Goal: Communication & Community: Answer question/provide support

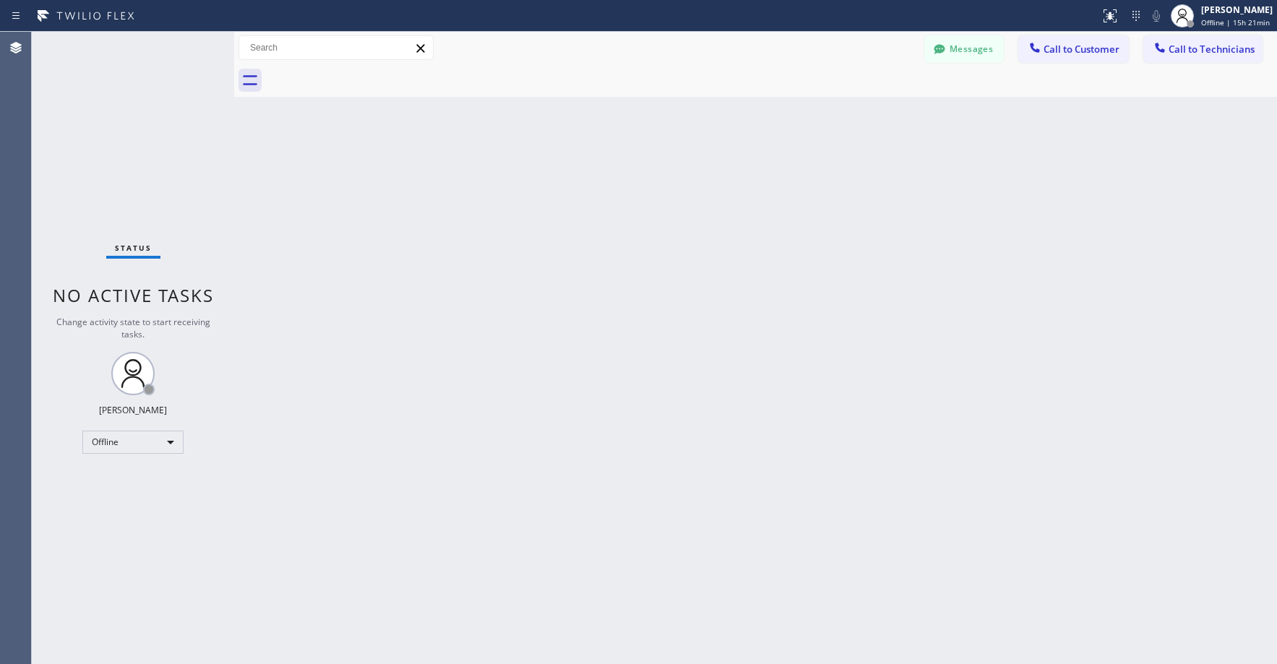
click at [134, 139] on div "Status No active tasks Change activity state to start receiving tasks. [PERSON_…" at bounding box center [133, 348] width 202 height 632
click at [129, 443] on div "Offline" at bounding box center [132, 442] width 101 height 23
click at [126, 498] on li "Unavailable" at bounding box center [132, 498] width 98 height 17
click at [141, 126] on div "Status No active tasks Change activity state to start receiving tasks. [PERSON_…" at bounding box center [133, 348] width 202 height 632
click at [156, 151] on div "Status No active tasks Change activity state to start receiving tasks. [PERSON_…" at bounding box center [133, 348] width 202 height 632
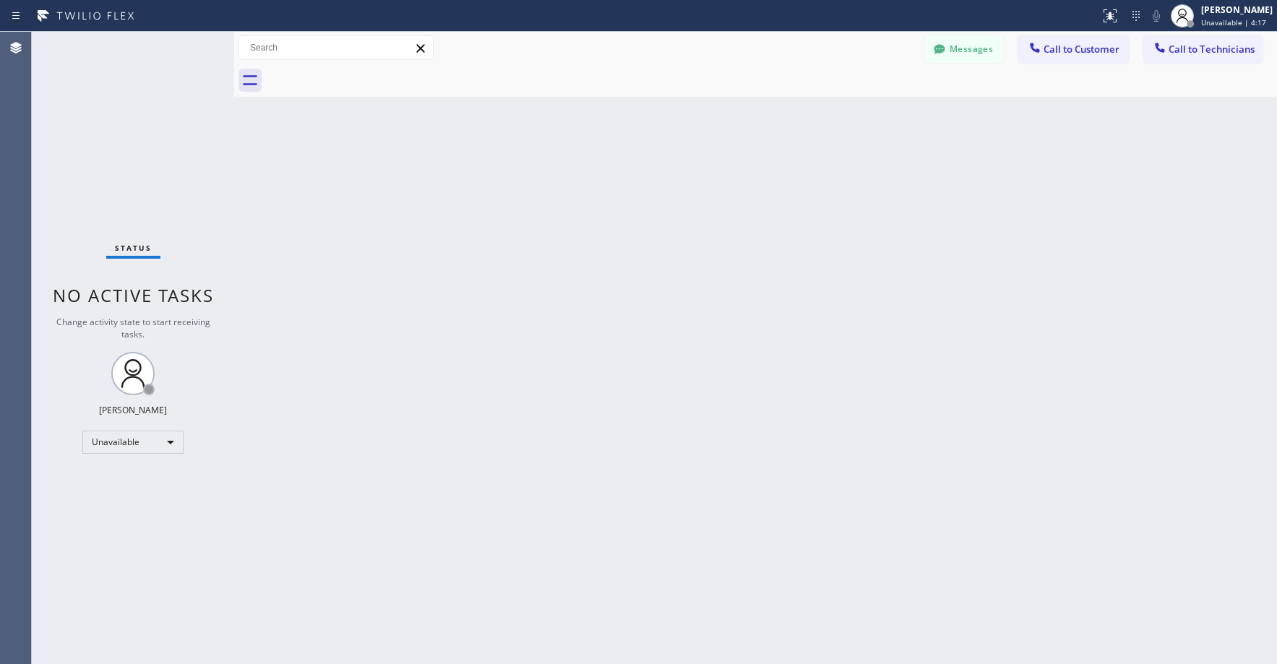
click at [148, 140] on div "Status No active tasks Change activity state to start receiving tasks. [PERSON_…" at bounding box center [133, 348] width 202 height 632
click at [176, 133] on div "Status No active tasks Change activity state to start receiving tasks. [PERSON_…" at bounding box center [133, 348] width 202 height 632
drag, startPoint x: 128, startPoint y: 145, endPoint x: 126, endPoint y: 194, distance: 49.2
click at [127, 147] on div "Status No active tasks Change activity state to start receiving tasks. [PERSON_…" at bounding box center [133, 348] width 202 height 632
click at [80, 134] on div "Status No active tasks Change activity state to start receiving tasks. [PERSON_…" at bounding box center [133, 348] width 202 height 632
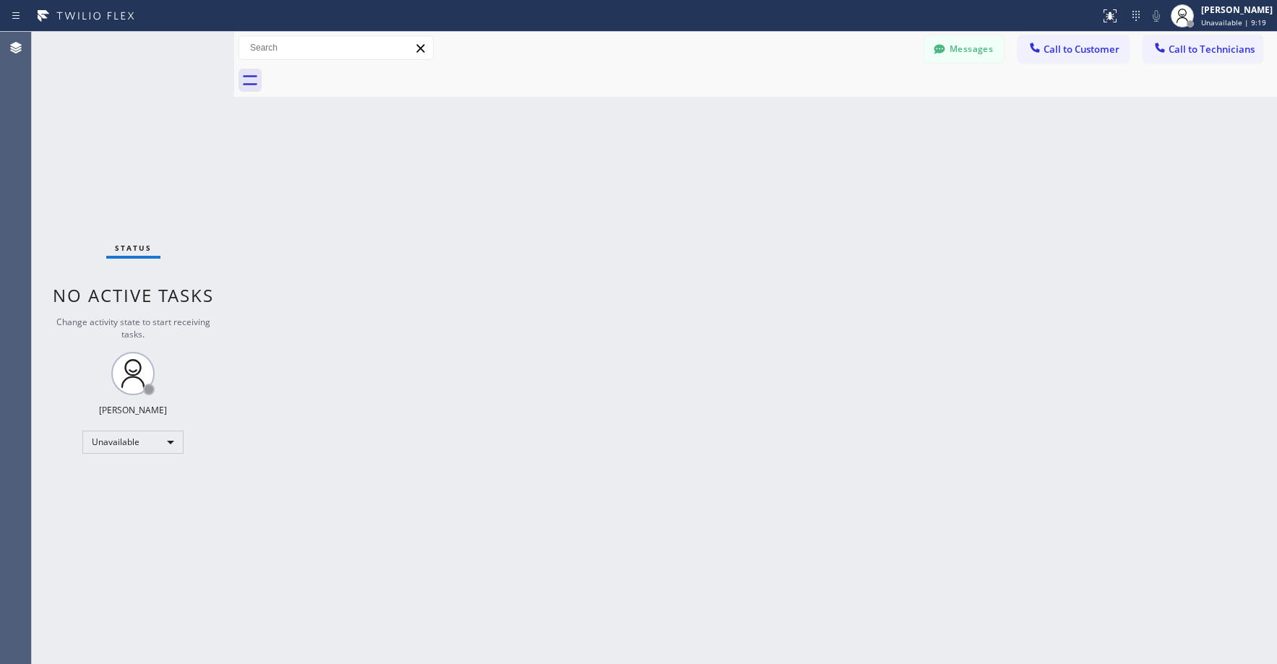
click at [119, 121] on div "Status No active tasks Change activity state to start receiving tasks. [PERSON_…" at bounding box center [133, 348] width 202 height 632
click at [977, 52] on button "Messages" at bounding box center [963, 48] width 79 height 27
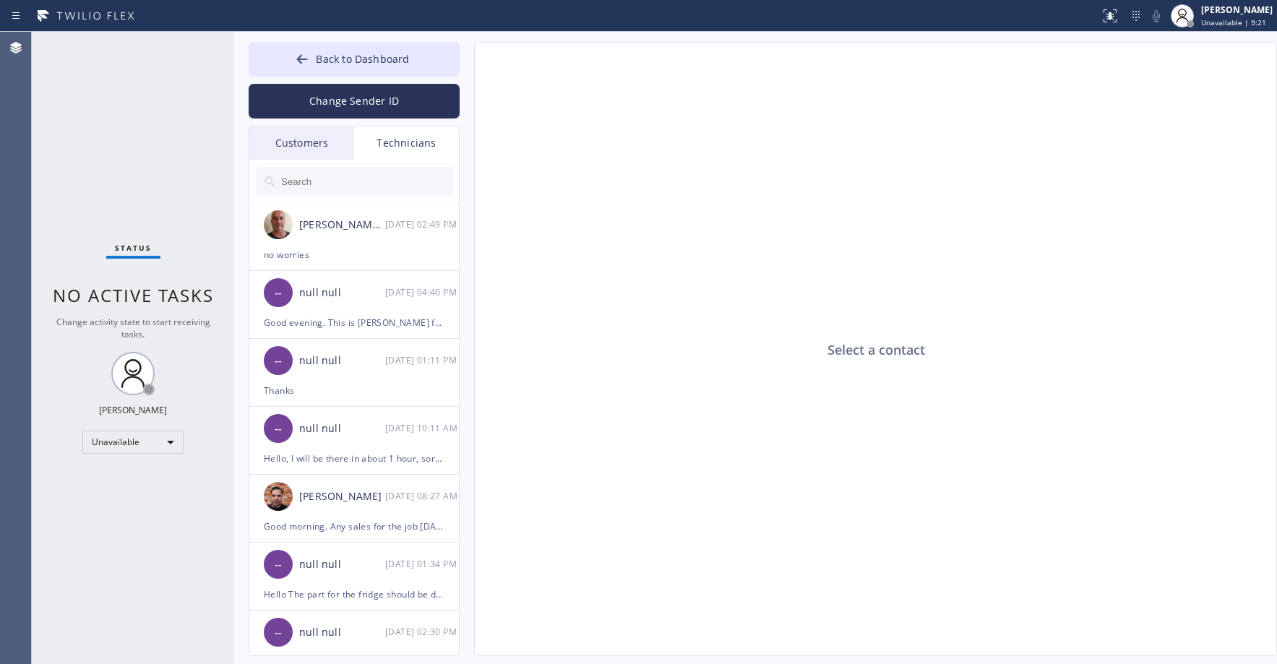
click at [320, 142] on div "Customers" at bounding box center [301, 142] width 105 height 33
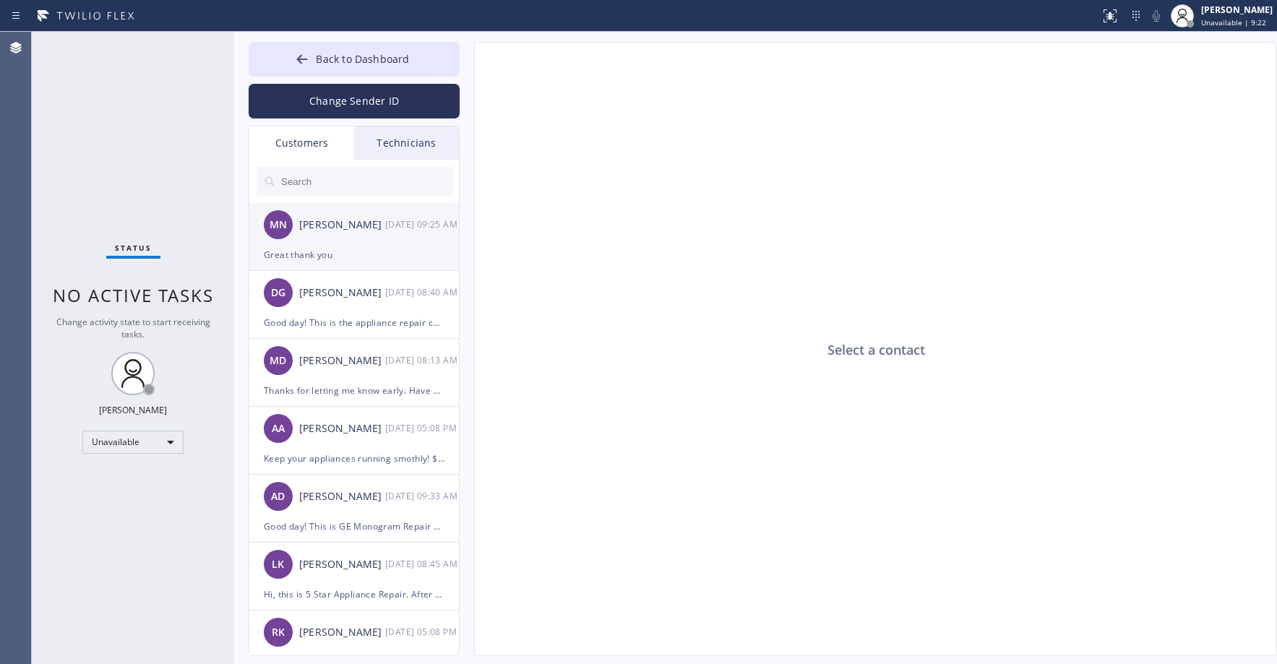
click at [356, 219] on div "[PERSON_NAME]" at bounding box center [342, 225] width 86 height 17
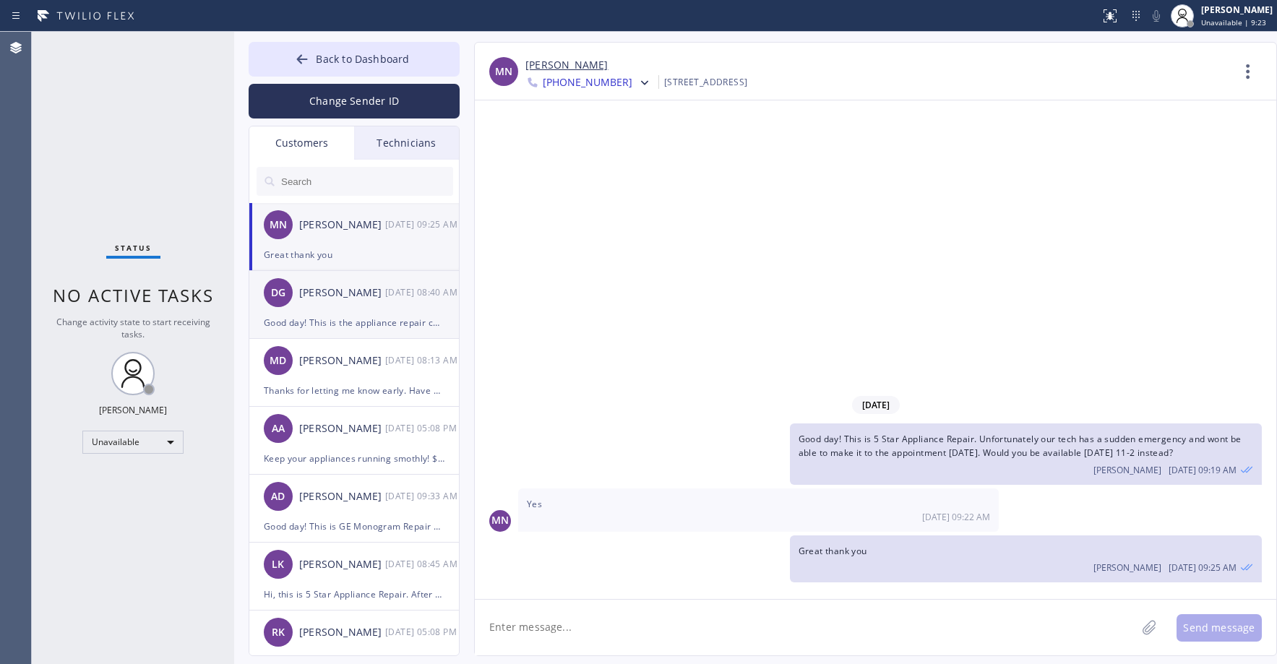
click at [368, 291] on div "[PERSON_NAME]" at bounding box center [342, 293] width 86 height 17
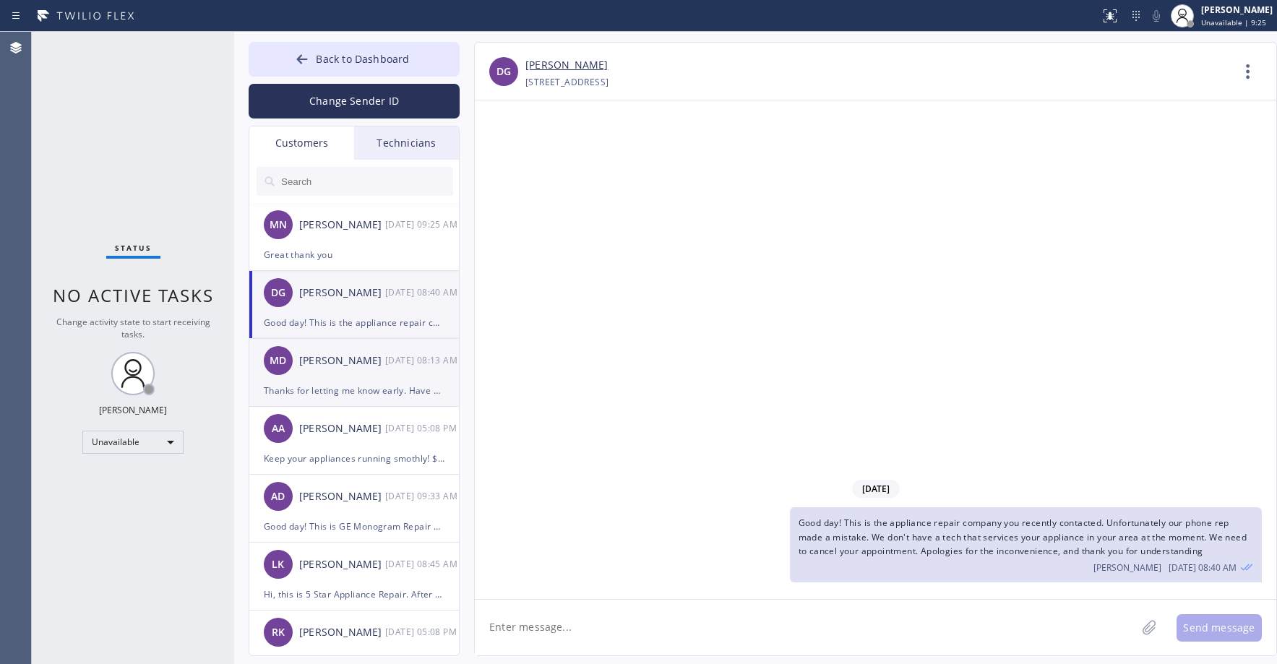
click at [363, 359] on div "[PERSON_NAME]" at bounding box center [342, 361] width 86 height 17
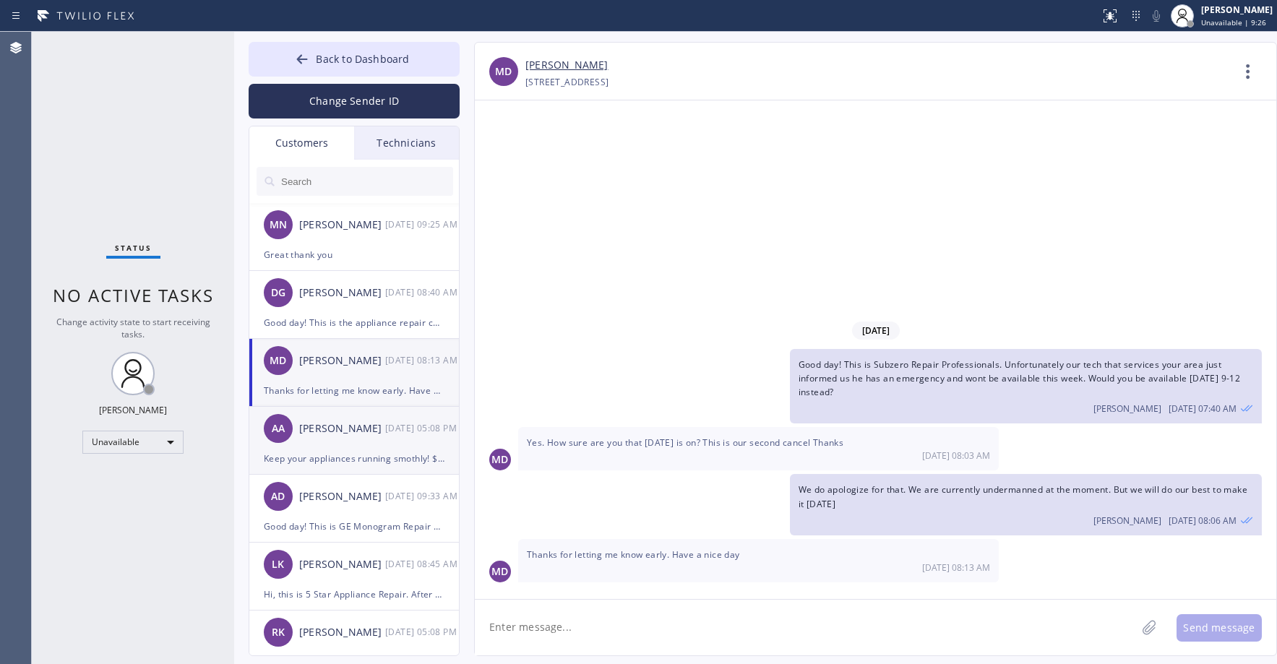
click at [358, 435] on div "[PERSON_NAME]" at bounding box center [342, 429] width 86 height 17
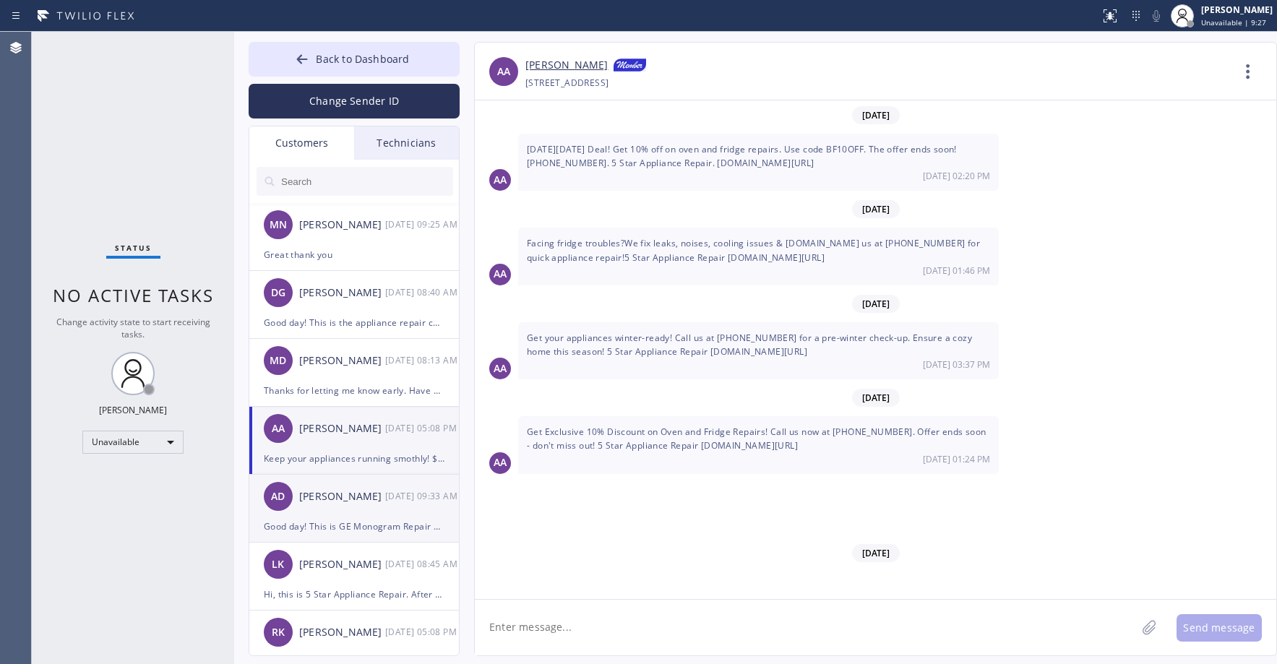
scroll to position [10954, 0]
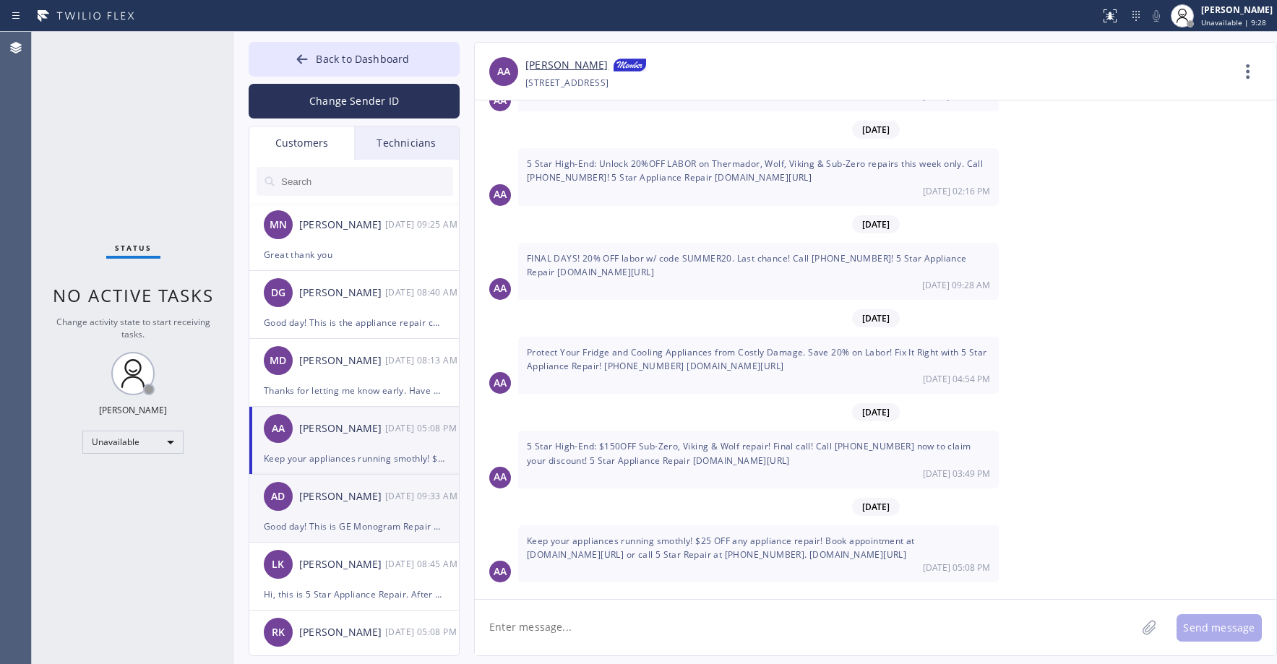
click at [366, 516] on div "AD [PERSON_NAME] [DATE] 09:33 AM" at bounding box center [354, 496] width 211 height 43
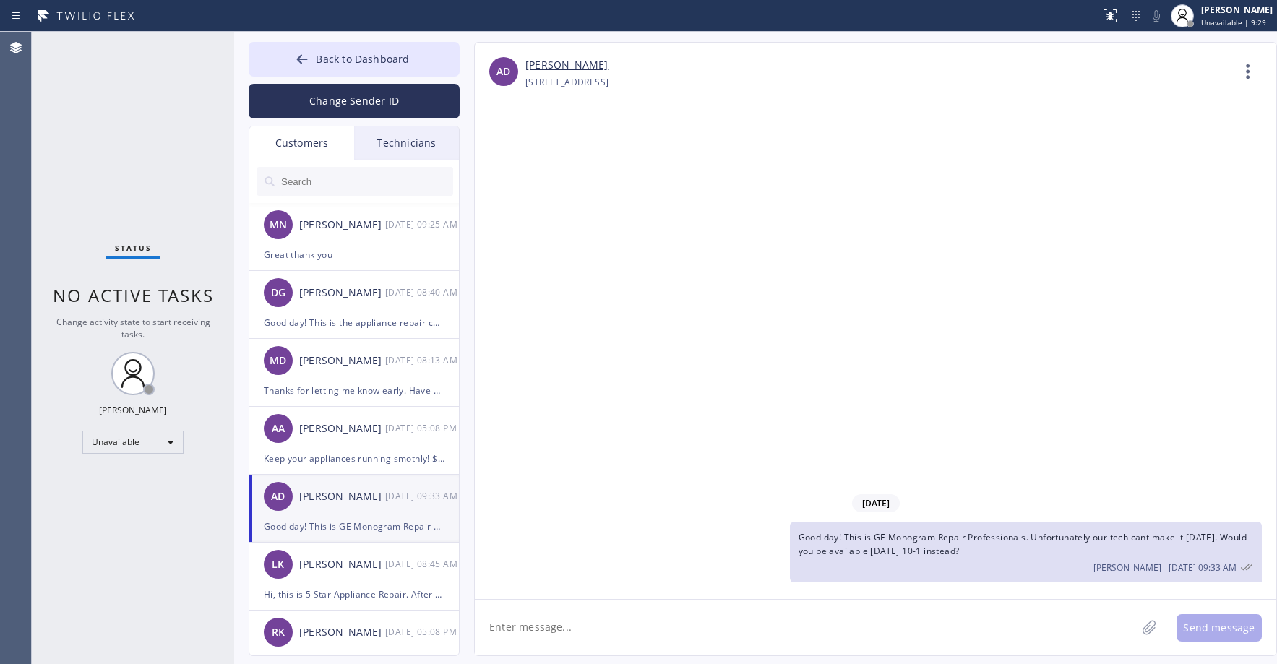
scroll to position [0, 0]
click at [557, 63] on link "[PERSON_NAME]" at bounding box center [566, 65] width 82 height 17
click at [351, 564] on div "[PERSON_NAME]" at bounding box center [342, 564] width 86 height 17
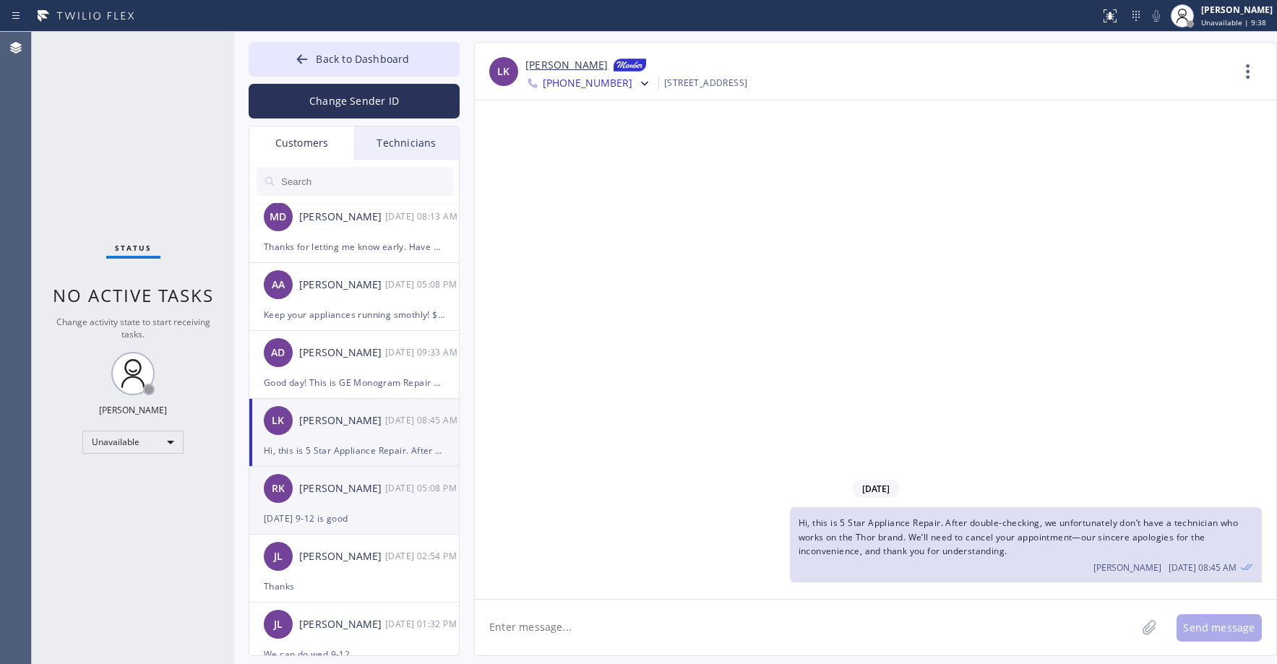
scroll to position [145, 0]
click at [372, 484] on div "[PERSON_NAME]" at bounding box center [342, 488] width 86 height 17
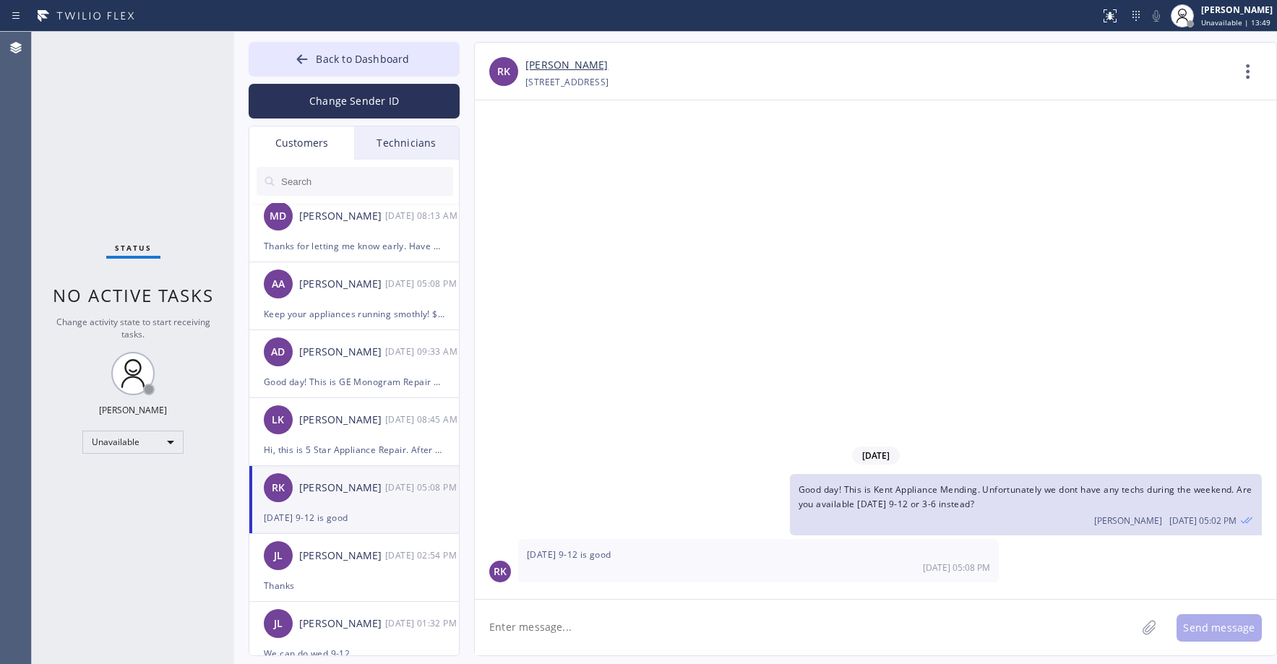
drag, startPoint x: 77, startPoint y: 98, endPoint x: 87, endPoint y: 108, distance: 13.8
click at [77, 100] on div "Status No active tasks Change activity state to start receiving tasks. [PERSON_…" at bounding box center [133, 348] width 202 height 632
click at [319, 186] on input "text" at bounding box center [366, 181] width 173 height 29
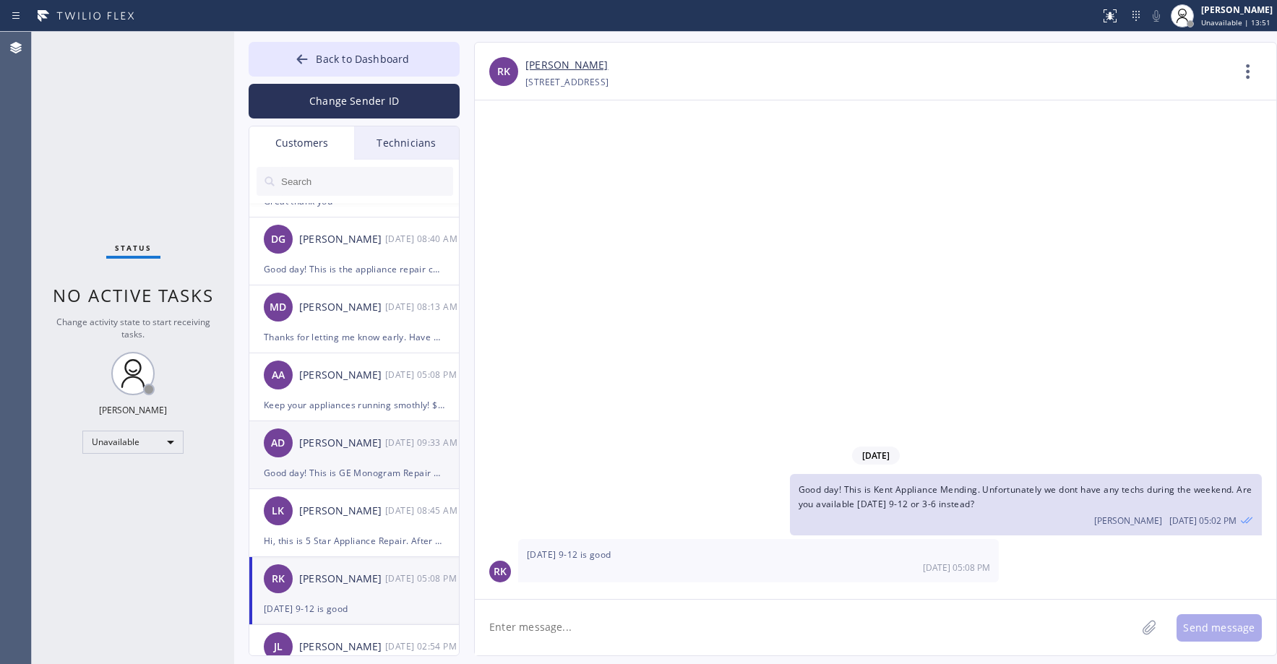
scroll to position [0, 0]
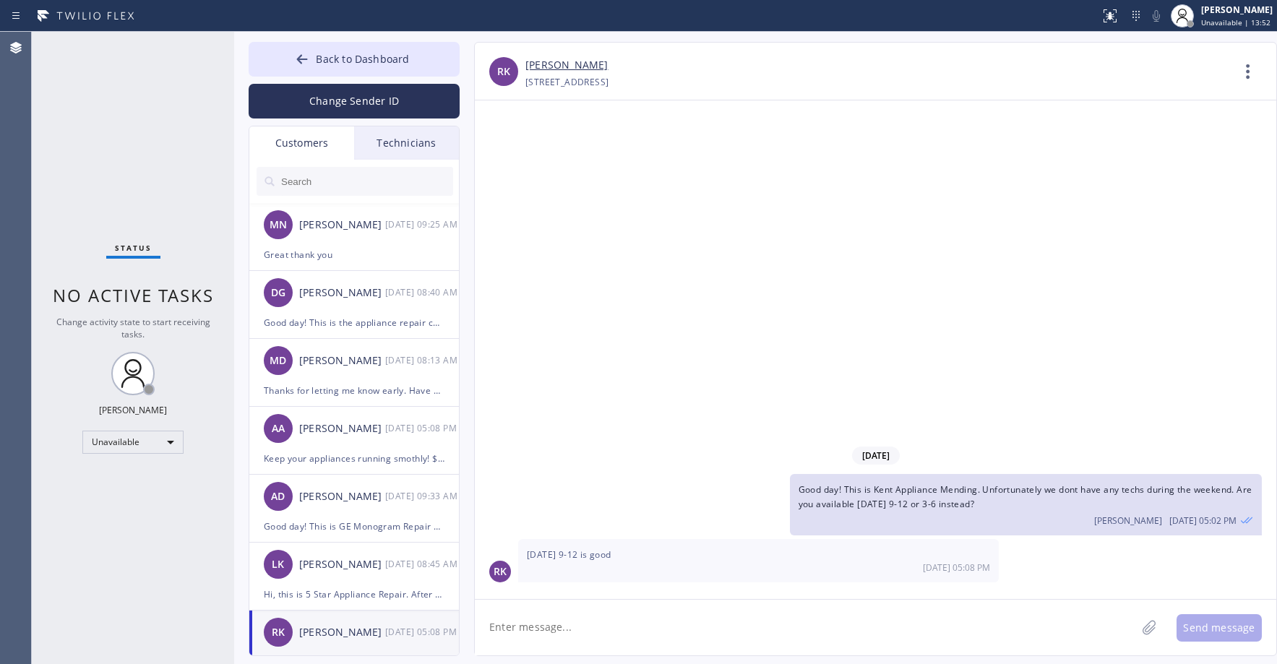
click at [321, 181] on input "text" at bounding box center [366, 181] width 173 height 29
paste input "VJSZNI"
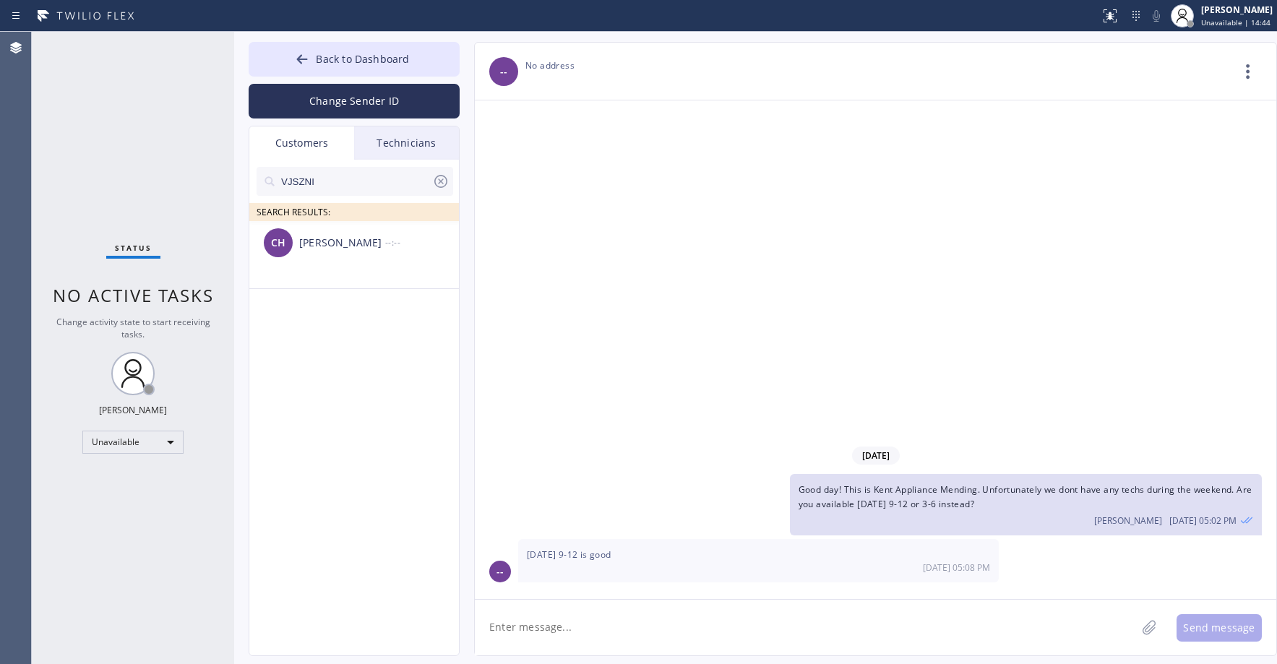
type input "VJSZNI"
click at [606, 632] on textarea at bounding box center [805, 628] width 661 height 56
click at [366, 267] on li "CH [PERSON_NAME] --:--" at bounding box center [354, 255] width 211 height 68
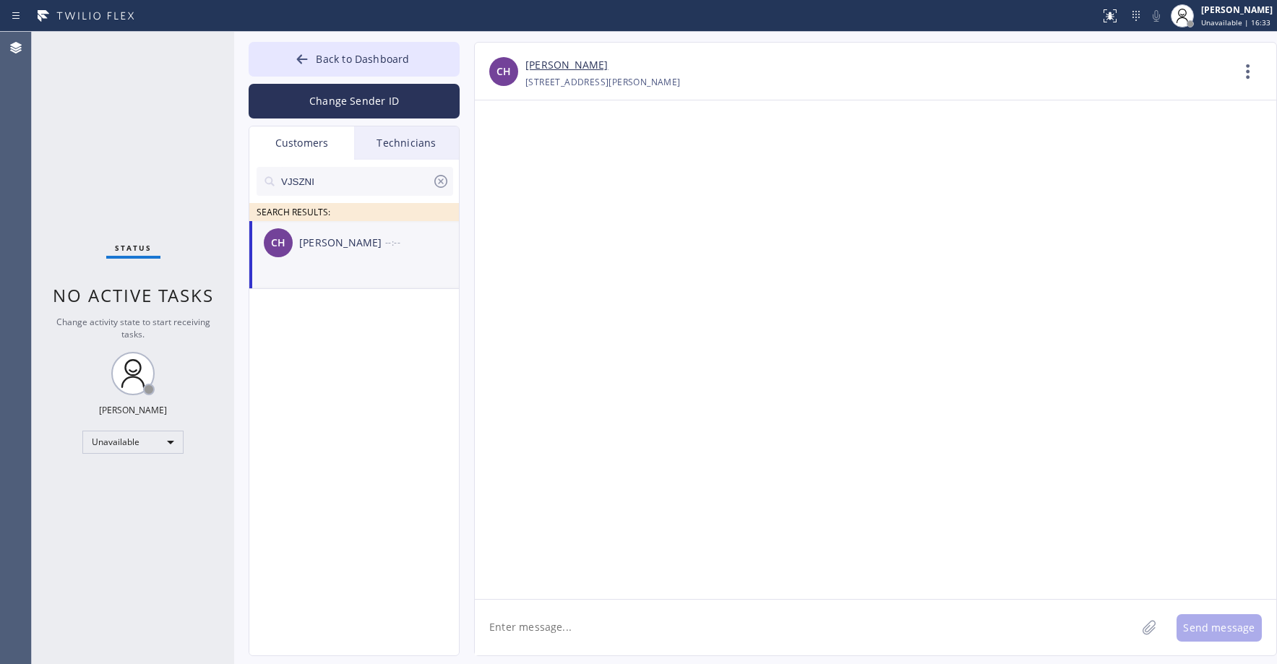
click at [543, 633] on textarea at bounding box center [805, 628] width 661 height 56
paste textarea "Thermador Appliance Repair Zone"
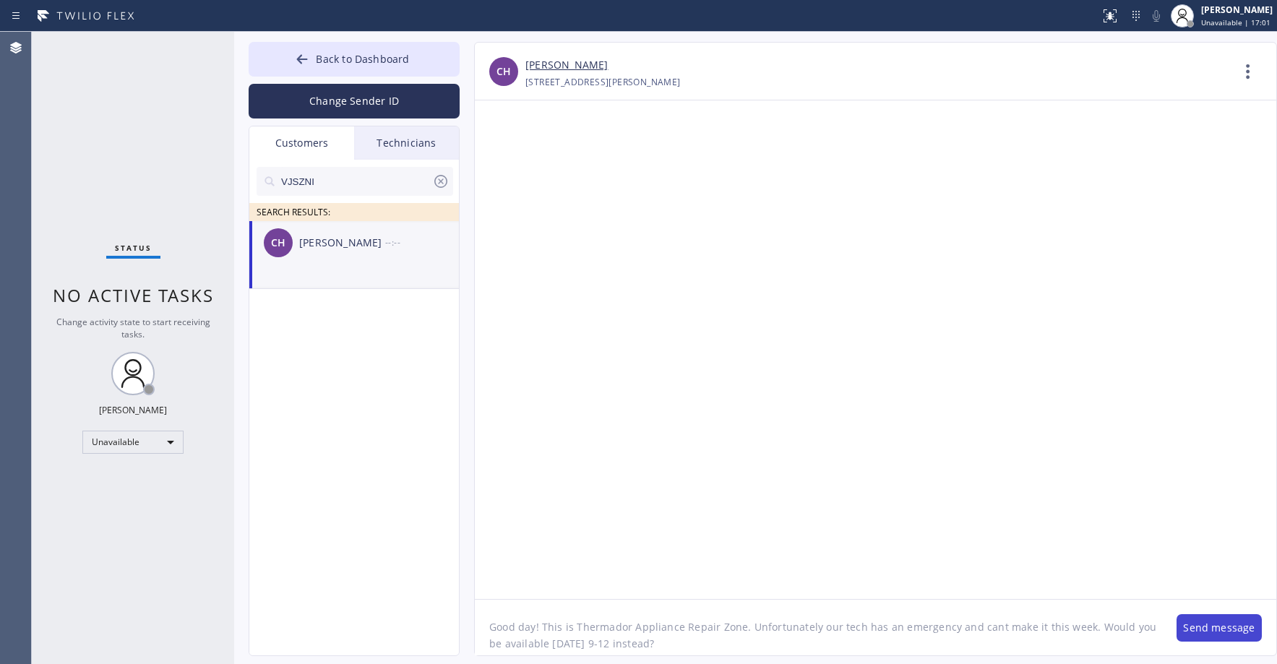
type textarea "Good day! This is Thermador Appliance Repair Zone. Unfortunately our tech has a…"
click at [1200, 628] on button "Send message" at bounding box center [1219, 627] width 85 height 27
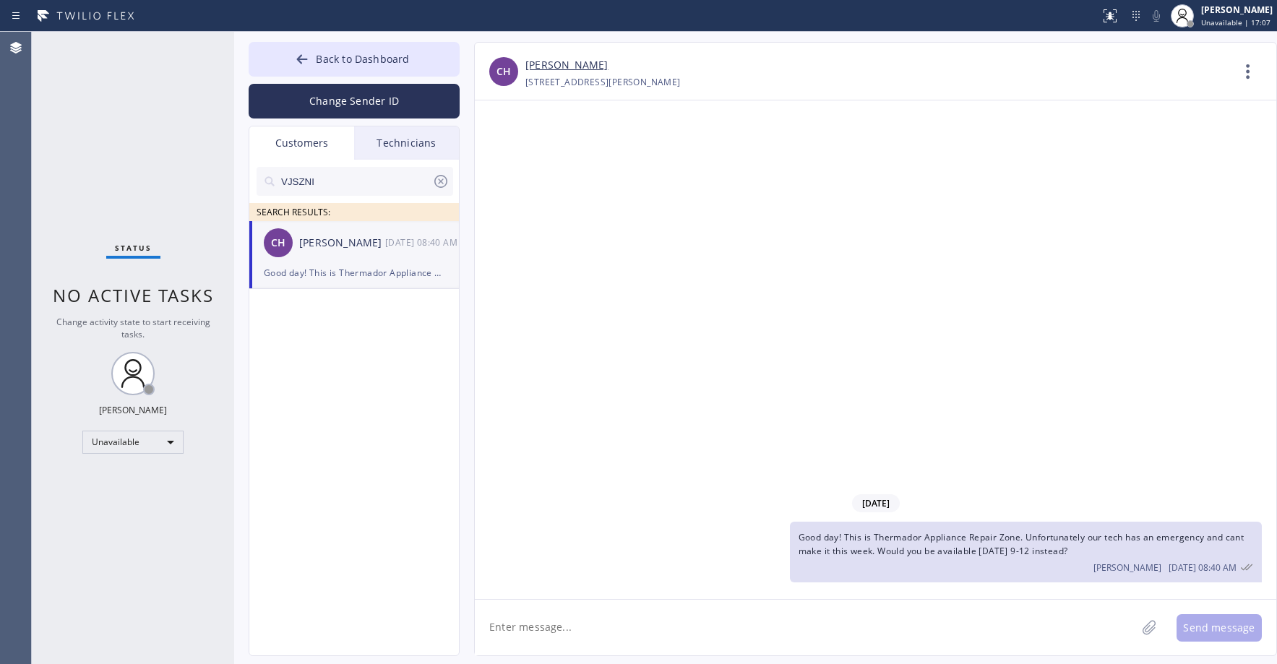
click at [895, 350] on div "[DATE] Good day! This is Thermador Appliance Repair Zone. Unfortunately our tec…" at bounding box center [876, 349] width 802 height 499
click at [353, 63] on span "Back to Dashboard" at bounding box center [362, 59] width 93 height 14
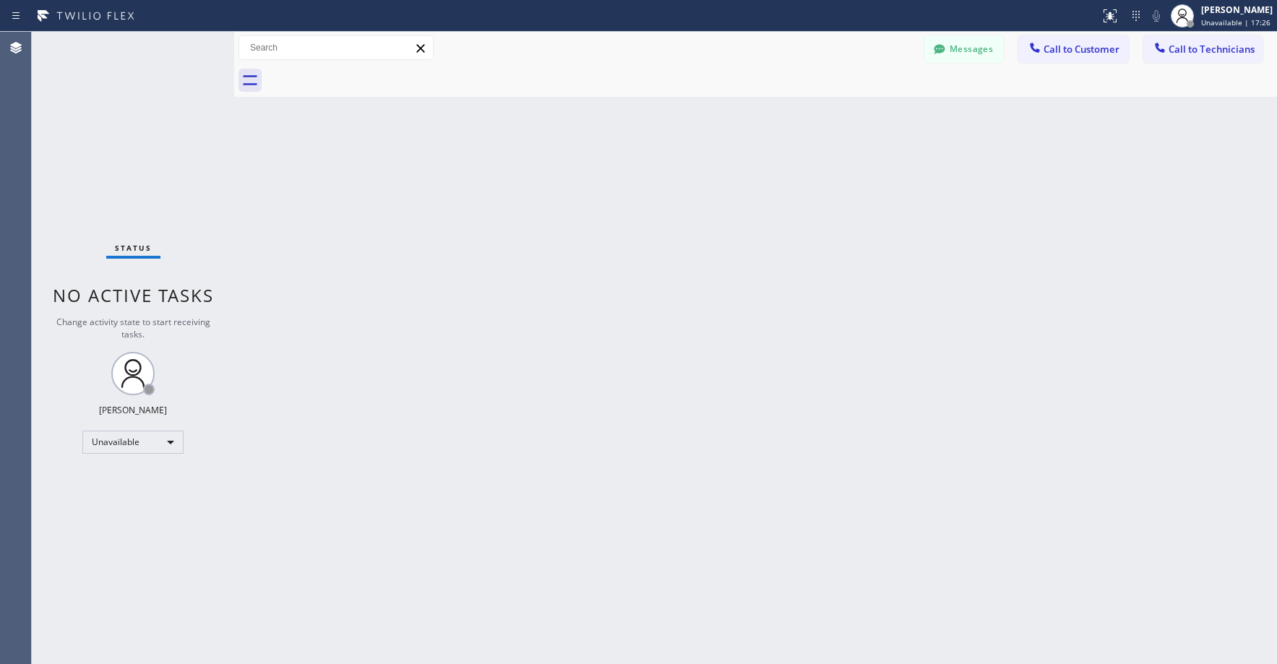
click at [150, 156] on div "Status No active tasks Change activity state to start receiving tasks. [PERSON_…" at bounding box center [133, 348] width 202 height 632
click at [139, 105] on div "Status No active tasks Change activity state to start receiving tasks. [PERSON_…" at bounding box center [133, 348] width 202 height 632
drag, startPoint x: 158, startPoint y: 147, endPoint x: 227, endPoint y: 96, distance: 85.3
click at [158, 147] on div "Status No active tasks Change activity state to start receiving tasks. [PERSON_…" at bounding box center [133, 348] width 202 height 632
drag, startPoint x: 125, startPoint y: 137, endPoint x: 153, endPoint y: 518, distance: 381.9
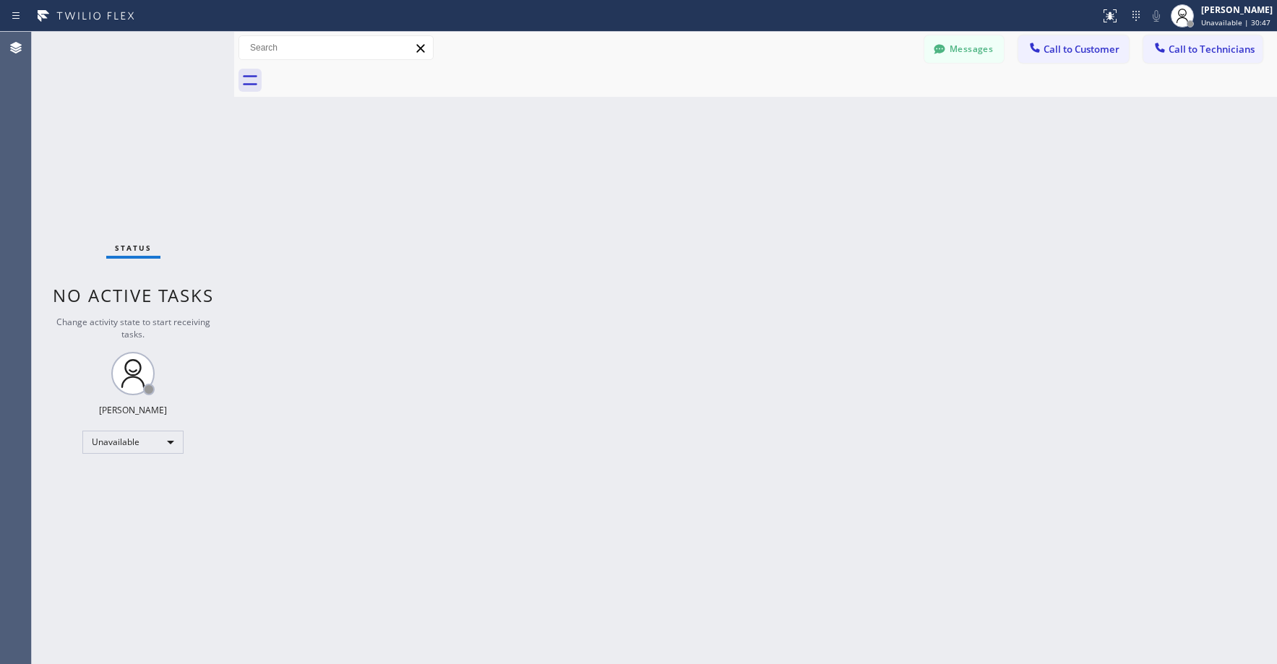
click at [126, 164] on div "Status No active tasks Change activity state to start receiving tasks. [PERSON_…" at bounding box center [133, 348] width 202 height 632
click at [193, 127] on div "Status No active tasks Change activity state to start receiving tasks. [PERSON_…" at bounding box center [133, 348] width 202 height 632
click at [109, 111] on div "Status No active tasks Change activity state to start receiving tasks. [PERSON_…" at bounding box center [133, 348] width 202 height 632
click at [142, 104] on div "Status No active tasks Change activity state to start receiving tasks. [PERSON_…" at bounding box center [133, 348] width 202 height 632
click at [164, 96] on div "Status No active tasks Change activity state to start receiving tasks. [PERSON_…" at bounding box center [133, 348] width 202 height 632
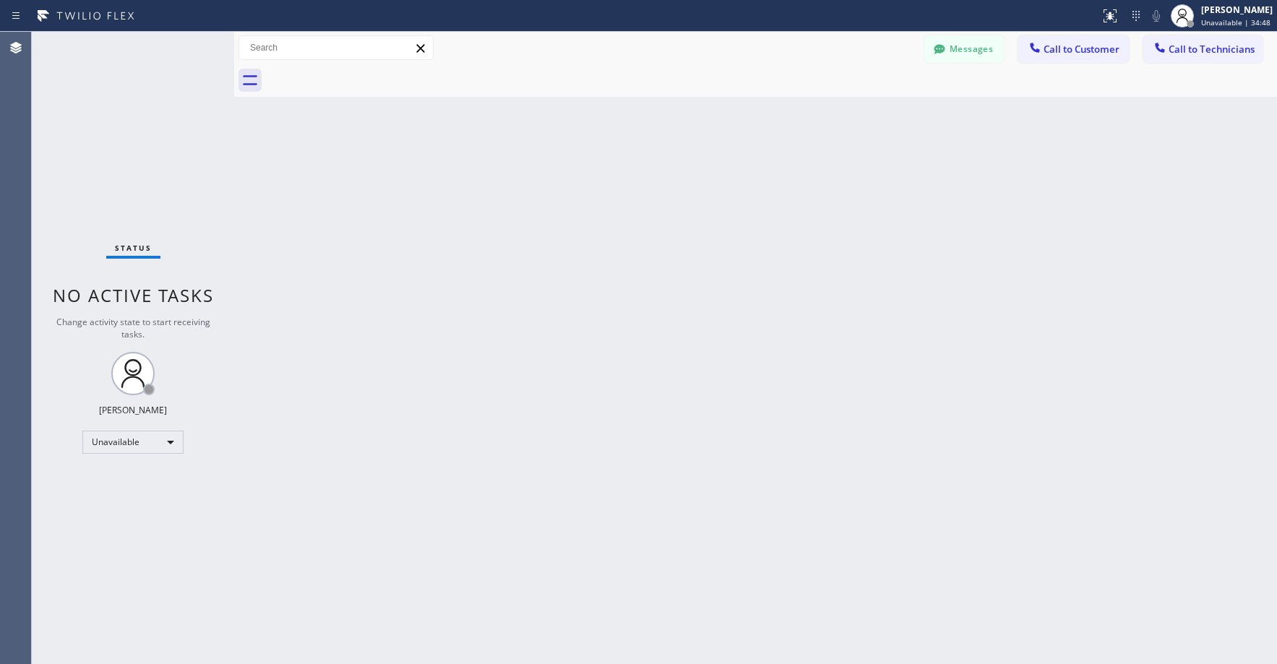
click at [150, 139] on div "Status No active tasks Change activity state to start receiving tasks. [PERSON_…" at bounding box center [133, 348] width 202 height 632
click at [111, 117] on div "Status No active tasks Change activity state to start receiving tasks. [PERSON_…" at bounding box center [133, 348] width 202 height 632
click at [113, 128] on div "Status No active tasks Change activity state to start receiving tasks. [PERSON_…" at bounding box center [133, 348] width 202 height 632
click at [947, 55] on div at bounding box center [939, 50] width 17 height 17
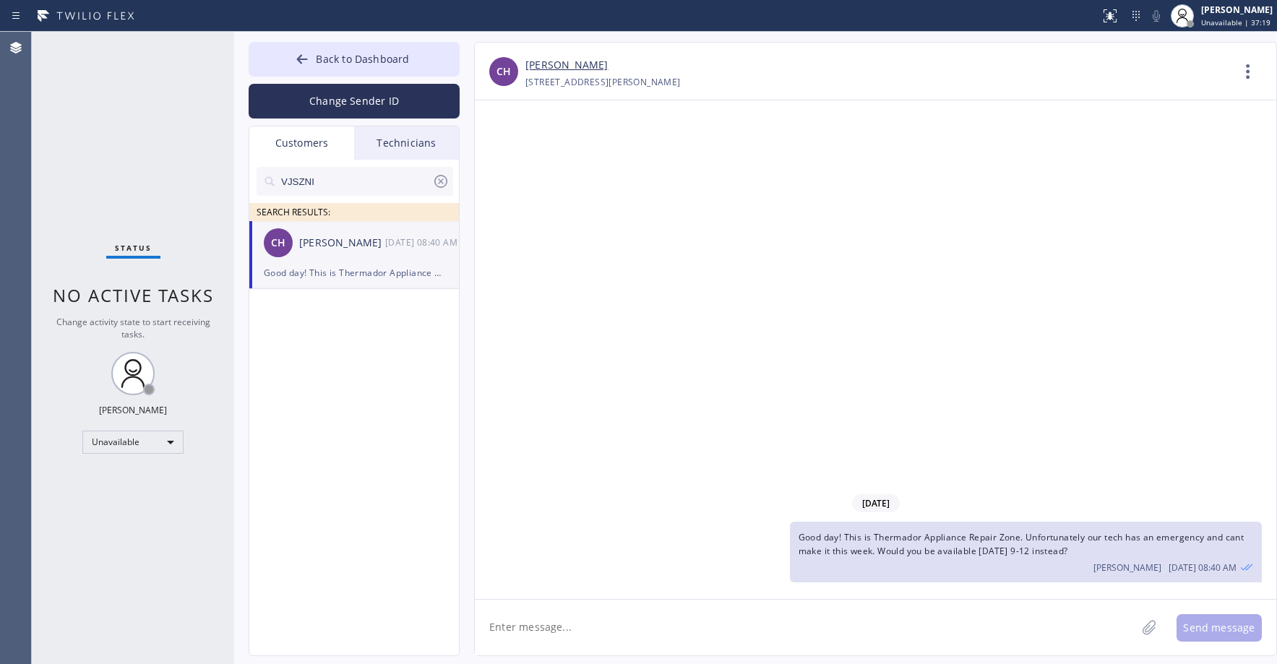
click at [439, 183] on icon at bounding box center [440, 181] width 13 height 13
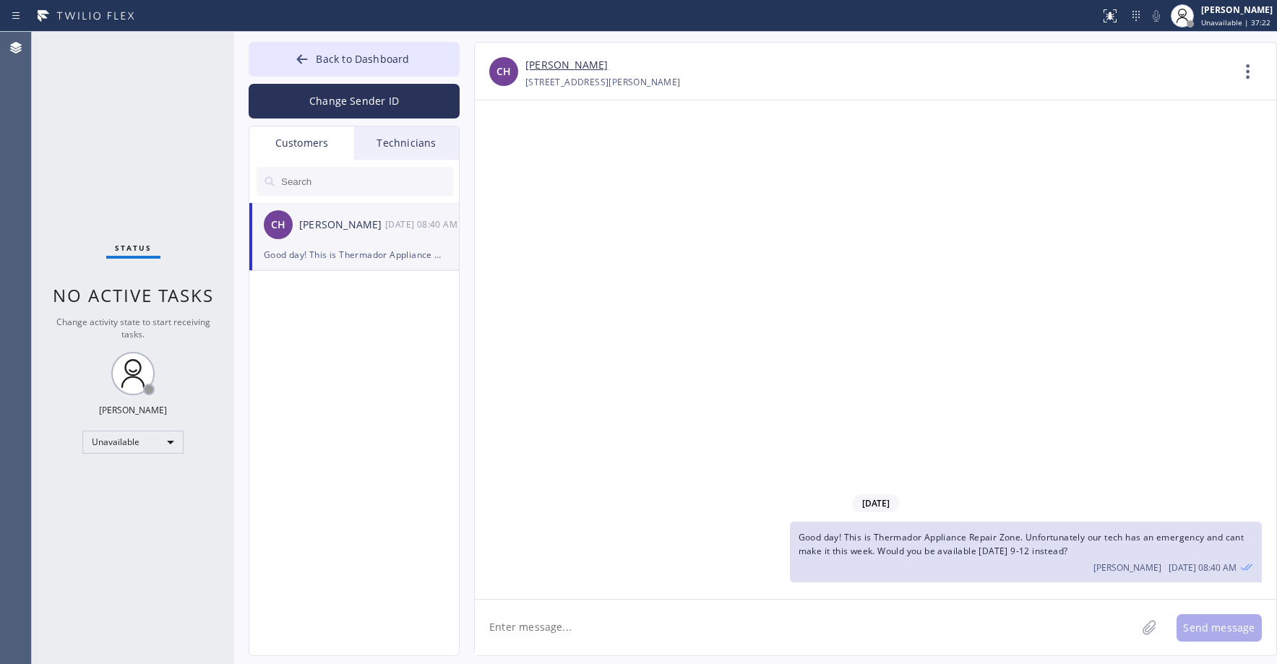
click at [325, 175] on input "text" at bounding box center [366, 181] width 173 height 29
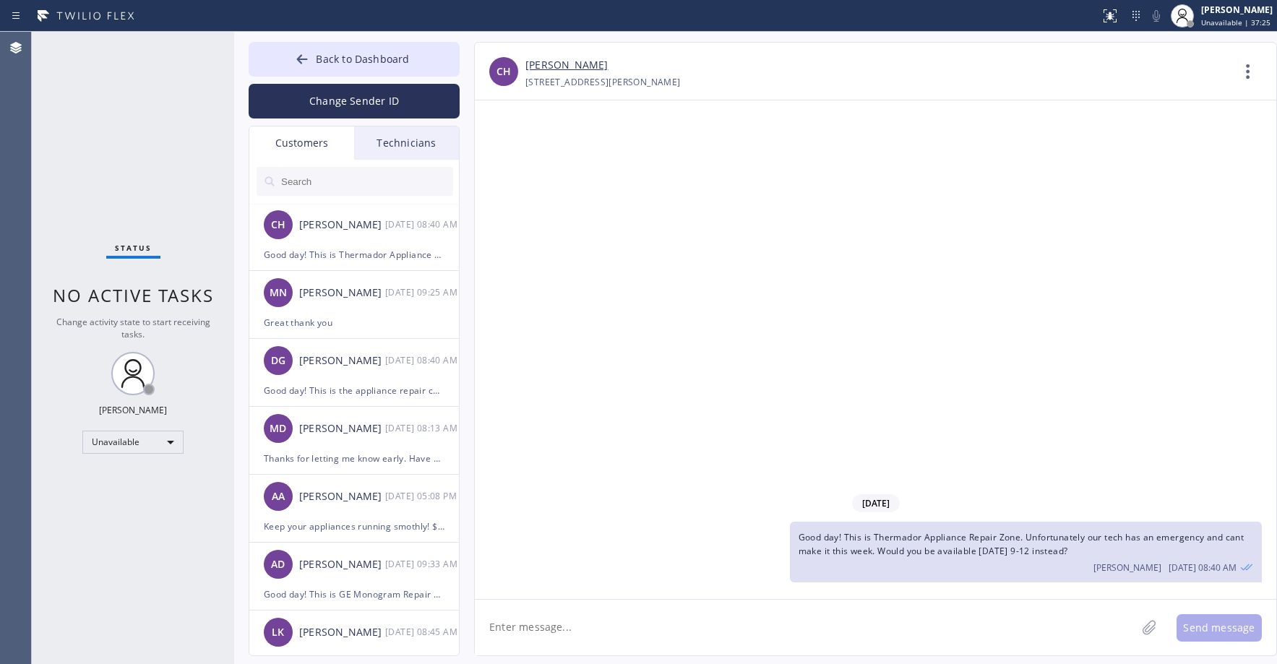
click at [325, 175] on input "text" at bounding box center [366, 181] width 173 height 29
paste input "9P88KR"
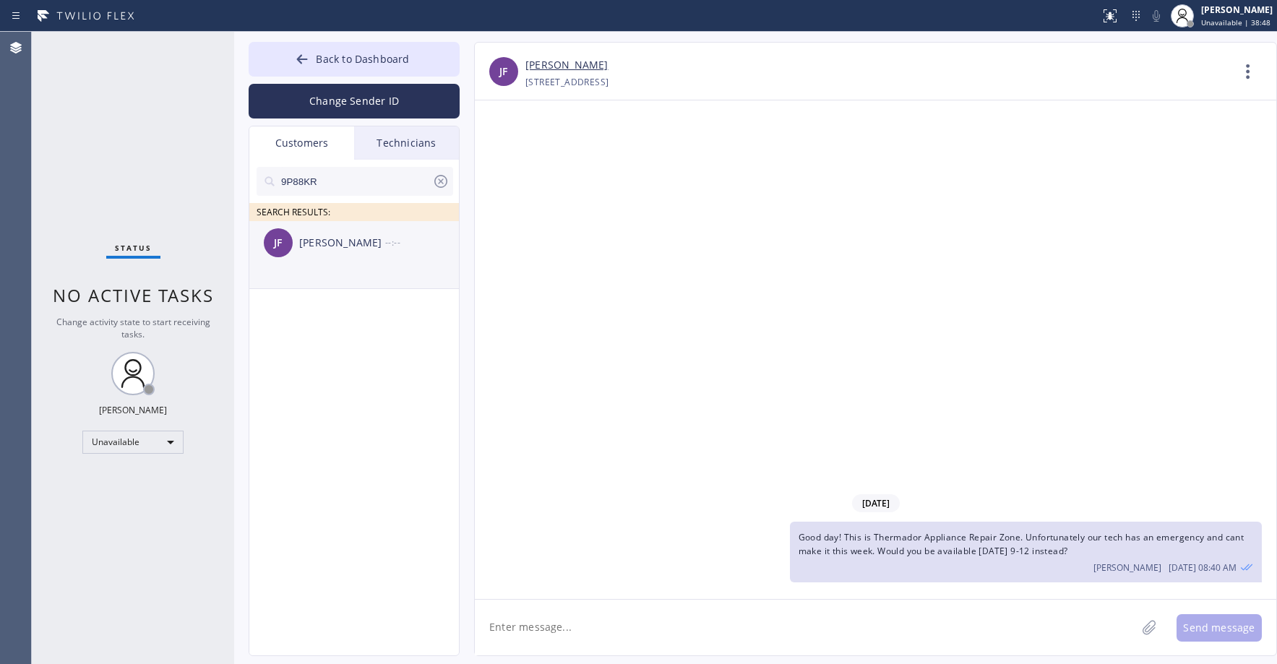
type input "9P88KR"
click at [346, 250] on div "[PERSON_NAME]" at bounding box center [342, 243] width 86 height 17
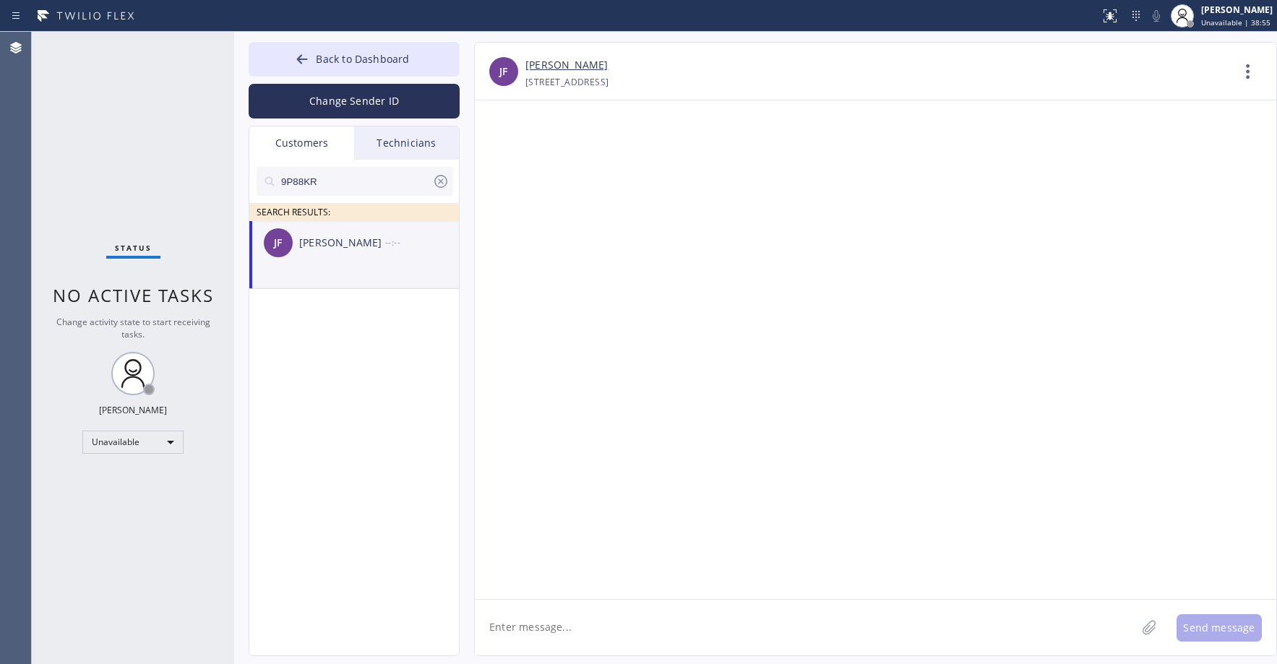
click at [570, 632] on textarea at bounding box center [805, 628] width 661 height 56
paste textarea "Thermador Appliance Repair Zone"
click at [1079, 625] on textarea "Good day! This is Thermador Appliance Repair Zone. Unfortunately our tech has a…" at bounding box center [818, 628] width 687 height 56
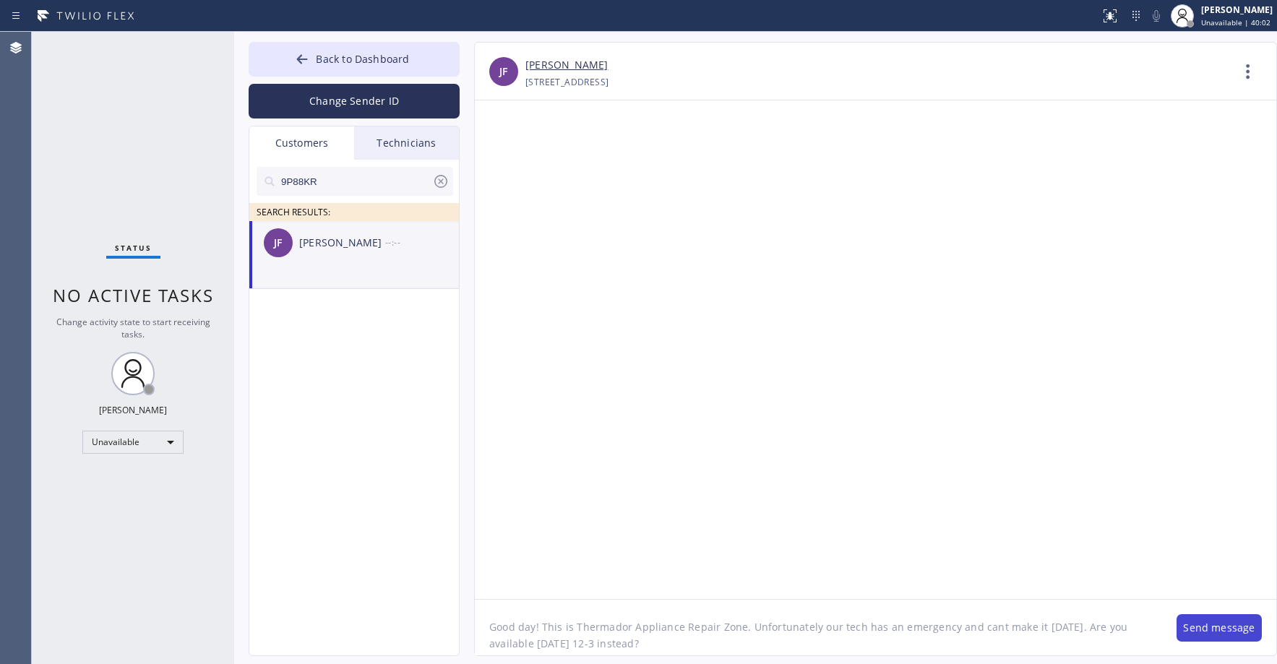
type textarea "Good day! This is Thermador Appliance Repair Zone. Unfortunately our tech has a…"
click at [1233, 616] on button "Send message" at bounding box center [1219, 627] width 85 height 27
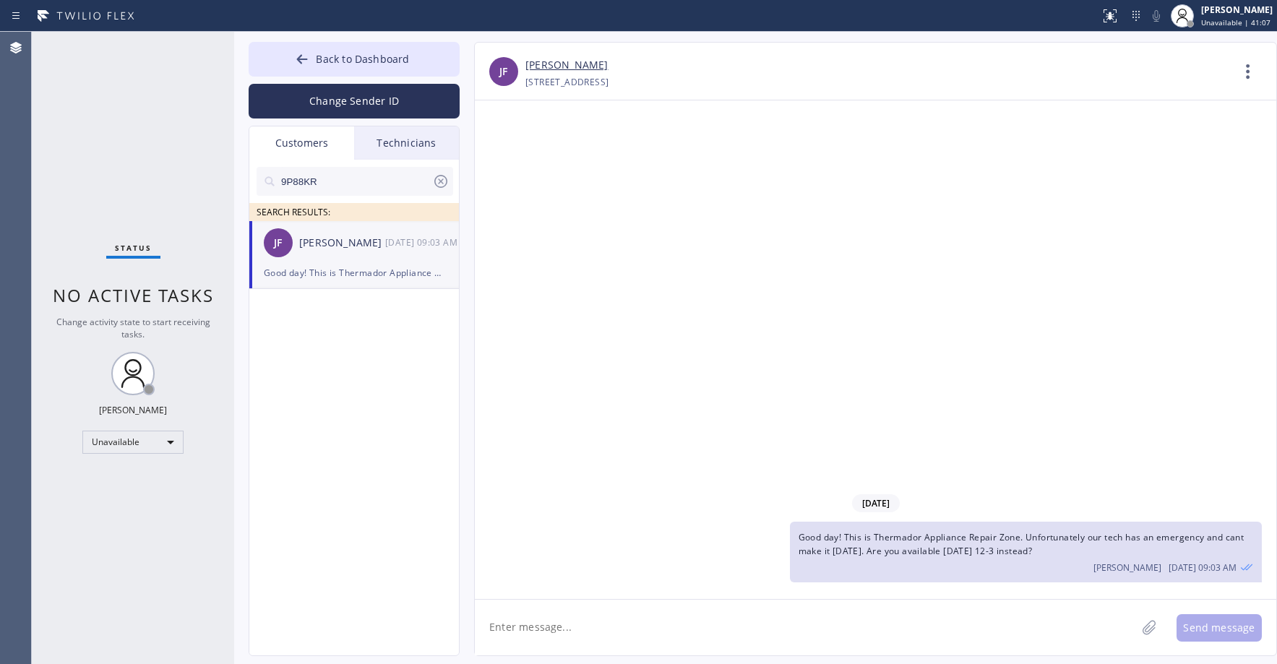
drag, startPoint x: 125, startPoint y: 104, endPoint x: 150, endPoint y: 100, distance: 25.7
click at [126, 104] on div "Status No active tasks Change activity state to start receiving tasks. [PERSON_…" at bounding box center [133, 348] width 202 height 632
click at [138, 197] on div "Status No active tasks Change activity state to start receiving tasks. [PERSON_…" at bounding box center [133, 348] width 202 height 632
click at [440, 181] on icon at bounding box center [440, 181] width 13 height 13
click at [347, 62] on span "Back to Dashboard" at bounding box center [362, 59] width 93 height 14
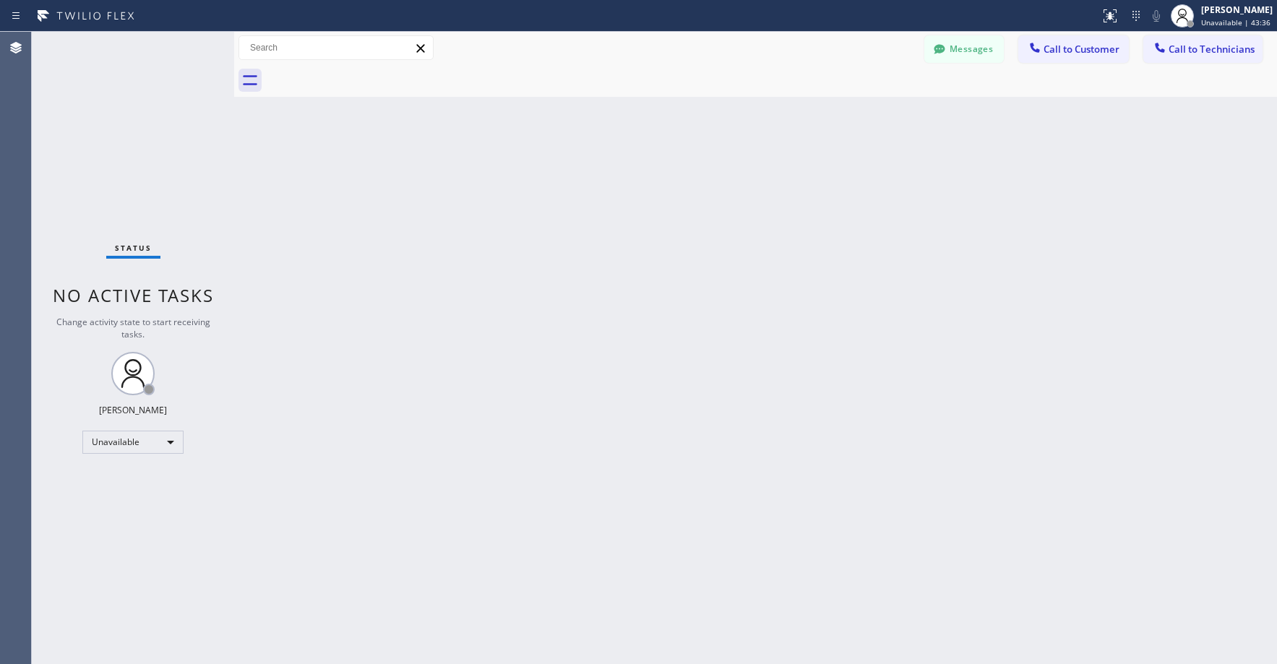
click at [126, 106] on div "Status No active tasks Change activity state to start receiving tasks. [PERSON_…" at bounding box center [133, 348] width 202 height 632
click at [137, 113] on div "Status No active tasks Change activity state to start receiving tasks. [PERSON_…" at bounding box center [133, 348] width 202 height 632
click at [139, 136] on div "Status No active tasks Change activity state to start receiving tasks. [PERSON_…" at bounding box center [133, 348] width 202 height 632
click at [87, 150] on div "Status No active tasks Change activity state to start receiving tasks. [PERSON_…" at bounding box center [133, 348] width 202 height 632
click at [121, 173] on div "Status No active tasks Change activity state to start receiving tasks. [PERSON_…" at bounding box center [133, 348] width 202 height 632
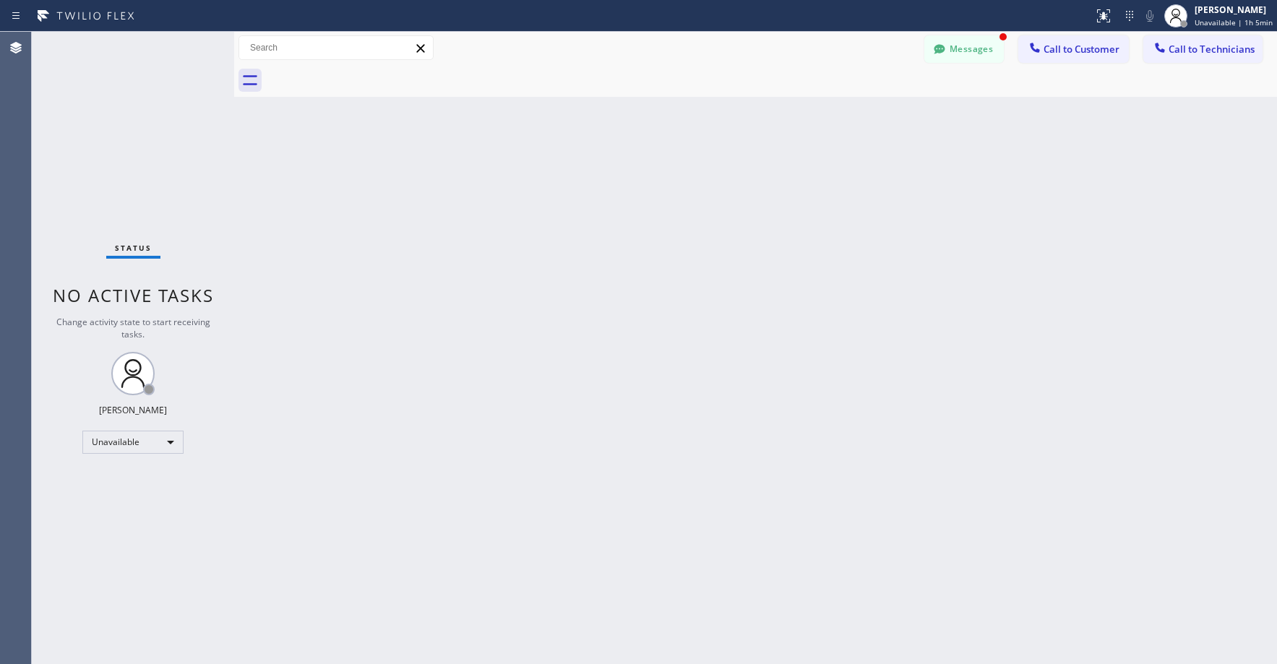
click at [953, 48] on button "Messages" at bounding box center [963, 48] width 79 height 27
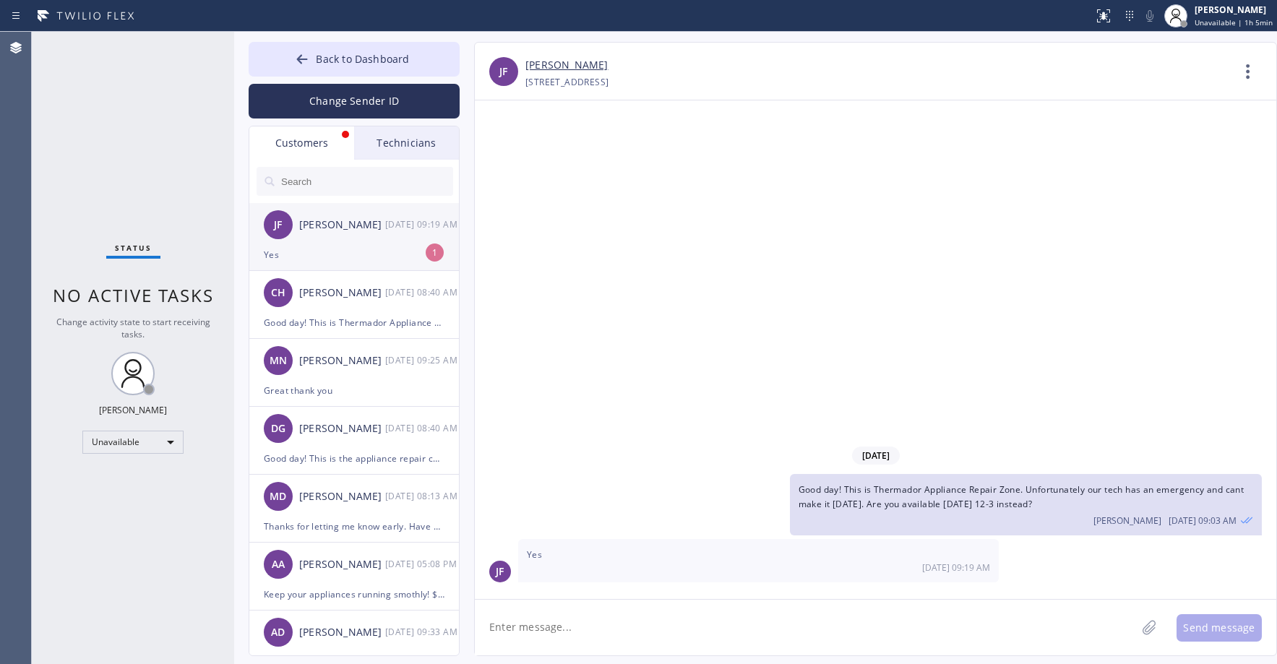
click at [355, 244] on div "[PERSON_NAME] [PERSON_NAME] [DATE] 09:19 AM" at bounding box center [354, 224] width 211 height 43
click at [105, 58] on div "Status No active tasks Change activity state to start receiving tasks. [PERSON_…" at bounding box center [133, 348] width 202 height 632
click at [329, 241] on div "[PERSON_NAME] [PERSON_NAME] [DATE] 09:19 AM" at bounding box center [354, 224] width 211 height 43
click at [535, 629] on textarea at bounding box center [805, 628] width 661 height 56
type textarea "Great thank you"
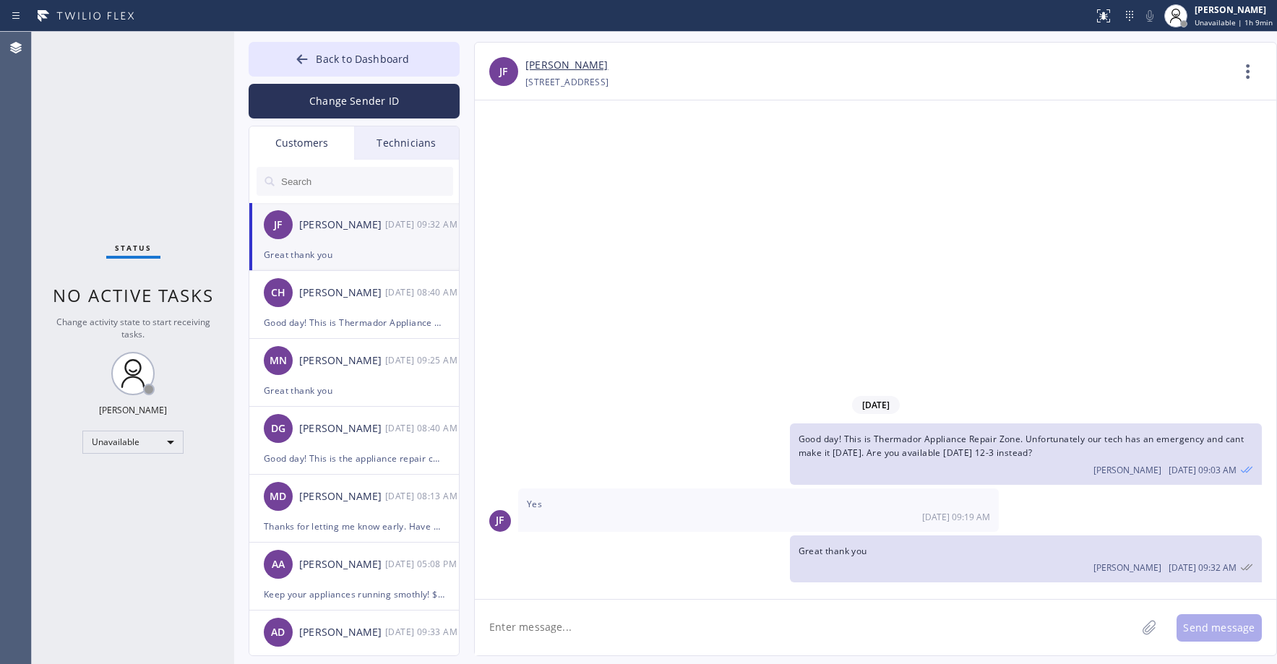
click at [541, 61] on link "[PERSON_NAME]" at bounding box center [566, 65] width 82 height 17
click at [100, 143] on div "Status No active tasks Change activity state to start receiving tasks. [PERSON_…" at bounding box center [133, 348] width 202 height 632
click at [129, 135] on div "Status No active tasks Change activity state to start receiving tasks. [PERSON_…" at bounding box center [133, 348] width 202 height 632
click at [145, 156] on div "Status No active tasks Change activity state to start receiving tasks. [PERSON_…" at bounding box center [133, 348] width 202 height 632
click at [365, 48] on button "Back to Dashboard" at bounding box center [354, 59] width 211 height 35
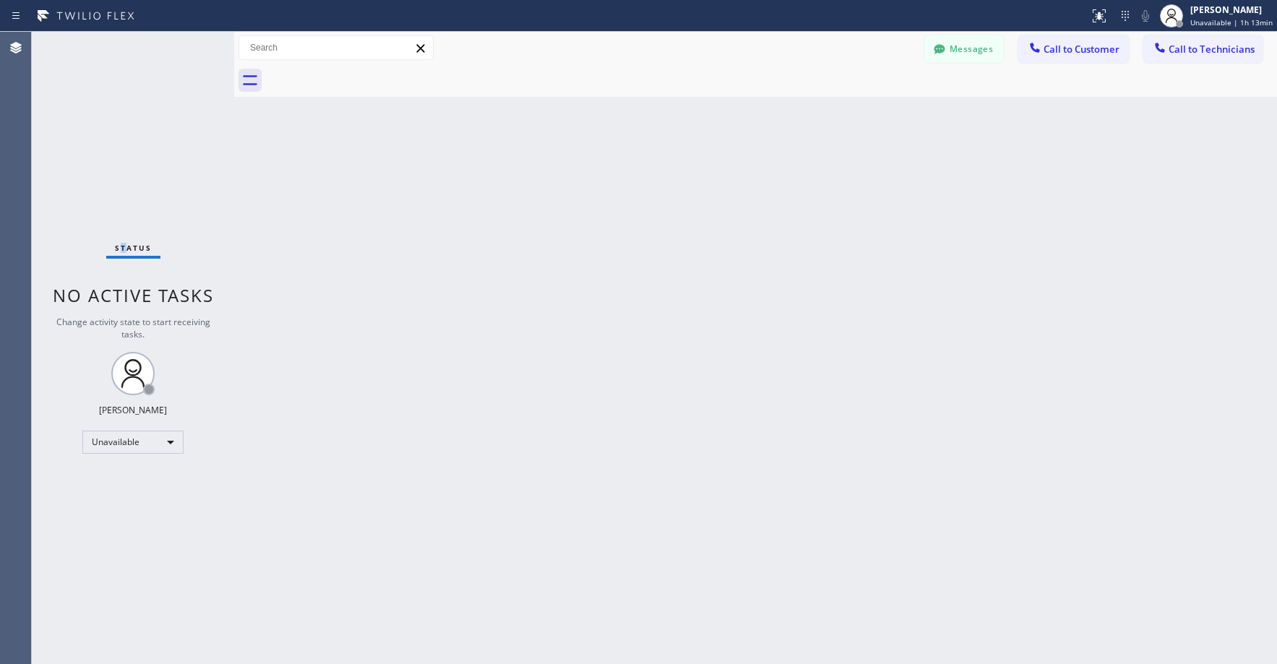
click at [121, 132] on div "Status No active tasks Change activity state to start receiving tasks. [PERSON_…" at bounding box center [133, 348] width 202 height 632
click at [142, 153] on div "Status No active tasks Change activity state to start receiving tasks. [PERSON_…" at bounding box center [133, 348] width 202 height 632
click at [125, 111] on div "Status No active tasks Change activity state to start receiving tasks. [PERSON_…" at bounding box center [133, 348] width 202 height 632
drag, startPoint x: 120, startPoint y: 115, endPoint x: 111, endPoint y: 258, distance: 143.4
click at [121, 116] on div "Status No active tasks Change activity state to start receiving tasks. [PERSON_…" at bounding box center [133, 348] width 202 height 632
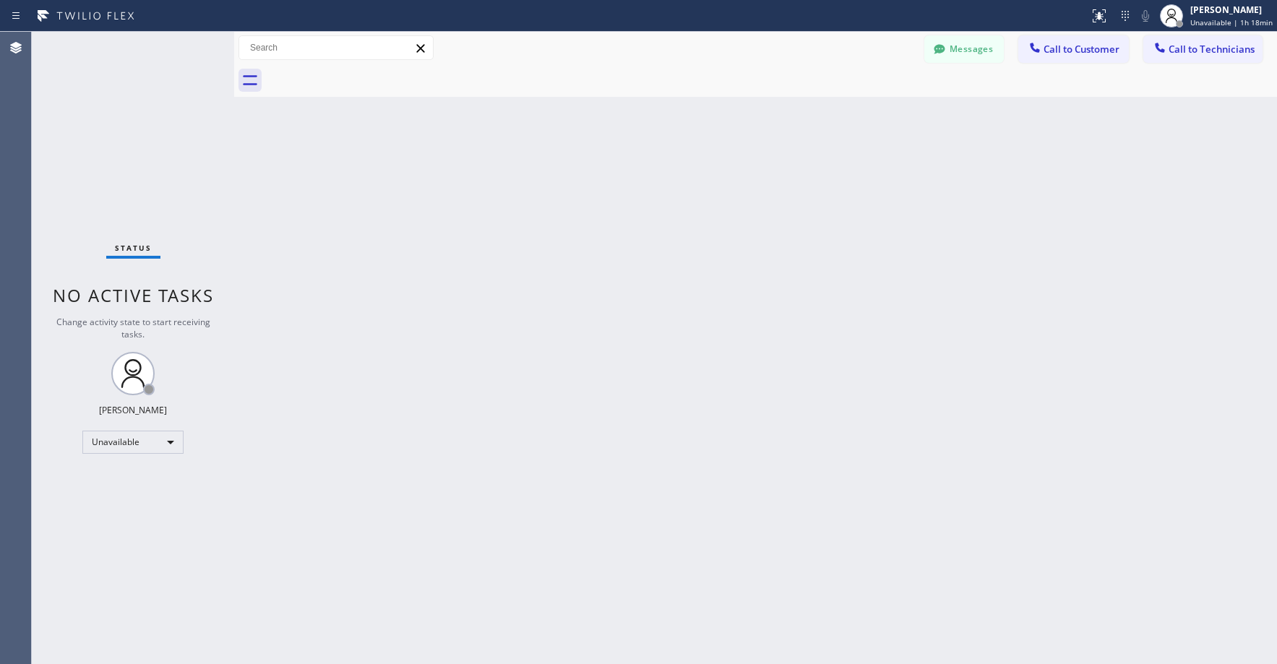
drag, startPoint x: 106, startPoint y: 105, endPoint x: 100, endPoint y: 116, distance: 12.6
click at [105, 106] on div "Status No active tasks Change activity state to start receiving tasks. [PERSON_…" at bounding box center [133, 348] width 202 height 632
drag, startPoint x: 154, startPoint y: 107, endPoint x: 660, endPoint y: 65, distance: 507.6
click at [155, 107] on div "Status No active tasks Change activity state to start receiving tasks. [PERSON_…" at bounding box center [133, 348] width 202 height 632
click at [983, 46] on button "Messages" at bounding box center [963, 48] width 79 height 27
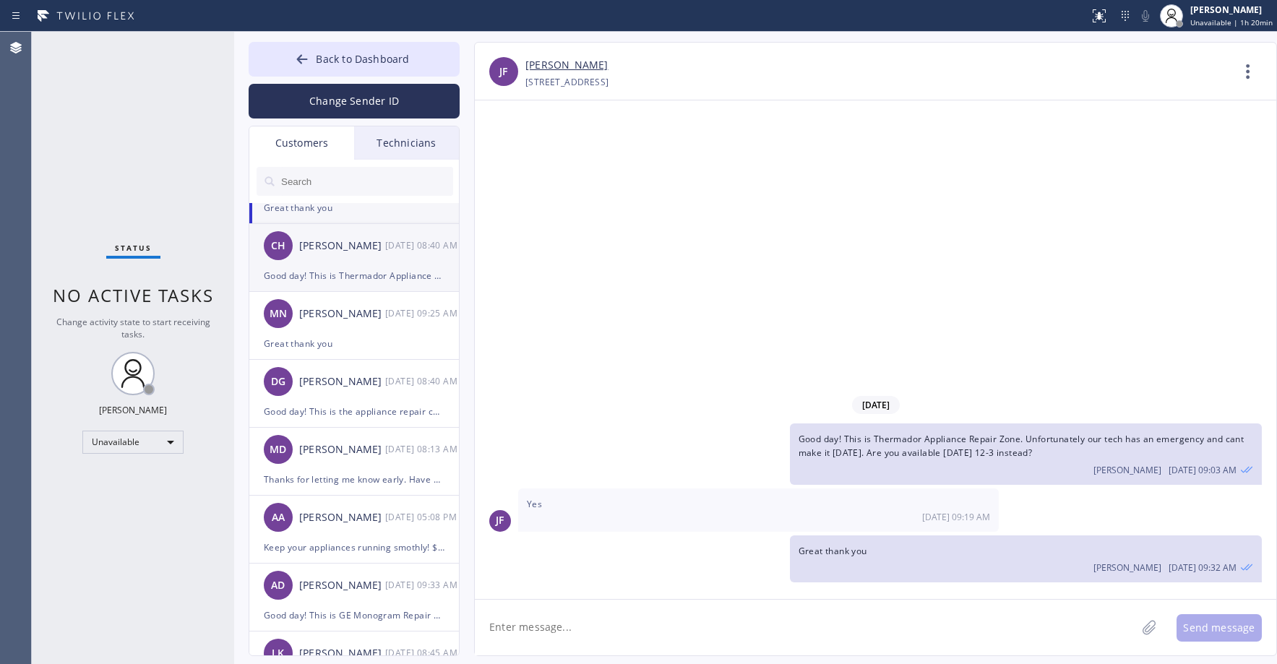
scroll to position [72, 0]
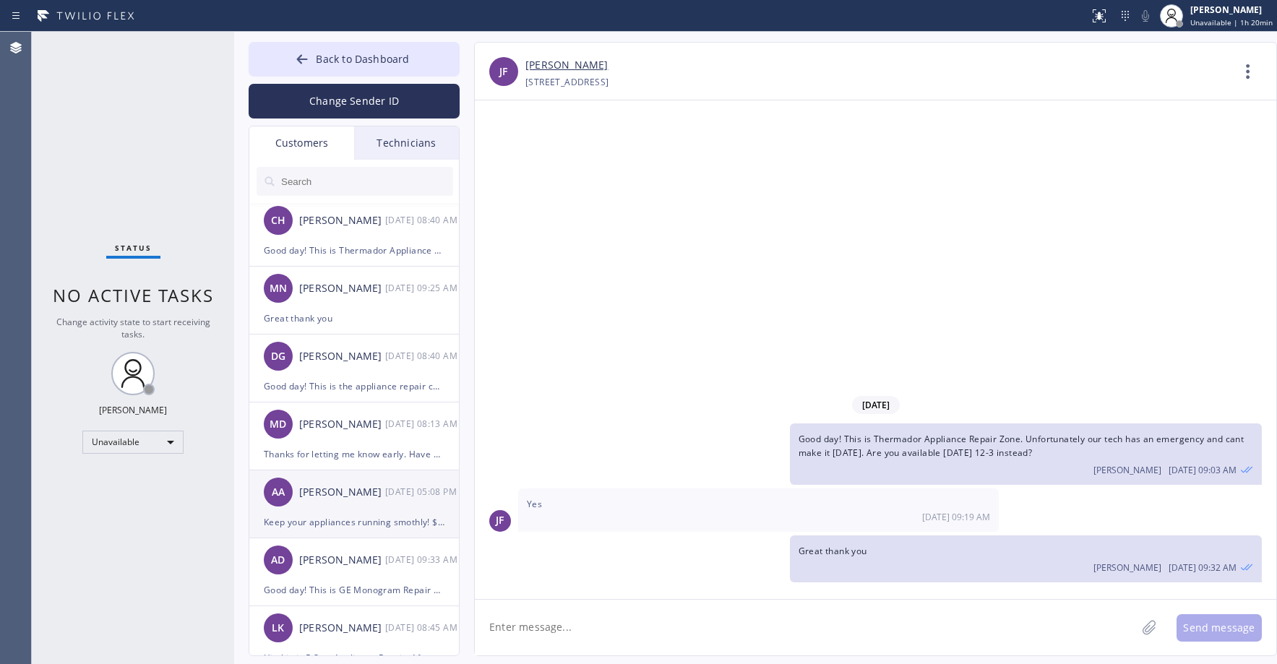
click at [331, 503] on div "AA [PERSON_NAME] [DATE] 05:08 PM" at bounding box center [354, 491] width 211 height 43
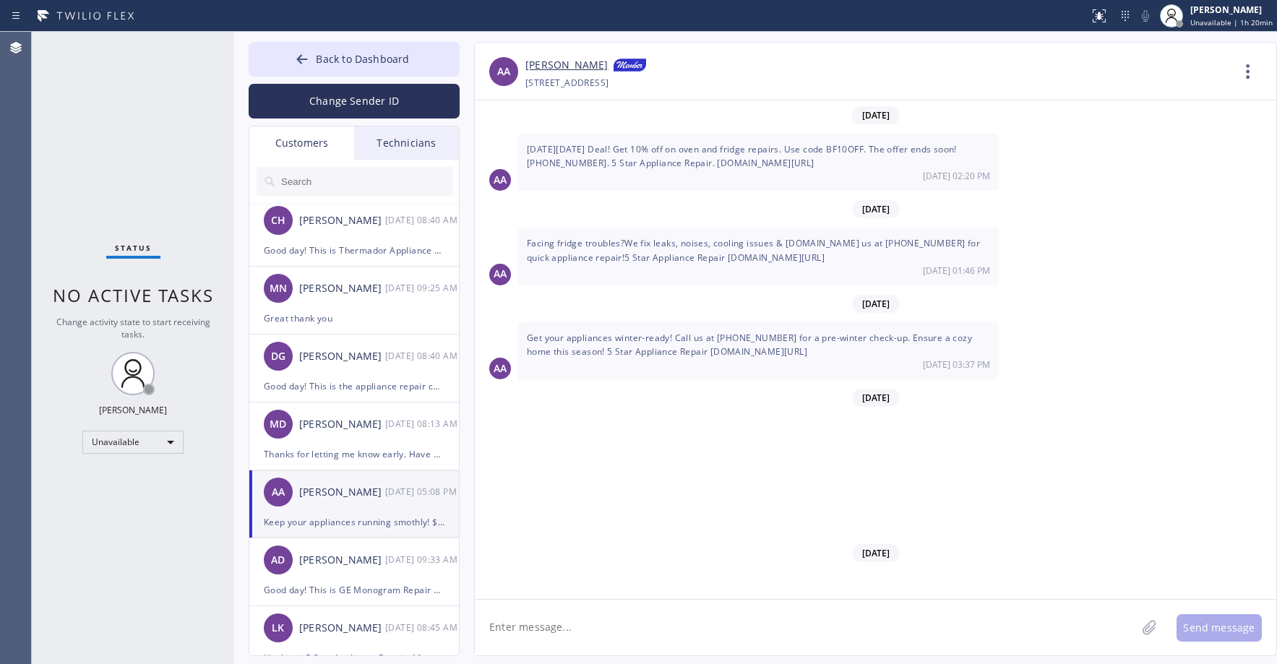
scroll to position [10954, 0]
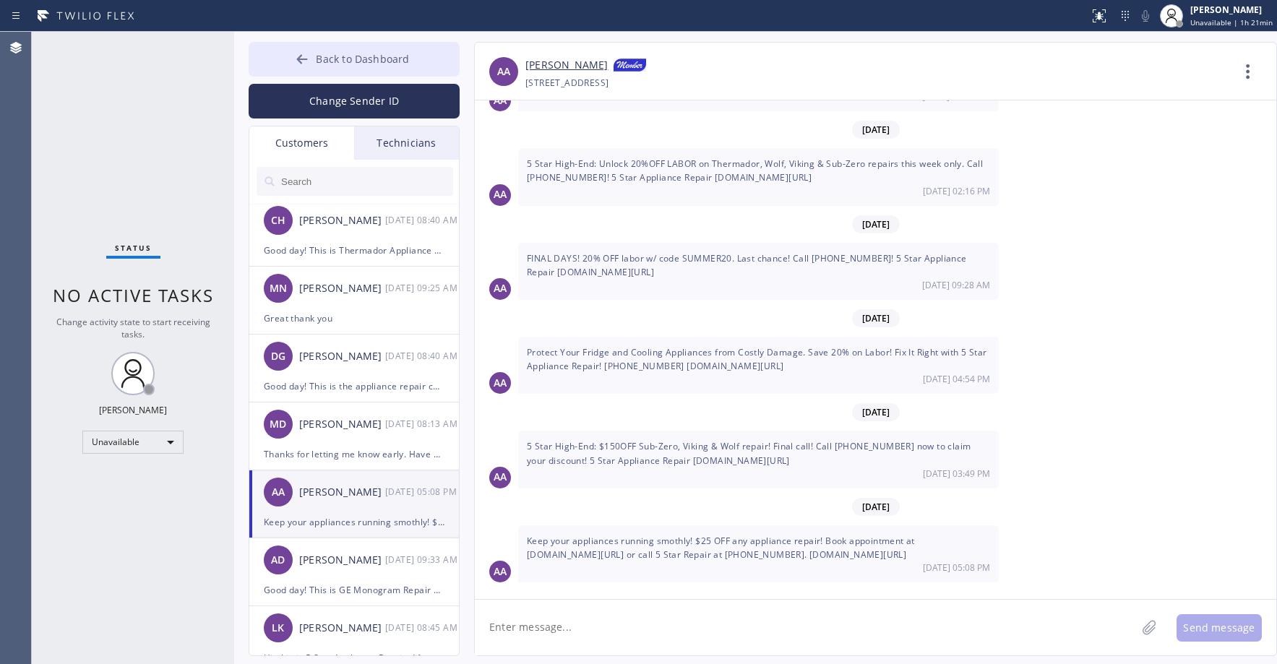
click at [321, 61] on span "Back to Dashboard" at bounding box center [362, 59] width 93 height 14
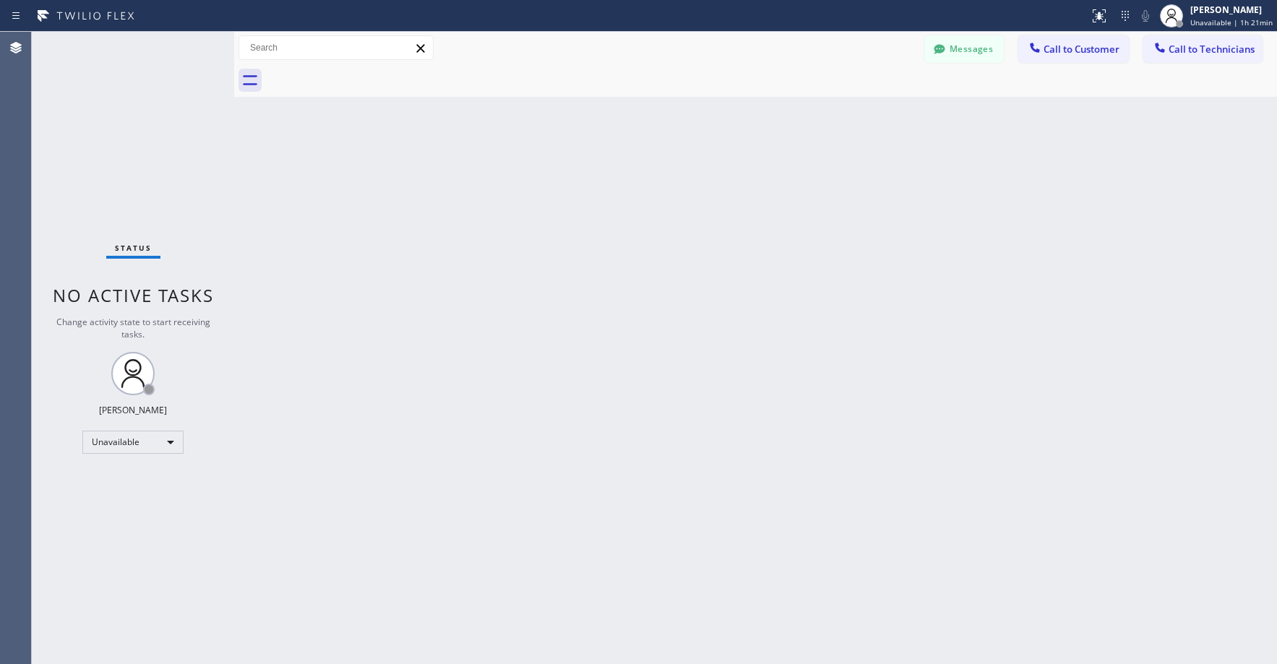
click at [155, 111] on div "Status No active tasks Change activity state to start receiving tasks. [PERSON_…" at bounding box center [133, 348] width 202 height 632
click at [158, 129] on div "Status No active tasks Change activity state to start receiving tasks. [PERSON_…" at bounding box center [133, 348] width 202 height 632
click at [969, 52] on button "Messages" at bounding box center [963, 48] width 79 height 27
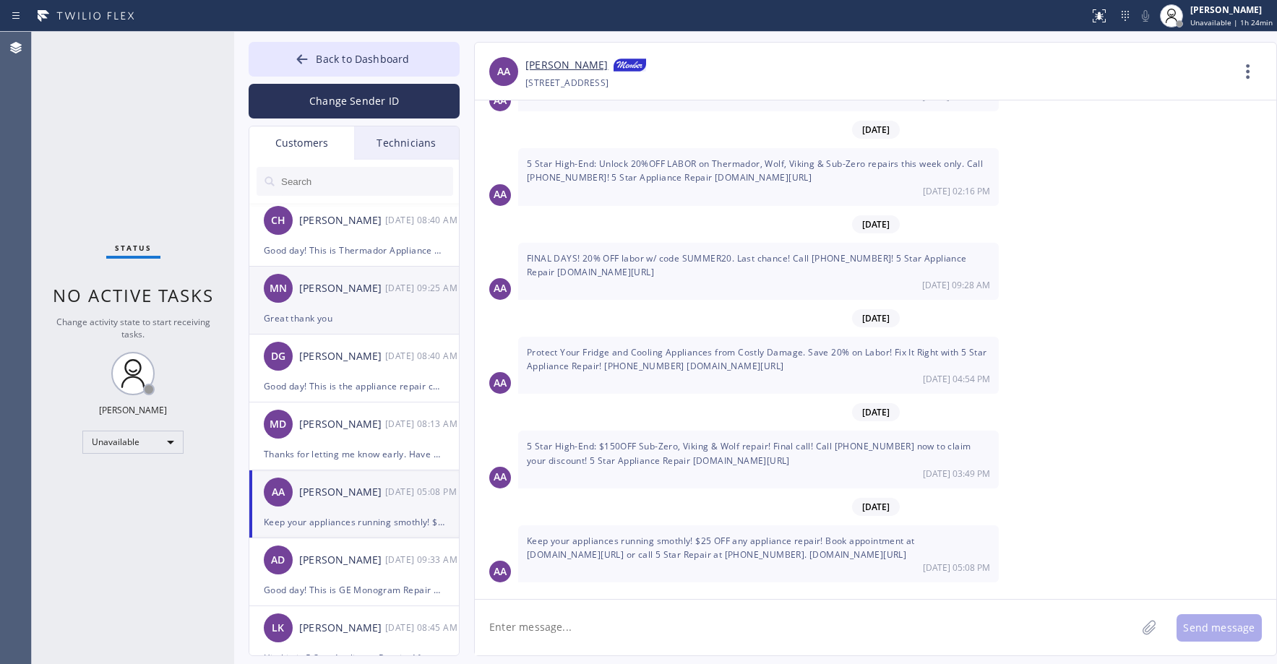
scroll to position [0, 0]
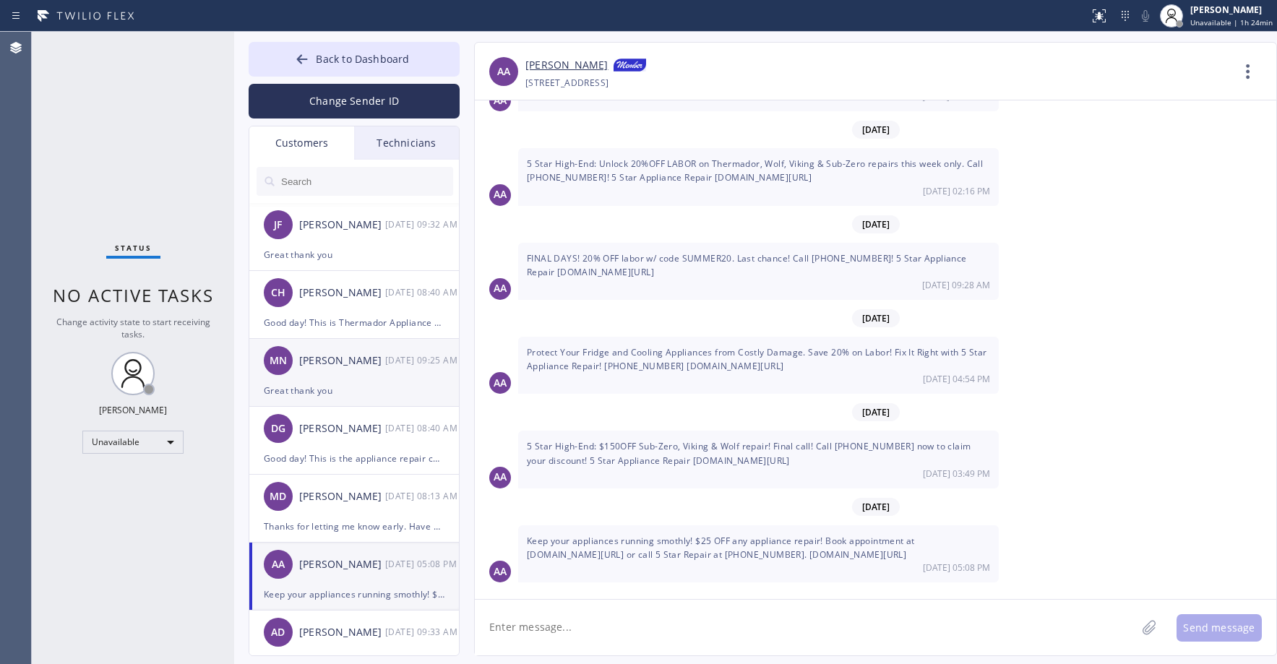
click at [366, 379] on div "MN [PERSON_NAME] [DATE] 09:25 AM" at bounding box center [354, 360] width 211 height 43
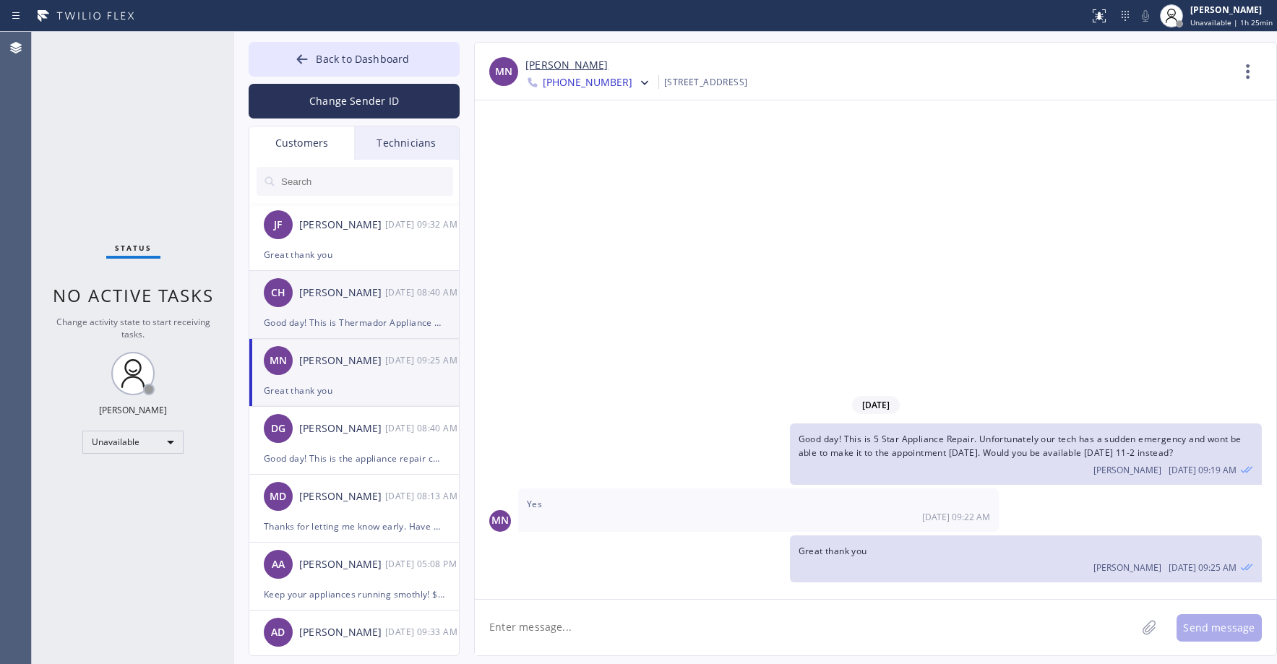
click at [380, 306] on div "CH [PERSON_NAME] [DATE] 08:40 AM" at bounding box center [354, 292] width 211 height 43
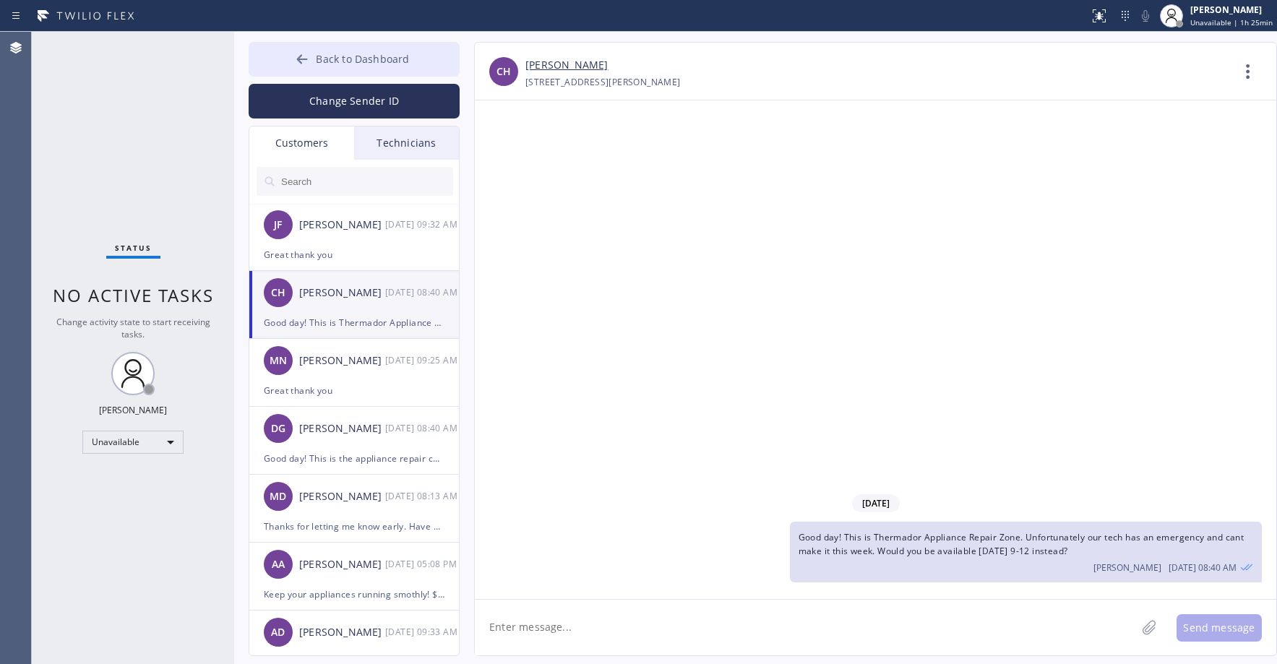
click at [350, 59] on span "Back to Dashboard" at bounding box center [362, 59] width 93 height 14
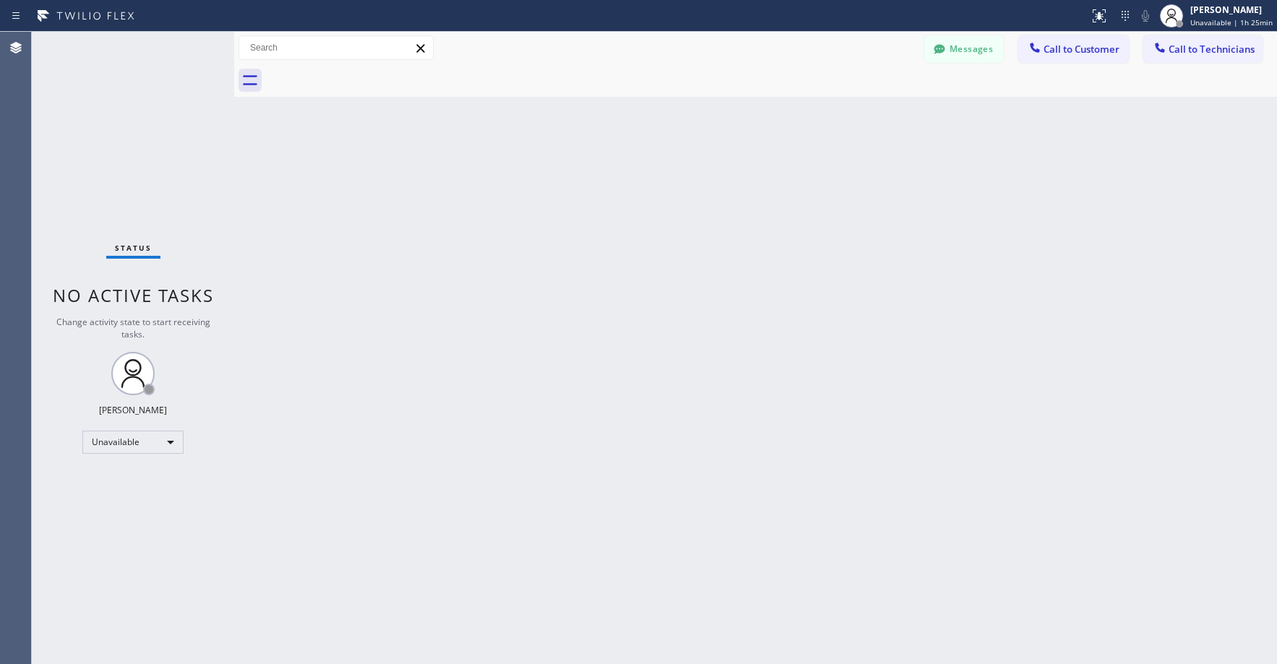
click at [171, 107] on div "Status No active tasks Change activity state to start receiving tasks. [PERSON_…" at bounding box center [133, 348] width 202 height 632
drag, startPoint x: 131, startPoint y: 93, endPoint x: 146, endPoint y: 223, distance: 130.3
click at [132, 96] on div "Status No active tasks Change activity state to start receiving tasks. [PERSON_…" at bounding box center [133, 348] width 202 height 632
drag, startPoint x: 100, startPoint y: 102, endPoint x: 80, endPoint y: 491, distance: 389.4
click at [100, 103] on div "Status No active tasks Change activity state to start receiving tasks. [PERSON_…" at bounding box center [133, 348] width 202 height 632
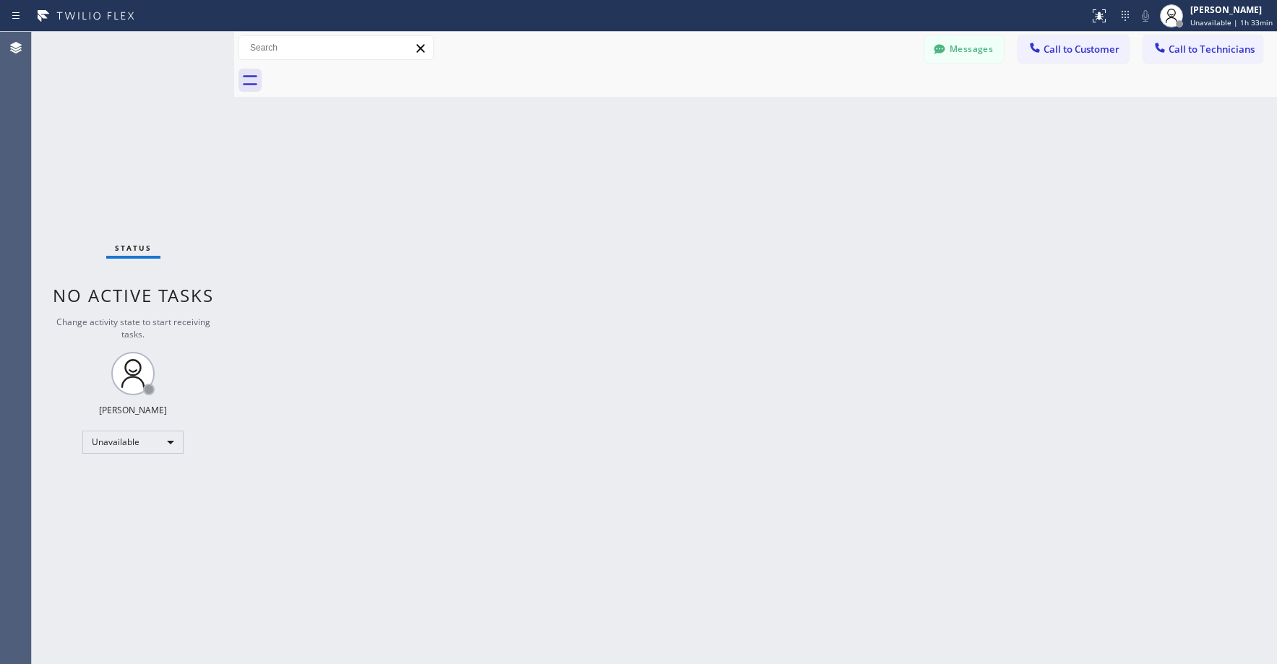
click at [120, 130] on div "Status No active tasks Change activity state to start receiving tasks. [PERSON_…" at bounding box center [133, 348] width 202 height 632
click at [492, 328] on div "Back to Dashboard Change Sender ID Customers Technicians [PERSON_NAME] [PERSON_…" at bounding box center [755, 348] width 1043 height 632
click at [111, 187] on div "Status No active tasks Change activity state to start receiving tasks. [PERSON_…" at bounding box center [133, 348] width 202 height 632
drag, startPoint x: 135, startPoint y: 181, endPoint x: 74, endPoint y: 526, distance: 350.8
click at [136, 183] on div "Status No active tasks Change activity state to start receiving tasks. [PERSON_…" at bounding box center [133, 348] width 202 height 632
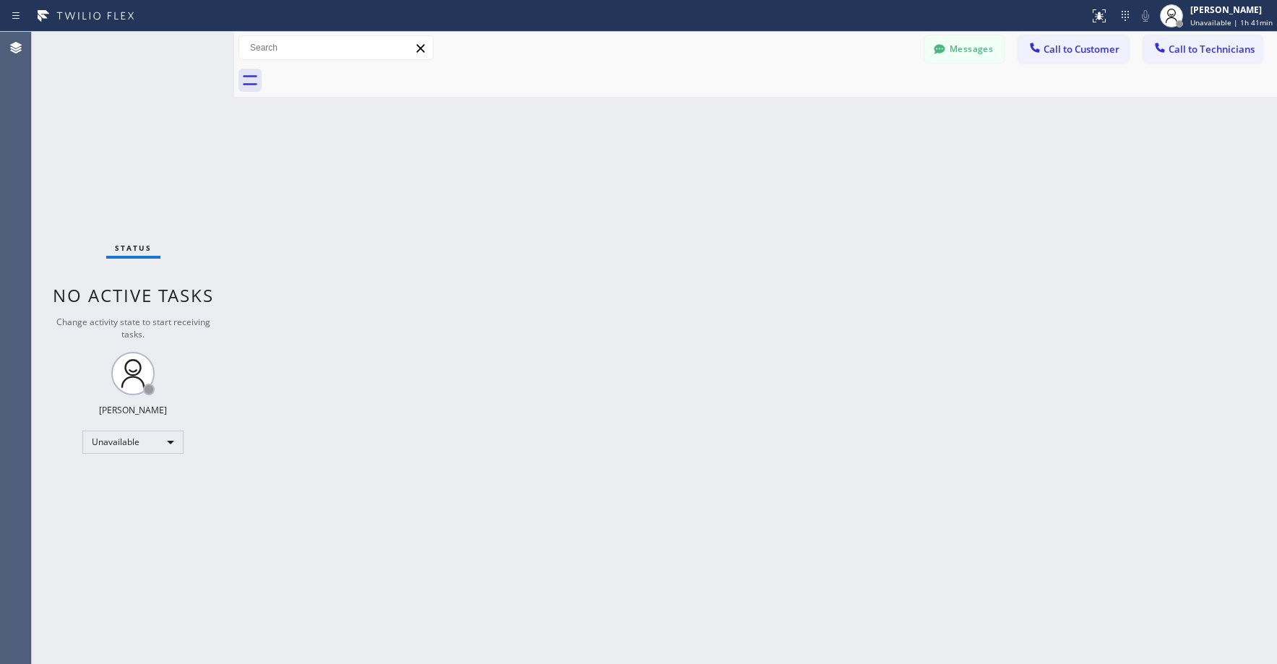
drag, startPoint x: 89, startPoint y: 142, endPoint x: 50, endPoint y: 375, distance: 236.7
click at [89, 143] on div "Status No active tasks Change activity state to start receiving tasks. [PERSON_…" at bounding box center [133, 348] width 202 height 632
drag, startPoint x: 119, startPoint y: 147, endPoint x: 119, endPoint y: 155, distance: 7.9
click at [119, 148] on div "Status No active tasks Change activity state to start receiving tasks. [PERSON_…" at bounding box center [133, 348] width 202 height 632
click at [115, 441] on div "Unavailable" at bounding box center [132, 442] width 101 height 23
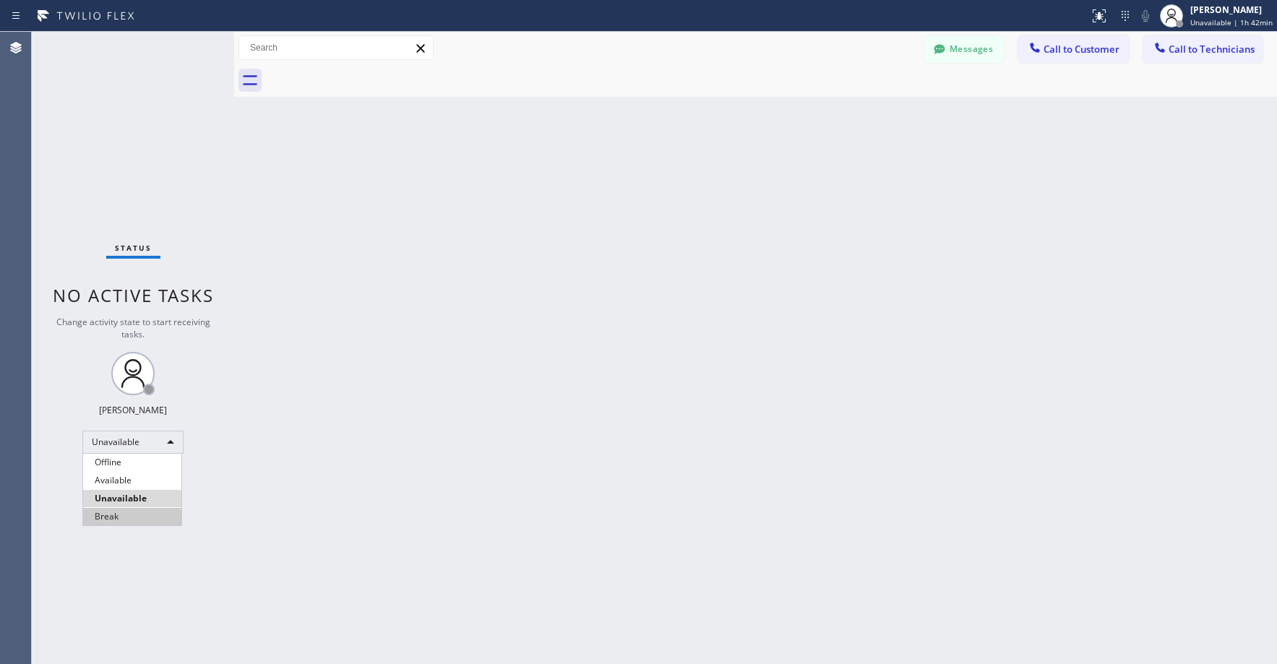
click at [124, 512] on li "Break" at bounding box center [132, 516] width 98 height 17
click at [132, 180] on div "Status No active tasks Change activity state to start receiving tasks. [PERSON_…" at bounding box center [133, 348] width 202 height 632
drag, startPoint x: 166, startPoint y: 173, endPoint x: 98, endPoint y: 482, distance: 316.0
click at [166, 174] on div "Status No active tasks Change activity state to start receiving tasks. [PERSON_…" at bounding box center [133, 348] width 202 height 632
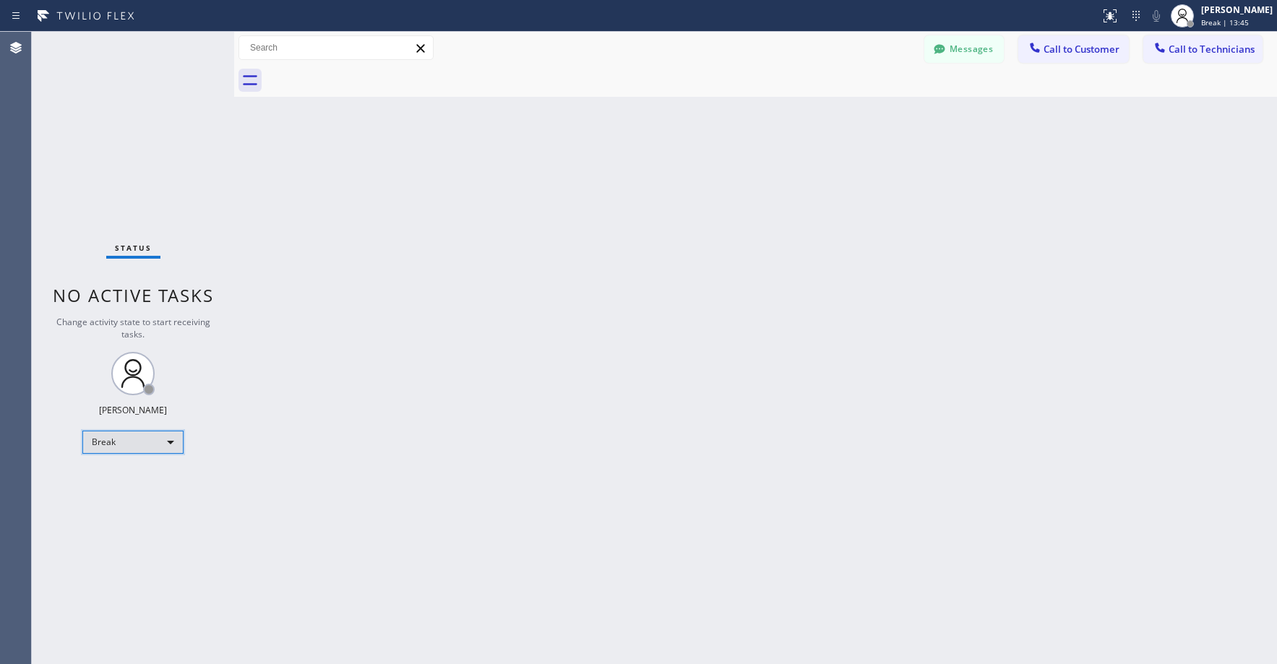
click at [113, 440] on div "Break" at bounding box center [132, 442] width 101 height 23
click at [122, 494] on li "Unavailable" at bounding box center [132, 498] width 98 height 17
click at [111, 124] on div "Status No active tasks Change activity state to start receiving tasks. [PERSON_…" at bounding box center [133, 348] width 202 height 632
drag, startPoint x: 150, startPoint y: 164, endPoint x: 167, endPoint y: 202, distance: 42.0
click at [150, 166] on div "Status No active tasks Change activity state to start receiving tasks. [PERSON_…" at bounding box center [133, 348] width 202 height 632
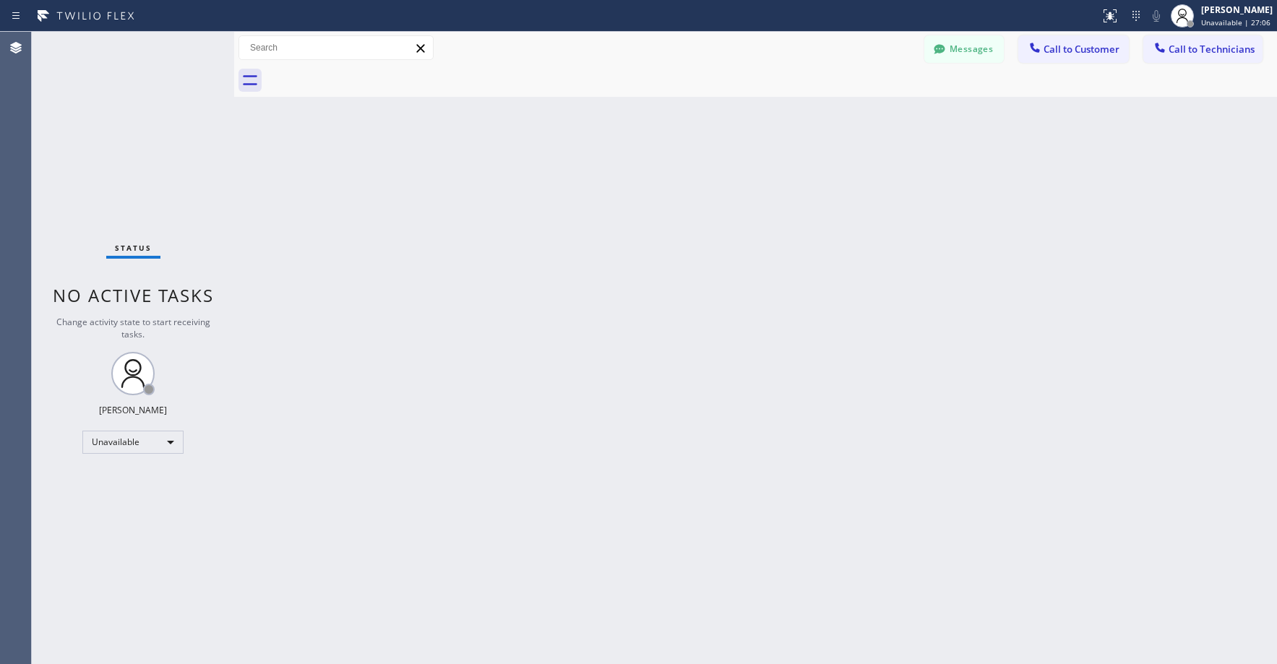
drag, startPoint x: 72, startPoint y: 131, endPoint x: 146, endPoint y: 128, distance: 73.8
click at [74, 132] on div "Status No active tasks Change activity state to start receiving tasks. [PERSON_…" at bounding box center [133, 348] width 202 height 632
click at [952, 53] on button "Messages" at bounding box center [963, 48] width 79 height 27
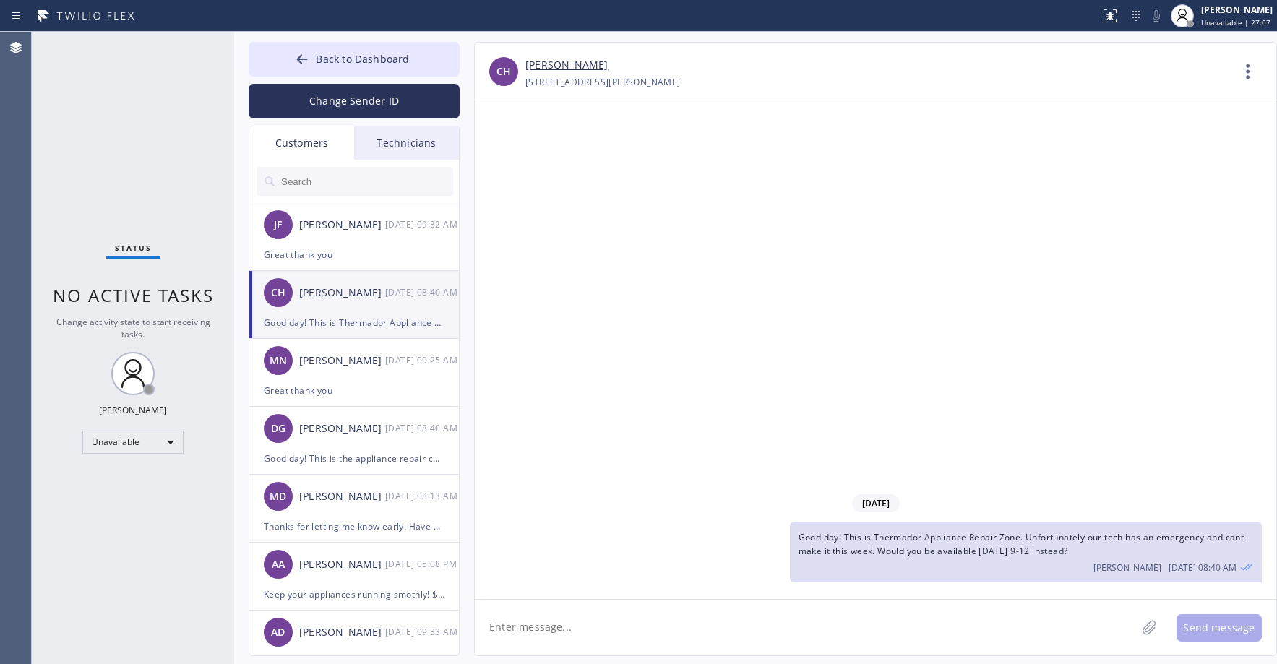
click at [320, 143] on div "Customers" at bounding box center [301, 142] width 105 height 33
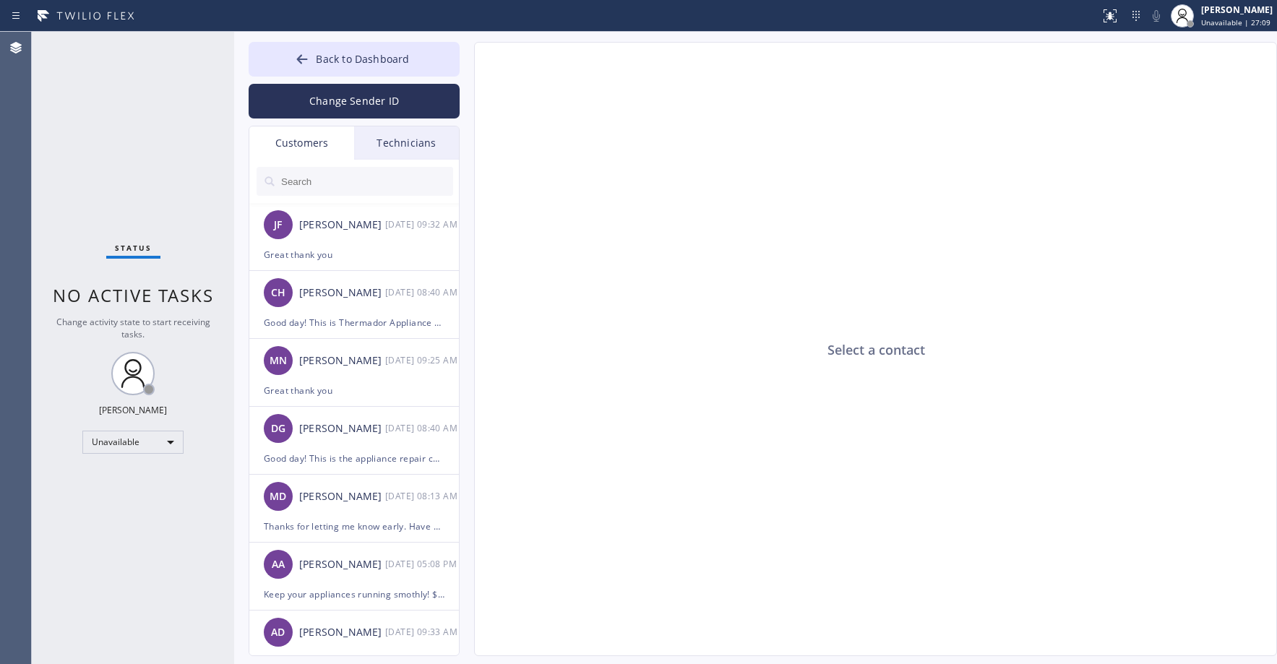
click at [330, 186] on input "text" at bounding box center [366, 181] width 173 height 29
paste input "IWWSYS"
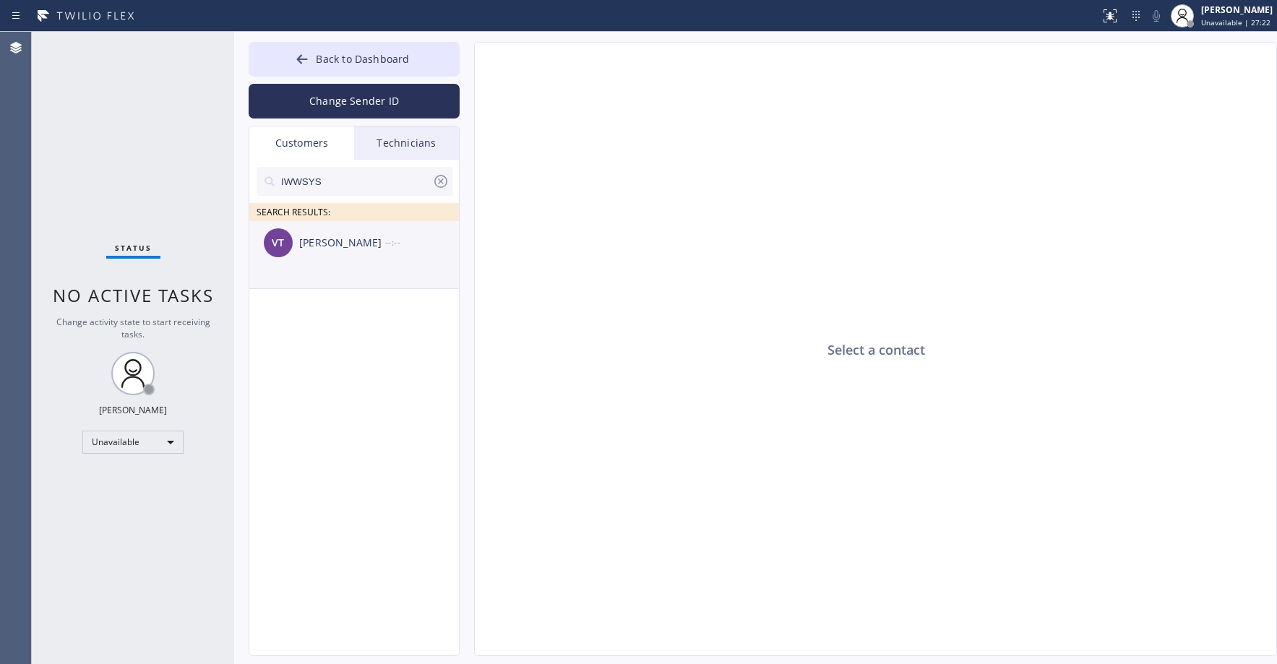
type input "IWWSYS"
click at [369, 270] on li "VT [PERSON_NAME] --:--" at bounding box center [354, 255] width 211 height 68
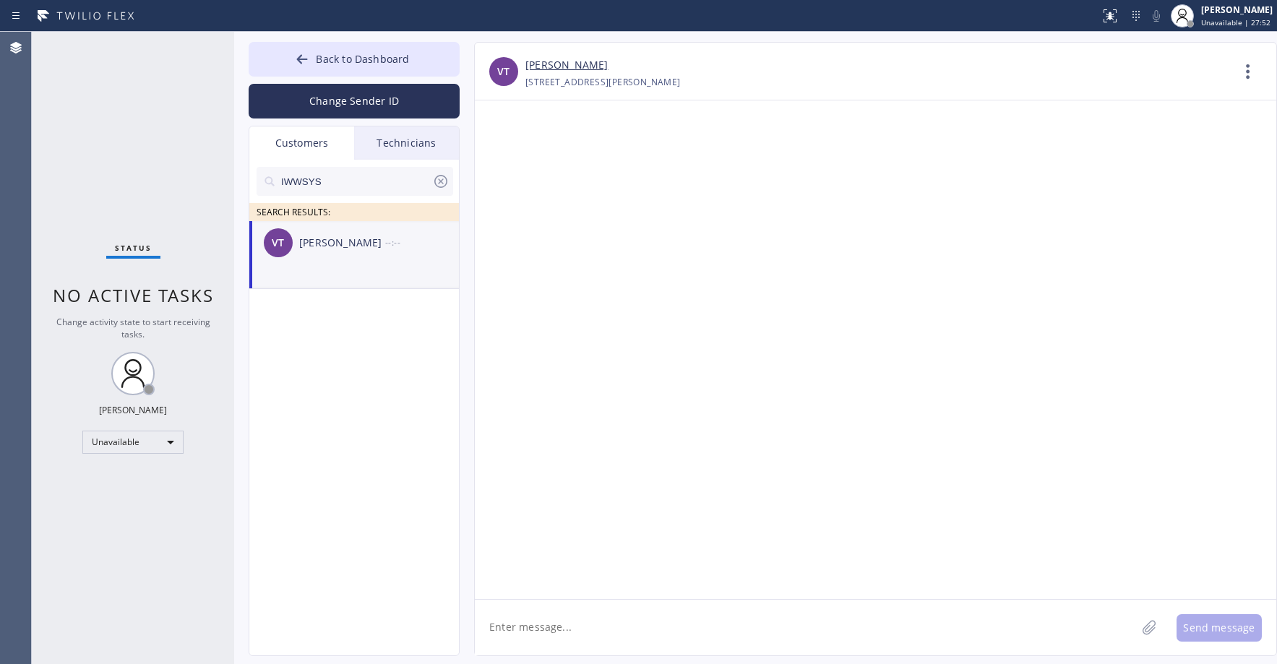
click at [338, 265] on li "VT [PERSON_NAME] --:--" at bounding box center [354, 255] width 211 height 68
click at [557, 644] on textarea at bounding box center [805, 628] width 661 height 56
paste textarea "Kitchenaid Repairs"
type textarea "Good day! This is Kitchenaid Repairs. Unfortunately we dont have a tech availab…"
click at [1193, 623] on button "Send message" at bounding box center [1219, 627] width 85 height 27
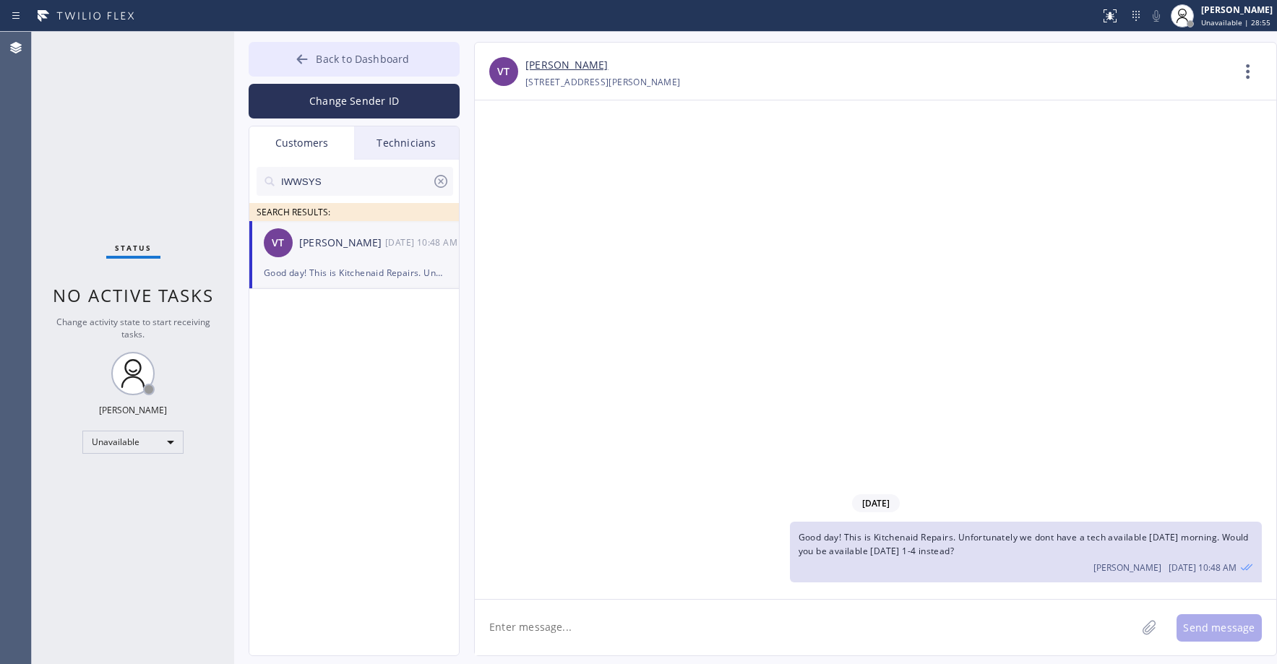
click at [356, 57] on span "Back to Dashboard" at bounding box center [362, 59] width 93 height 14
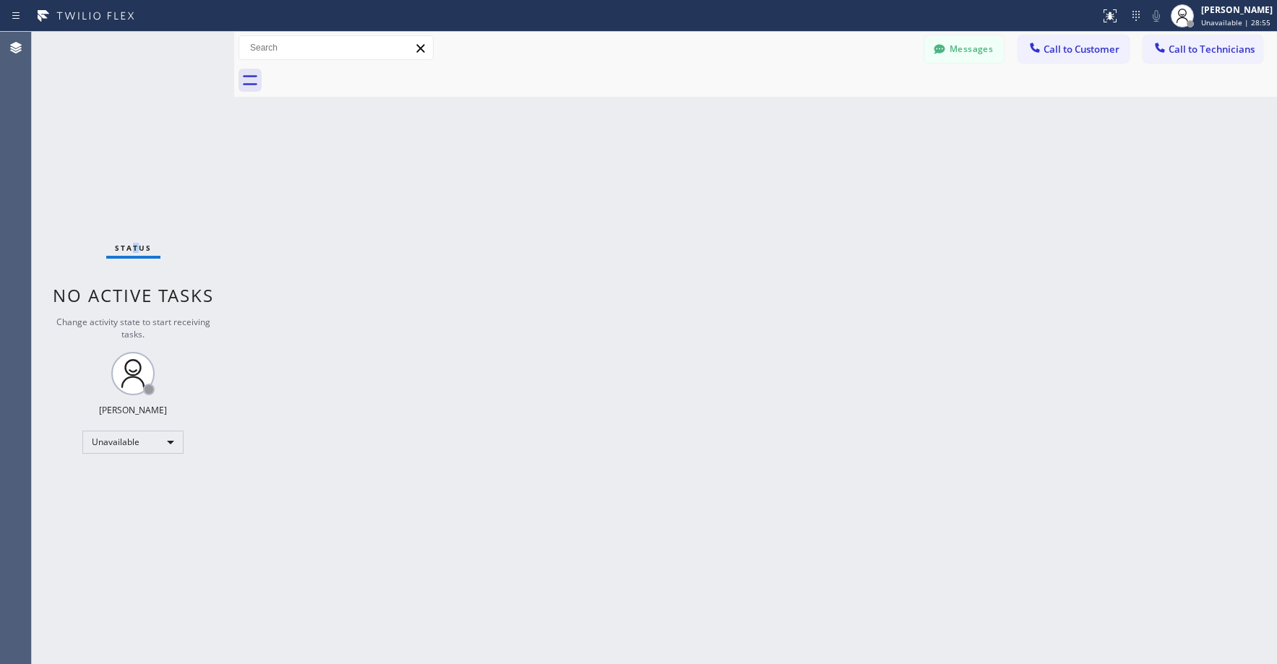
click at [135, 136] on div "Status No active tasks Change activity state to start receiving tasks. [PERSON_…" at bounding box center [133, 348] width 202 height 632
click at [116, 105] on div "Status No active tasks Change activity state to start receiving tasks. [PERSON_…" at bounding box center [133, 348] width 202 height 632
click at [991, 40] on button "Messages" at bounding box center [963, 48] width 79 height 27
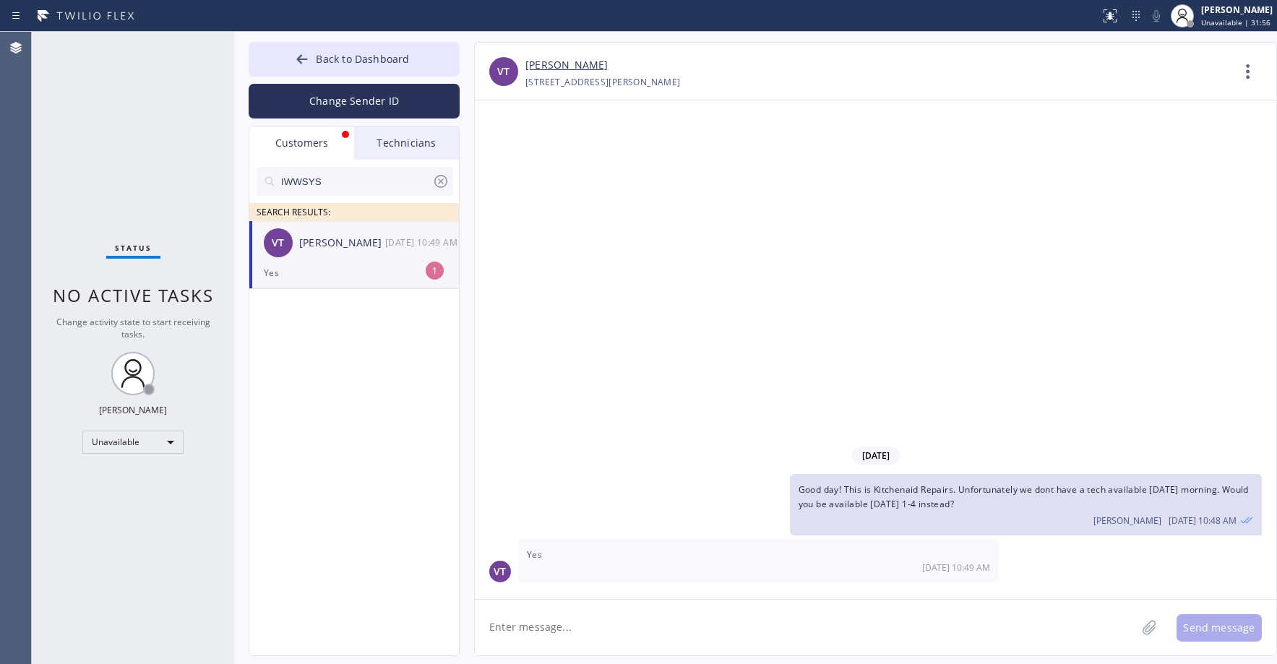
click at [345, 261] on div "VT [PERSON_NAME] [DATE] 10:49 AM" at bounding box center [354, 242] width 211 height 43
click at [622, 627] on textarea at bounding box center [805, 628] width 661 height 56
type textarea "Great thank you"
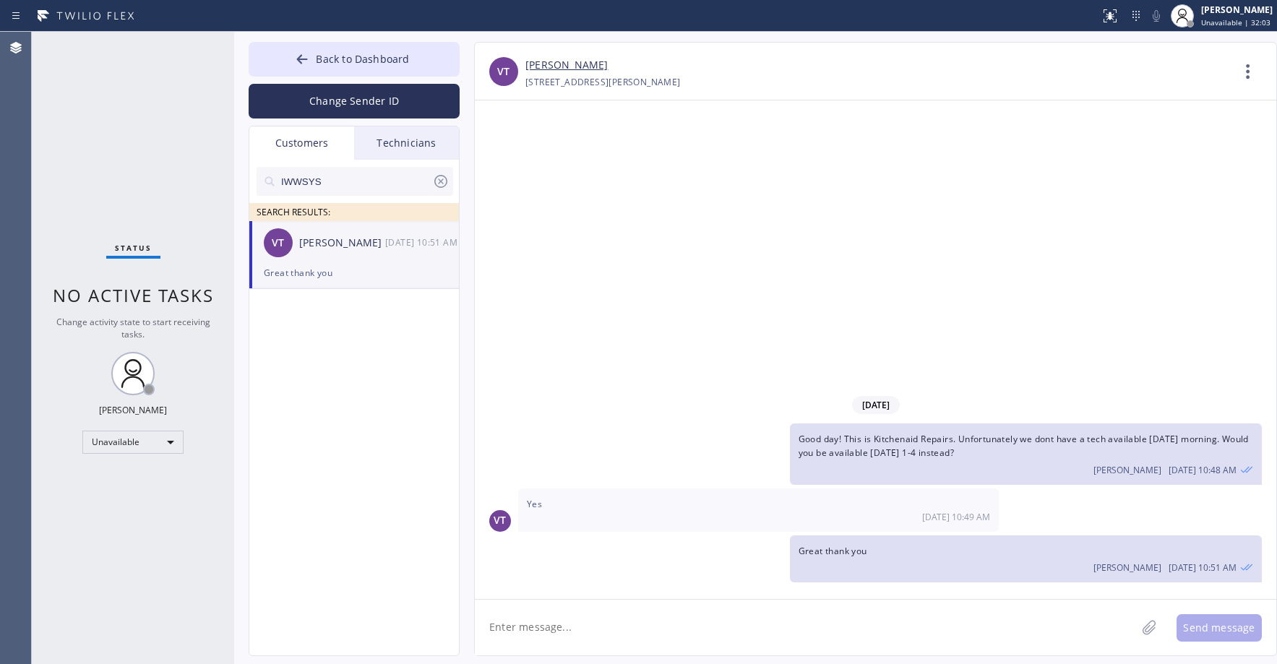
click at [558, 64] on link "[PERSON_NAME]" at bounding box center [566, 65] width 82 height 17
click at [140, 94] on div "Status No active tasks Change activity state to start receiving tasks. [PERSON_…" at bounding box center [133, 348] width 202 height 632
click at [333, 61] on span "Back to Dashboard" at bounding box center [362, 59] width 93 height 14
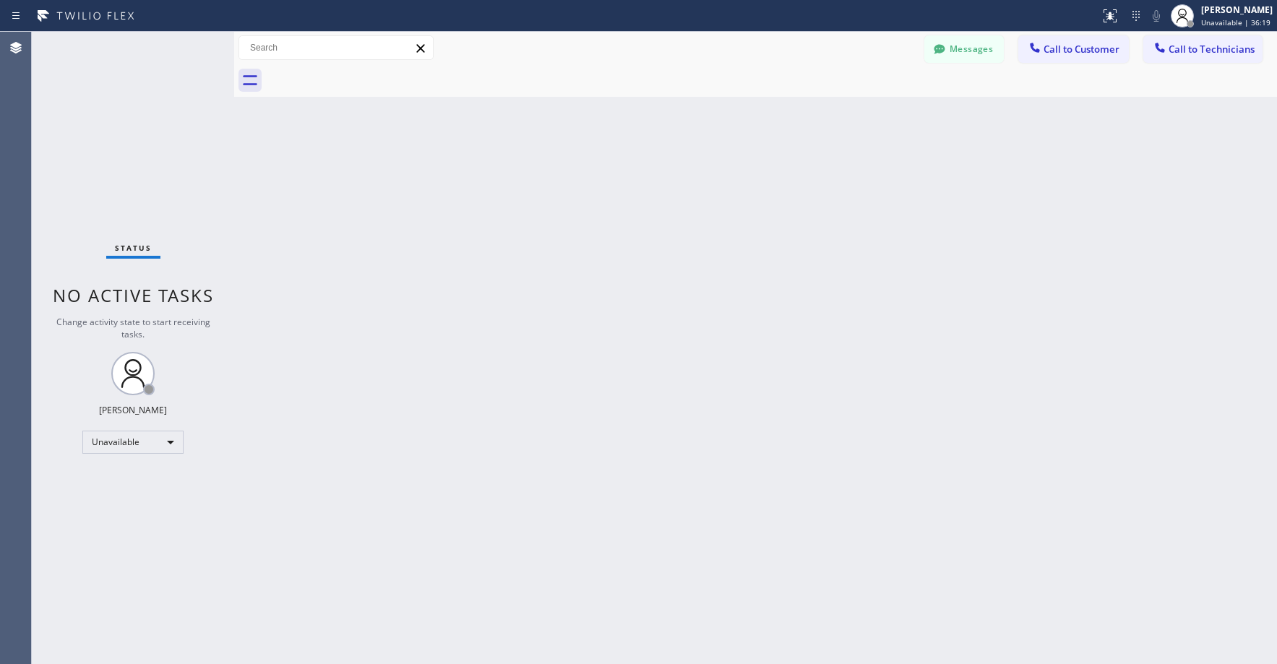
click at [124, 199] on div "Status No active tasks Change activity state to start receiving tasks. [PERSON_…" at bounding box center [133, 348] width 202 height 632
click at [113, 127] on div "Status No active tasks Change activity state to start receiving tasks. [PERSON_…" at bounding box center [133, 348] width 202 height 632
click at [118, 119] on div "Status No active tasks Change activity state to start receiving tasks. [PERSON_…" at bounding box center [133, 348] width 202 height 632
drag, startPoint x: 114, startPoint y: 98, endPoint x: 52, endPoint y: 388, distance: 297.1
click at [114, 100] on div "Status No active tasks Change activity state to start receiving tasks. [PERSON_…" at bounding box center [133, 348] width 202 height 632
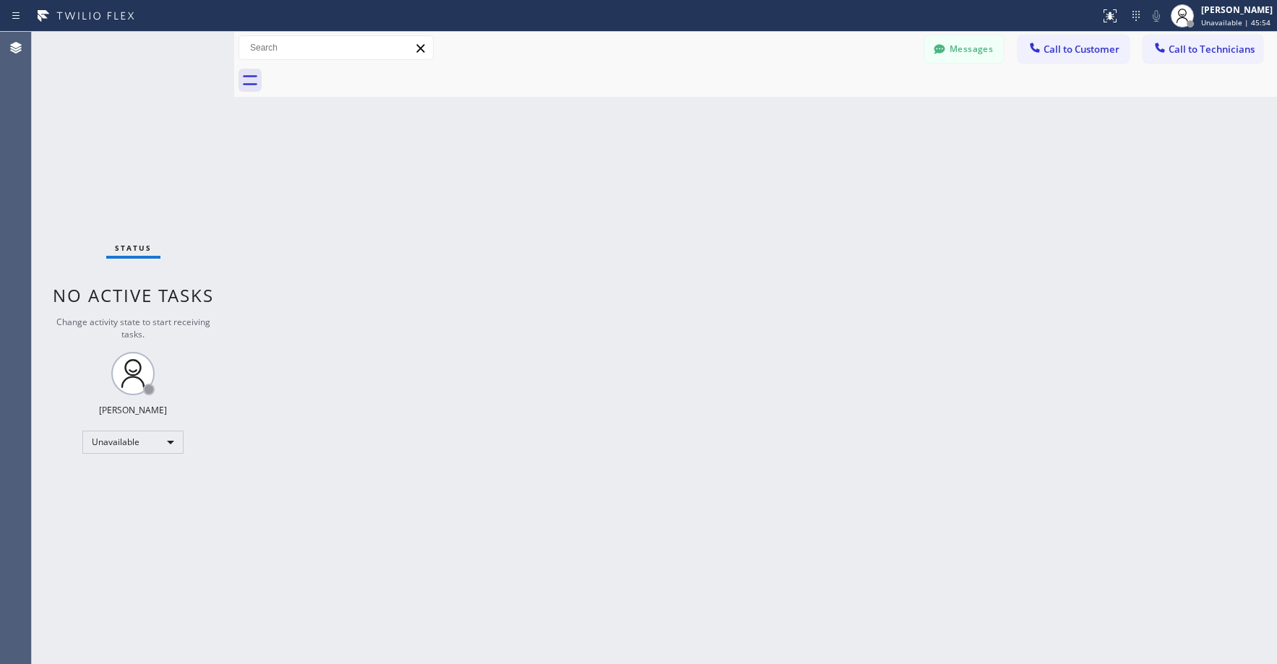
drag, startPoint x: 163, startPoint y: 227, endPoint x: 156, endPoint y: 232, distance: 8.8
click at [156, 232] on div "Status No active tasks Change activity state to start receiving tasks. [PERSON_…" at bounding box center [133, 348] width 202 height 632
click at [102, 132] on div "Status No active tasks Change activity state to start receiving tasks. [PERSON_…" at bounding box center [133, 348] width 202 height 632
click at [127, 139] on div "Status No active tasks Change activity state to start receiving tasks. [PERSON_…" at bounding box center [133, 348] width 202 height 632
click at [126, 95] on div "Status No active tasks Change activity state to start receiving tasks. [PERSON_…" at bounding box center [133, 348] width 202 height 632
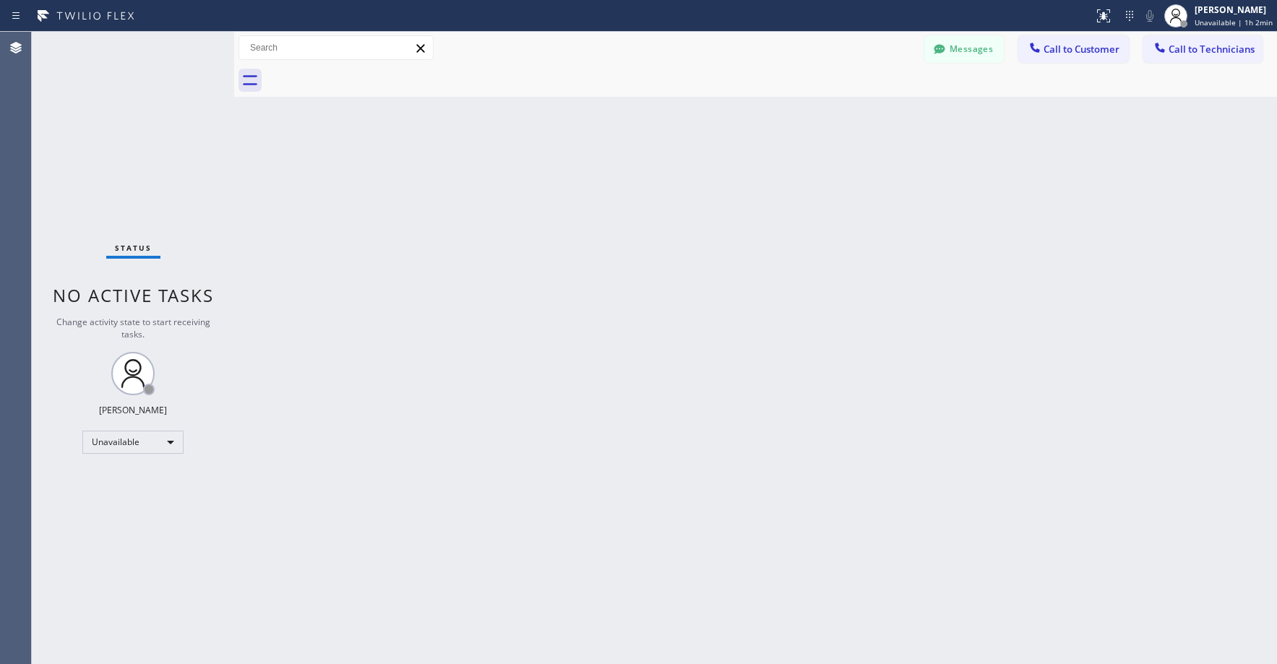
drag, startPoint x: 98, startPoint y: 125, endPoint x: 596, endPoint y: 150, distance: 497.8
click at [99, 125] on div "Status No active tasks Change activity state to start receiving tasks. [PERSON_…" at bounding box center [133, 348] width 202 height 632
click at [961, 48] on button "Messages" at bounding box center [963, 48] width 79 height 27
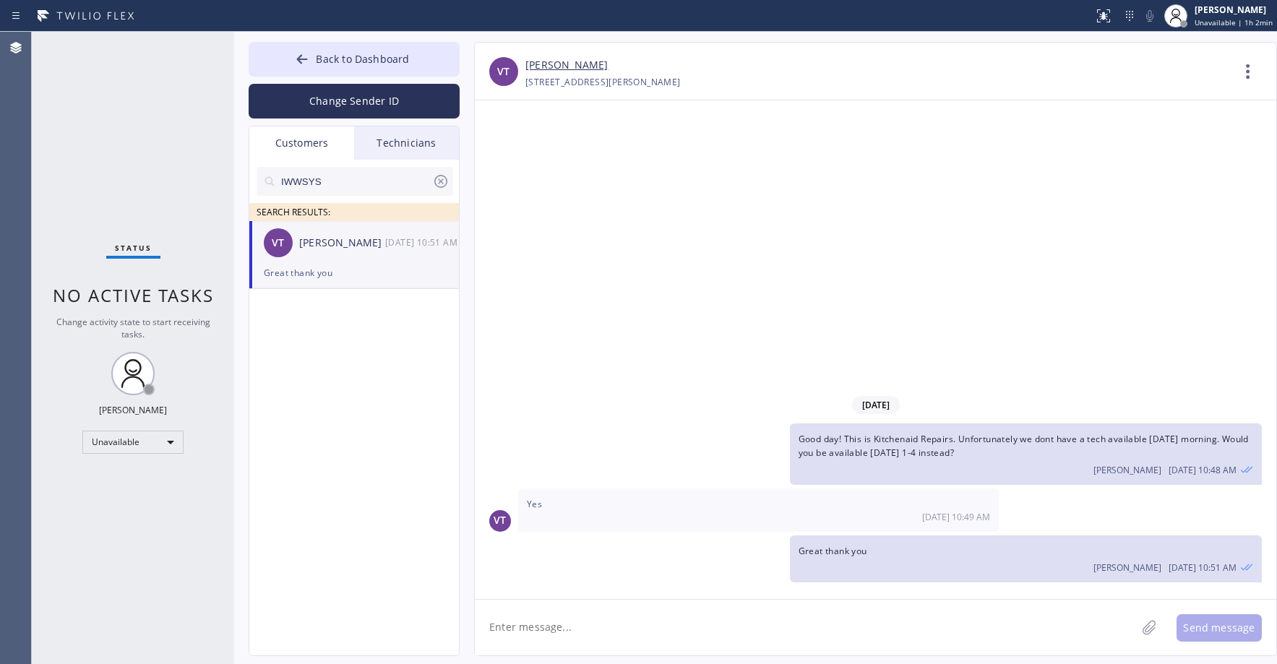
click at [349, 185] on input "IWWSYS" at bounding box center [356, 181] width 152 height 29
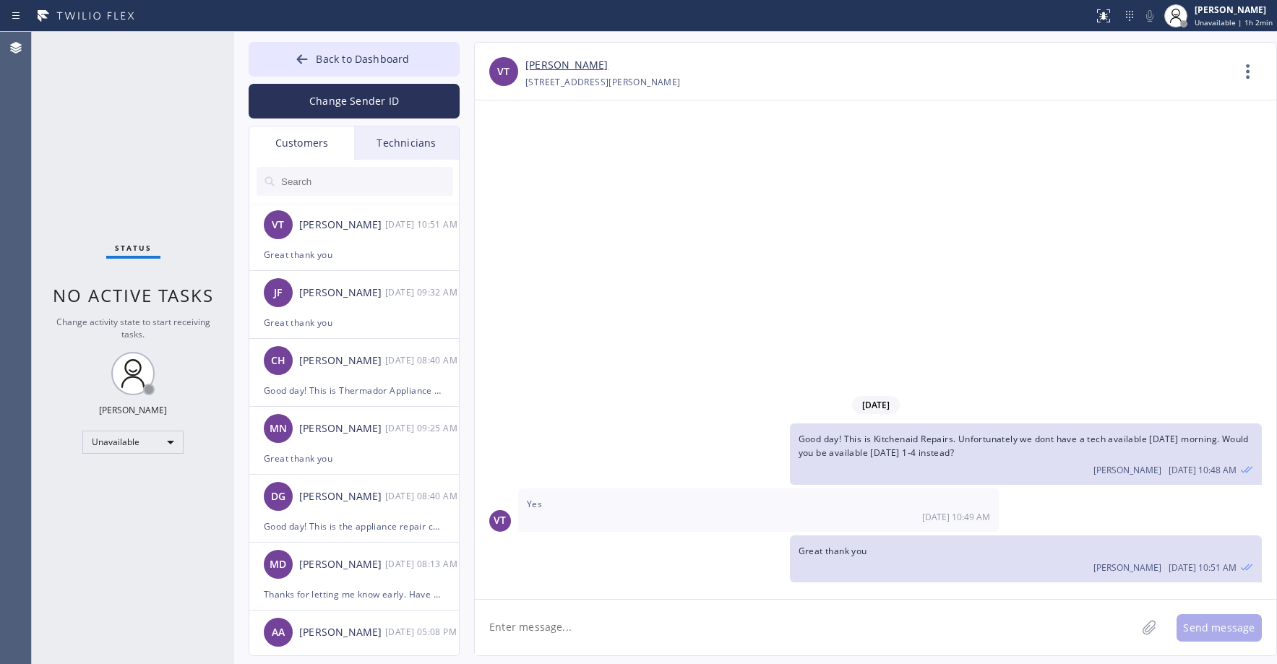
click at [349, 177] on input "text" at bounding box center [366, 181] width 173 height 29
paste input "3LHTAR"
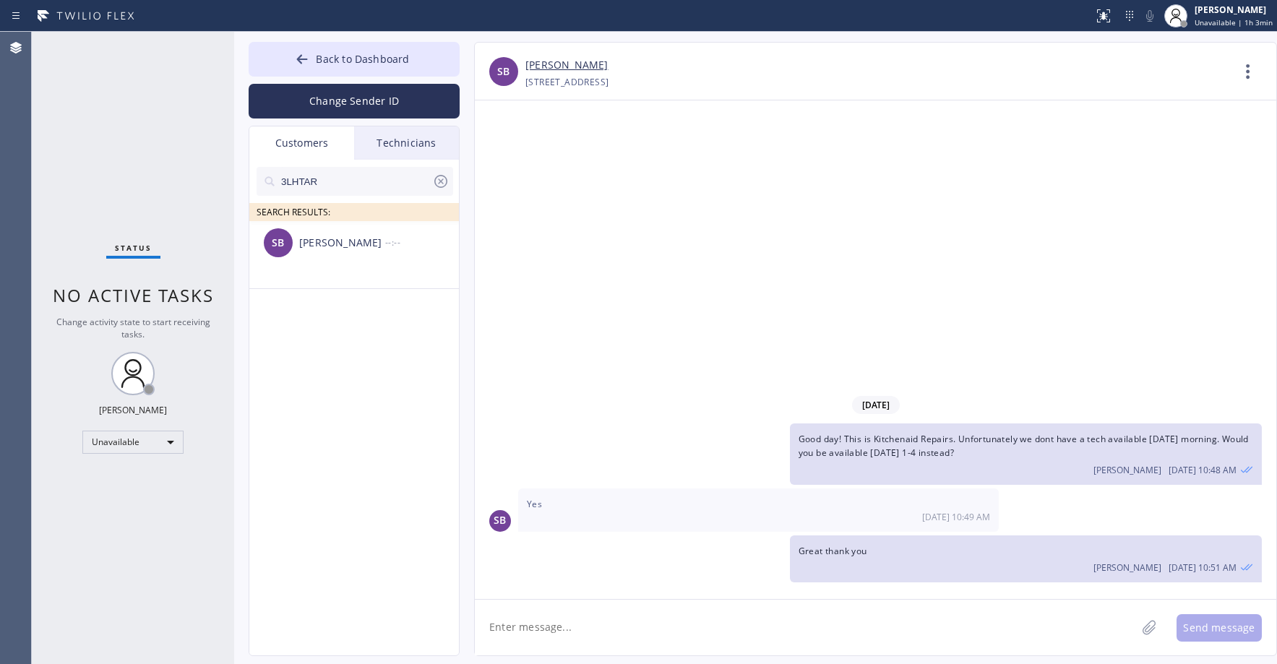
type input "3LHTAR"
click at [615, 627] on textarea at bounding box center [805, 628] width 661 height 56
paste textarea "Good day! This is the appliance repair company. The parts for your unit have ar…"
type textarea "Good day! This is the appliance repair company. The parts for your unit have ar…"
click at [1216, 631] on button "Send message" at bounding box center [1219, 627] width 85 height 27
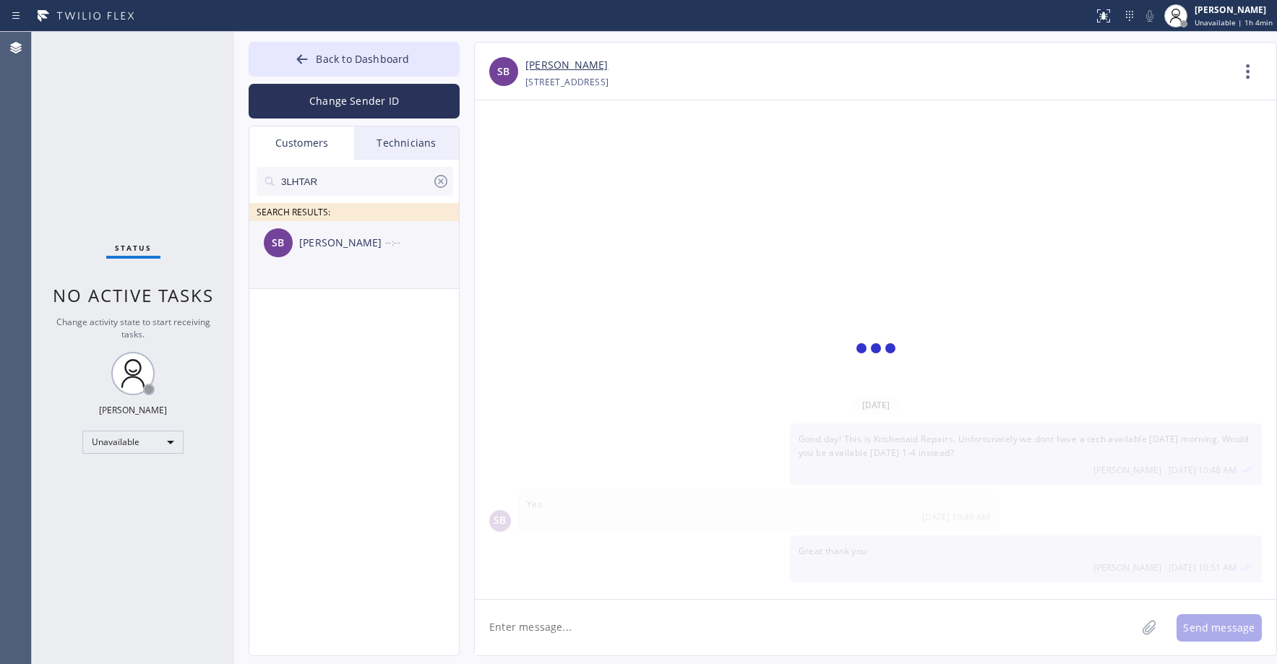
click at [345, 274] on li "SB [PERSON_NAME] --:--" at bounding box center [354, 255] width 211 height 68
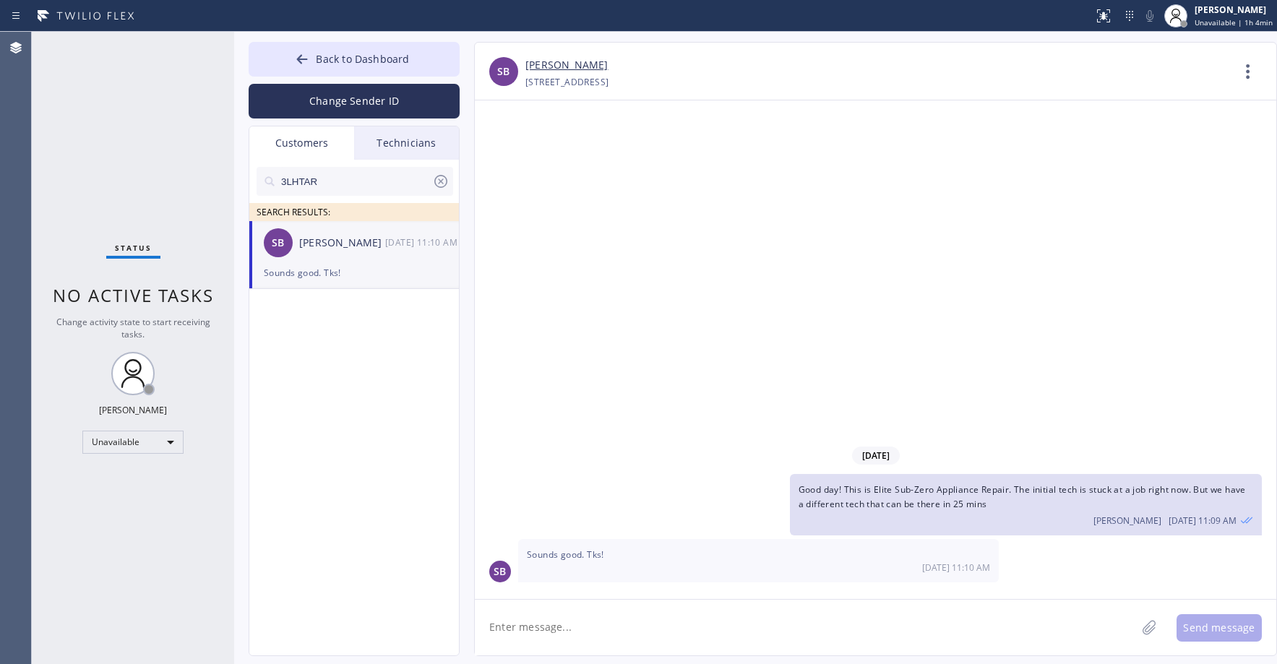
click at [345, 274] on div "Sounds good. Tks!" at bounding box center [354, 273] width 181 height 17
click at [588, 624] on textarea at bounding box center [805, 628] width 661 height 56
paste textarea "Good day! This is the appliance repair company. The parts for your unit have ar…"
type textarea "Good day! This is the appliance repair company. The parts for your unit have ar…"
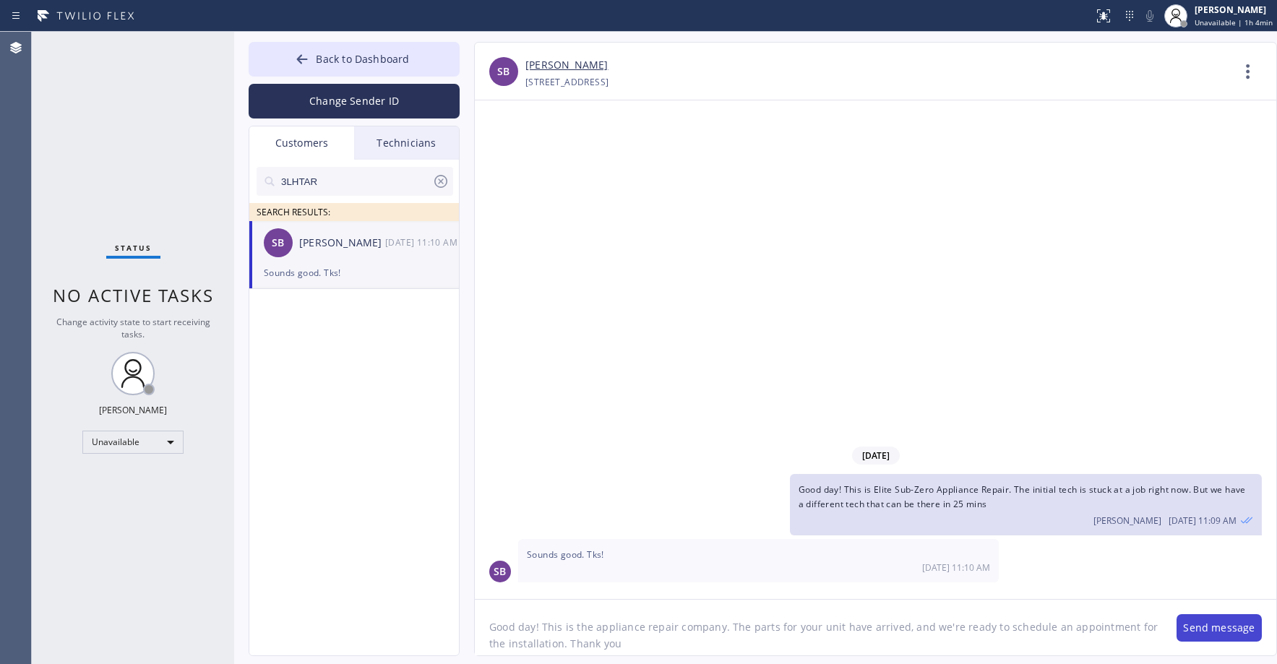
click at [1232, 626] on button "Send message" at bounding box center [1219, 627] width 85 height 27
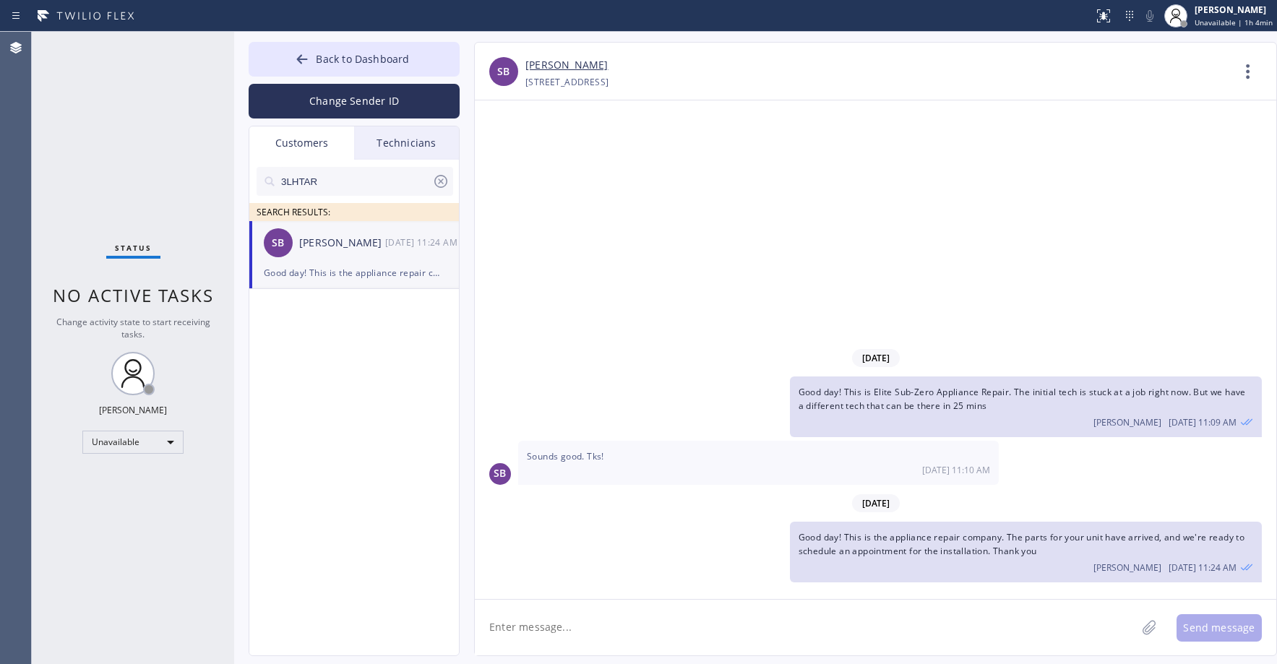
click at [440, 183] on icon at bounding box center [440, 181] width 13 height 13
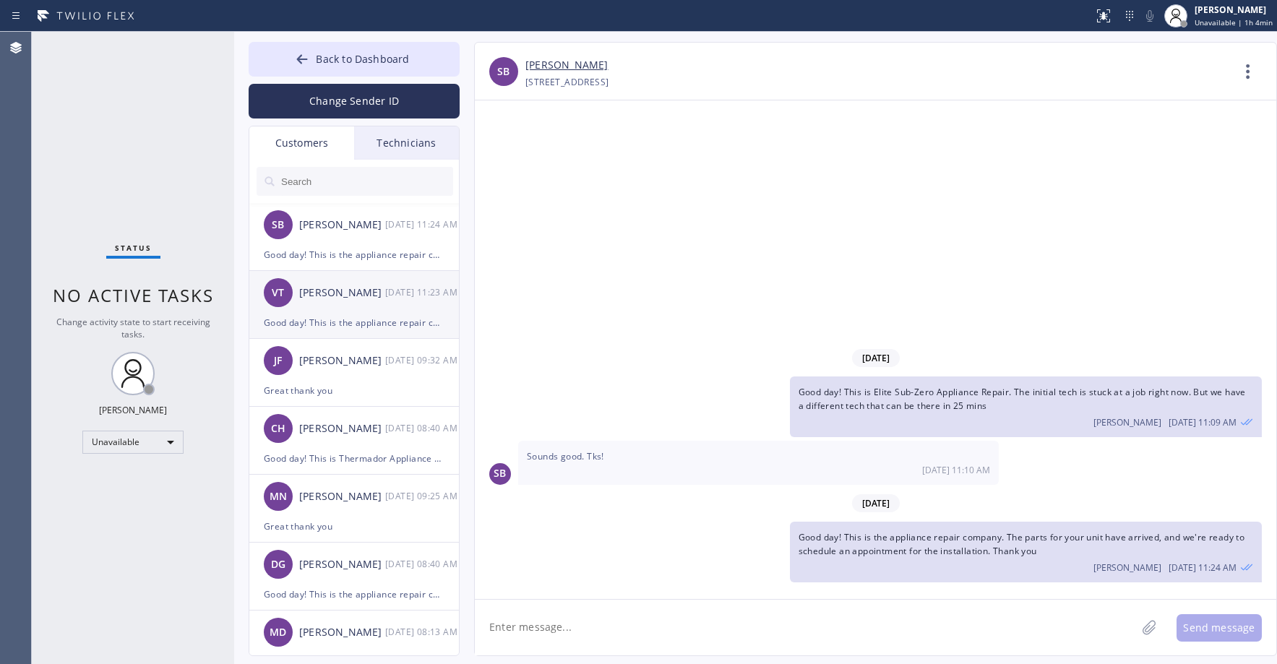
click at [366, 321] on div "Good day! This is the appliance repair company. The parts for your unit have ar…" at bounding box center [354, 322] width 181 height 17
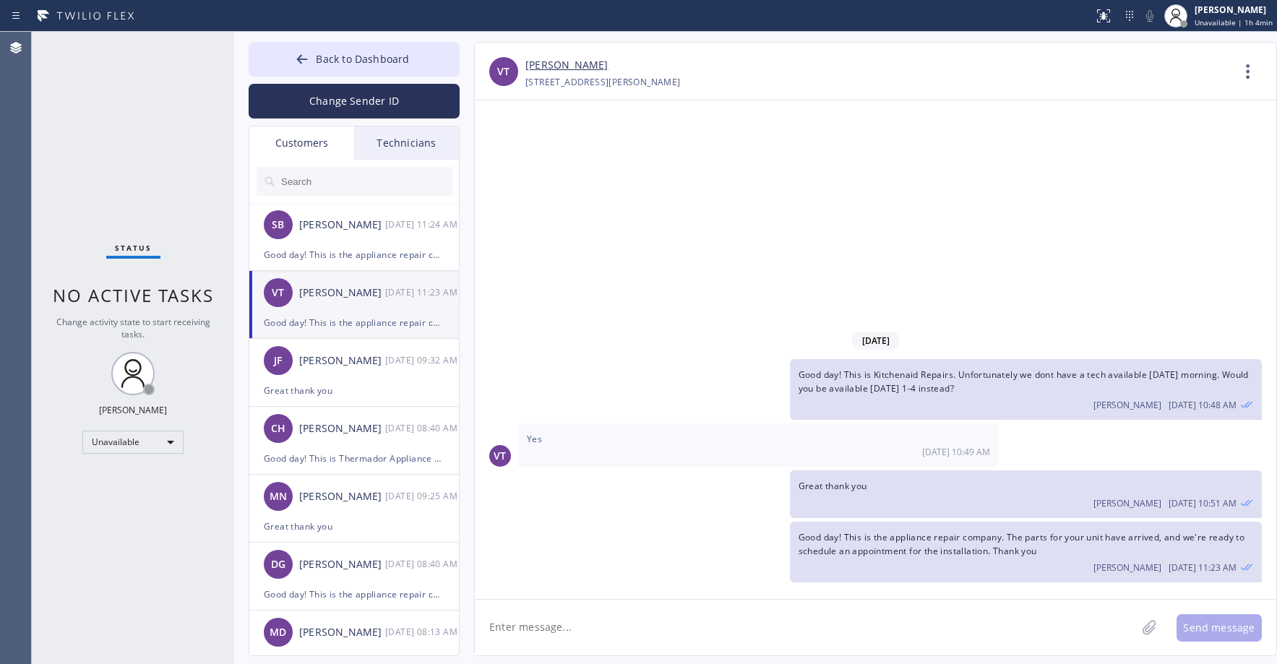
click at [838, 632] on textarea at bounding box center [805, 628] width 661 height 56
type textarea "Please disregard the previous message. Thank you"
click at [1211, 633] on button "Send message" at bounding box center [1219, 627] width 85 height 27
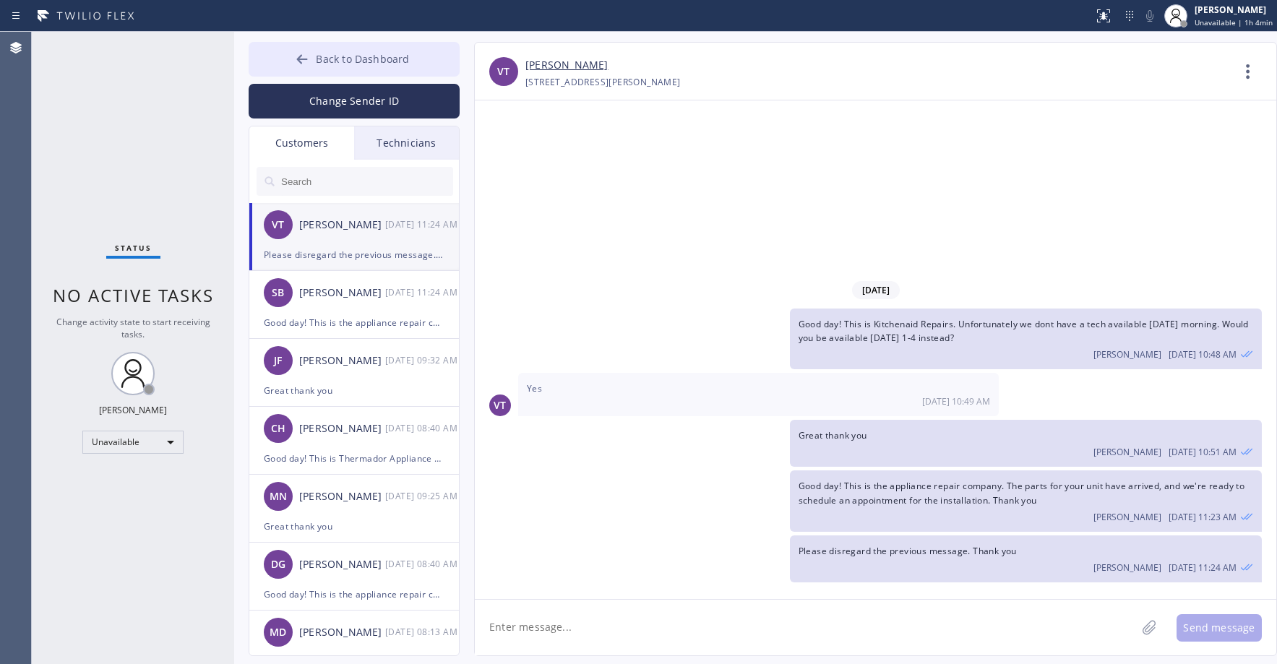
click at [325, 50] on button "Back to Dashboard" at bounding box center [354, 59] width 211 height 35
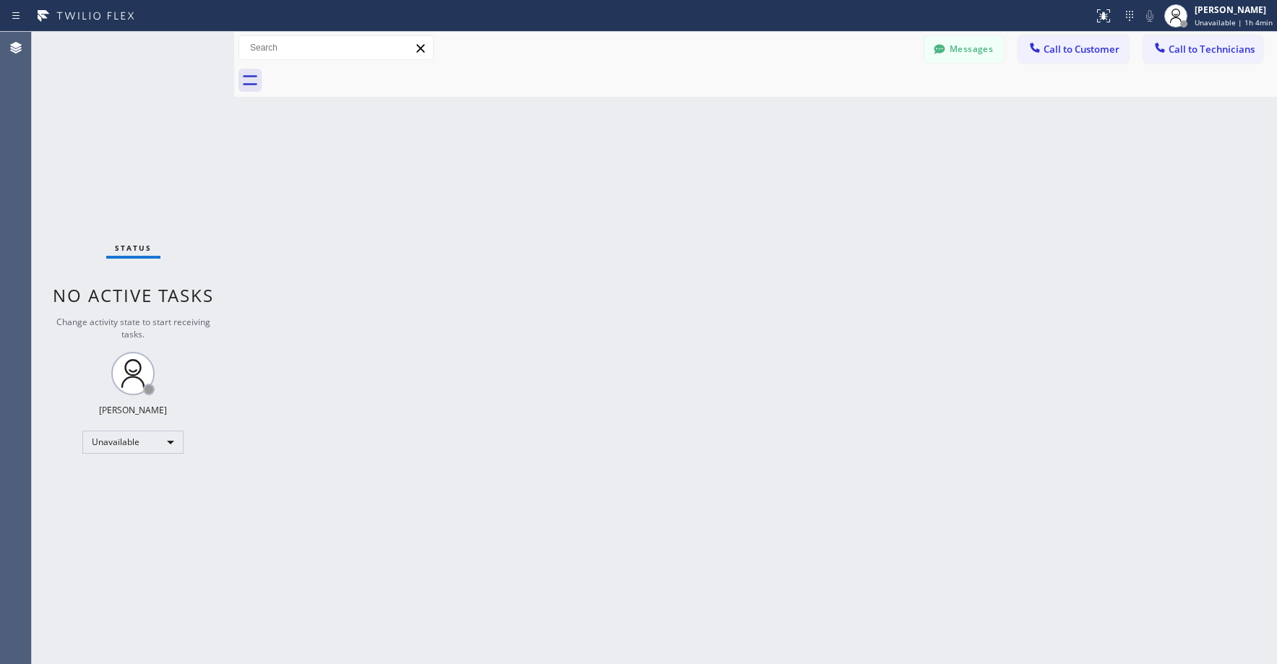
click at [165, 126] on div "Status No active tasks Change activity state to start receiving tasks. [PERSON_…" at bounding box center [133, 348] width 202 height 632
click at [98, 149] on div "Status No active tasks Change activity state to start receiving tasks. [PERSON_…" at bounding box center [133, 348] width 202 height 632
click at [951, 48] on button "Messages" at bounding box center [963, 48] width 79 height 27
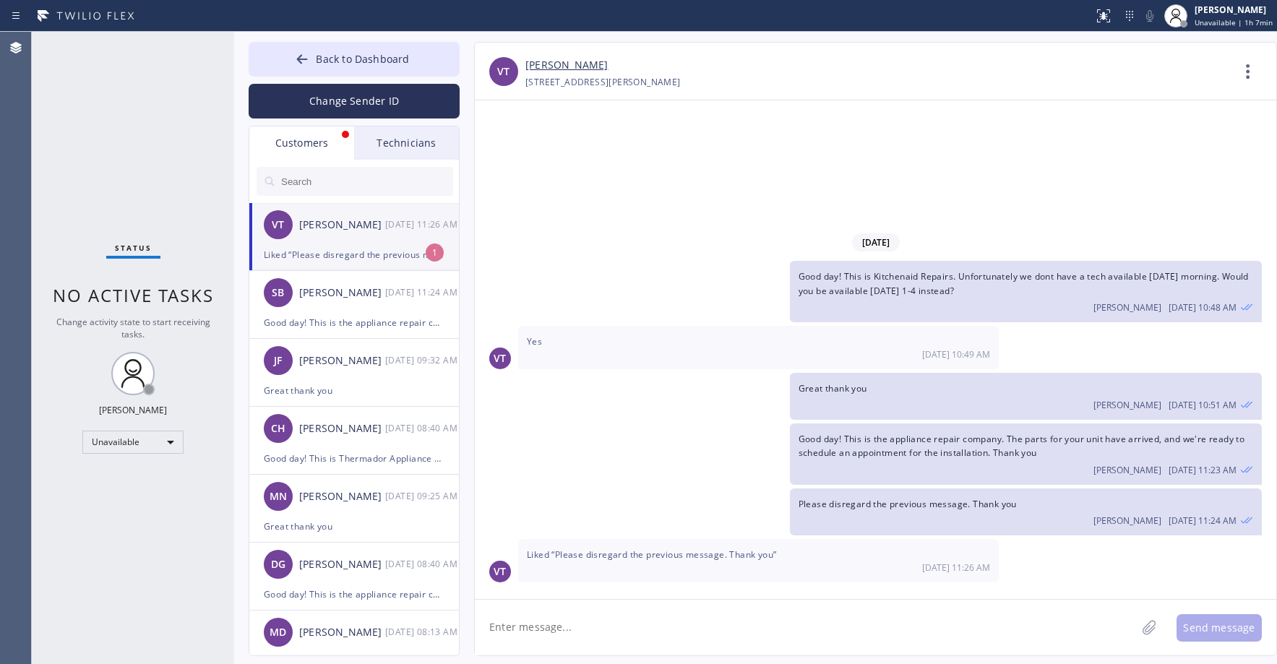
click at [347, 241] on div "VT [PERSON_NAME] [DATE] 11:26 AM" at bounding box center [354, 224] width 211 height 43
click at [315, 66] on button "Back to Dashboard" at bounding box center [354, 59] width 211 height 35
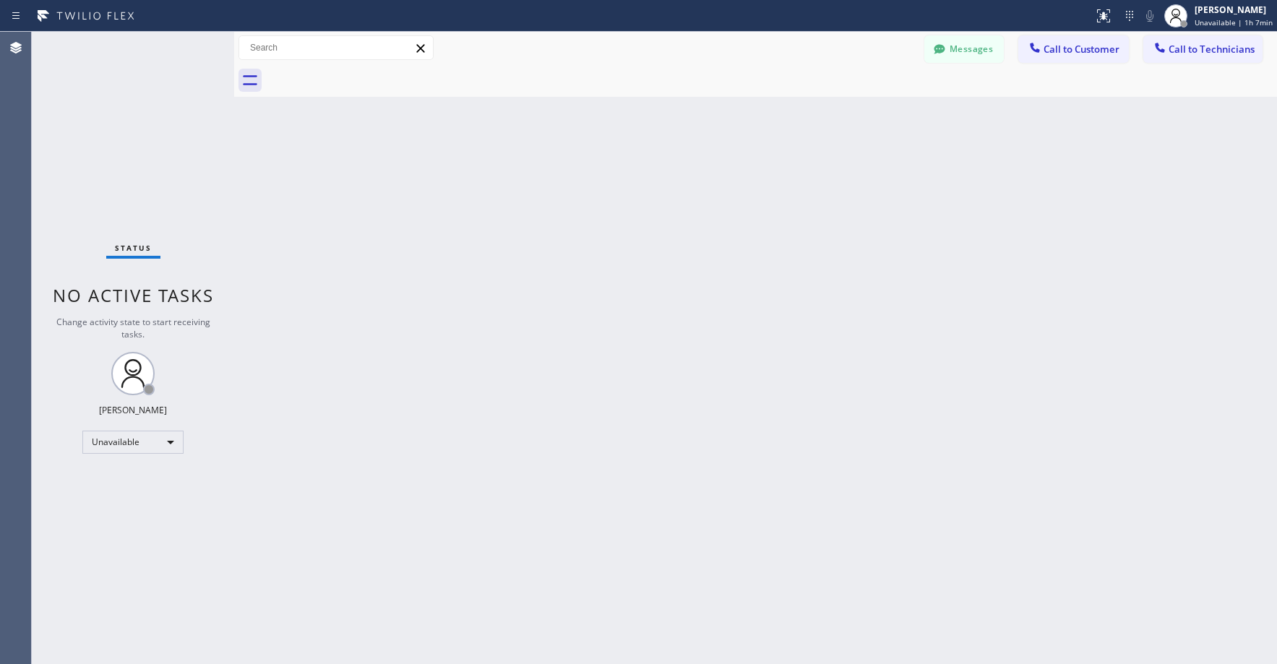
click at [161, 128] on div "Status No active tasks Change activity state to start receiving tasks. [PERSON_…" at bounding box center [133, 348] width 202 height 632
click at [942, 56] on div at bounding box center [939, 50] width 17 height 17
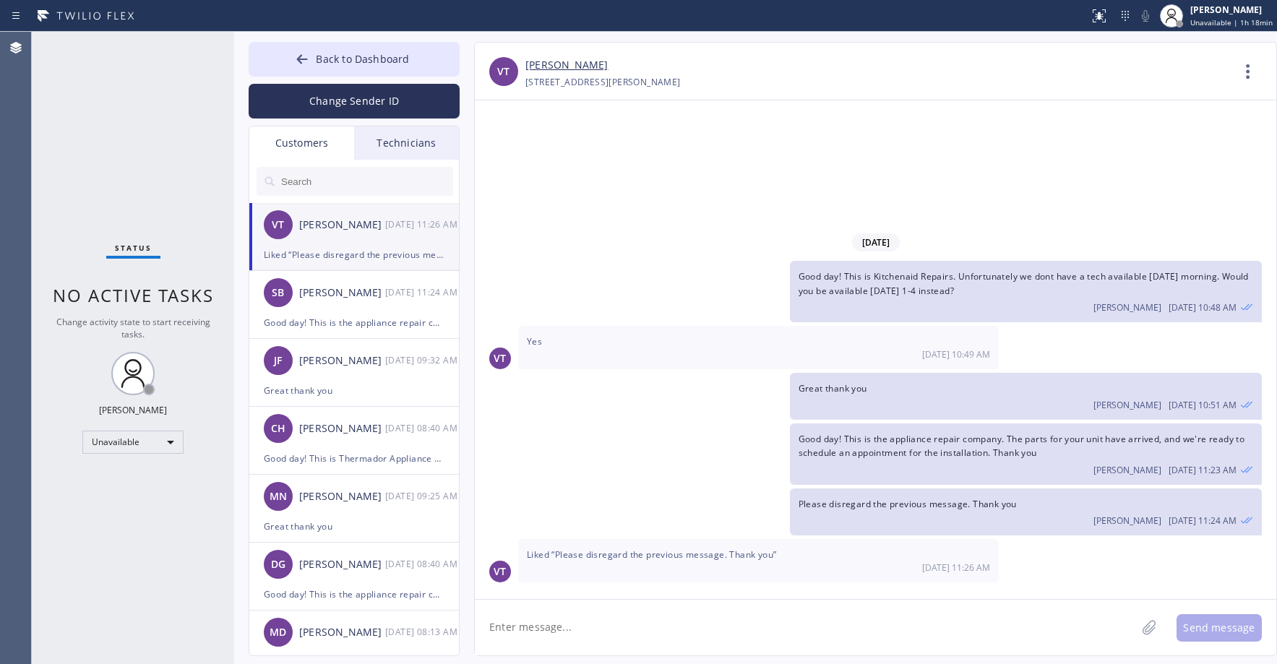
click at [645, 203] on div "[DATE] Good day! This is Kitchenaid Repairs. Unfortunately we dont have a tech …" at bounding box center [876, 349] width 802 height 499
click at [346, 301] on div "[PERSON_NAME]" at bounding box center [342, 293] width 86 height 17
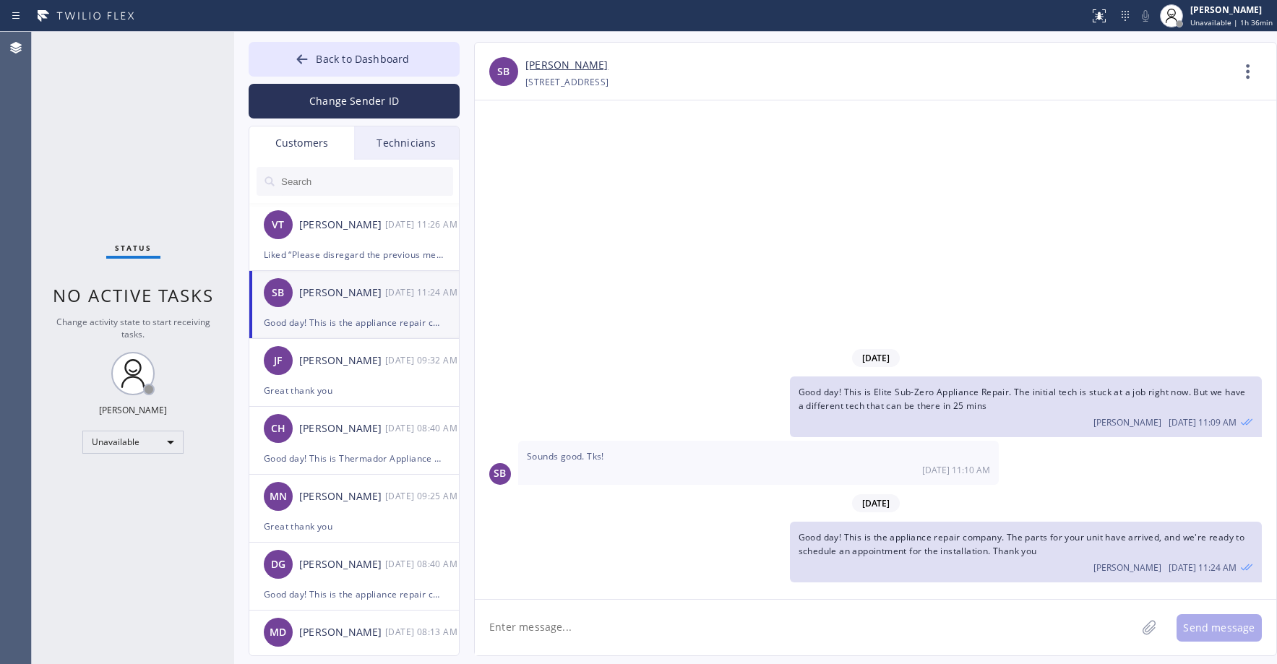
click at [139, 111] on div "Status No active tasks Change activity state to start receiving tasks. [PERSON_…" at bounding box center [133, 348] width 202 height 632
click at [377, 66] on button "Back to Dashboard" at bounding box center [354, 59] width 211 height 35
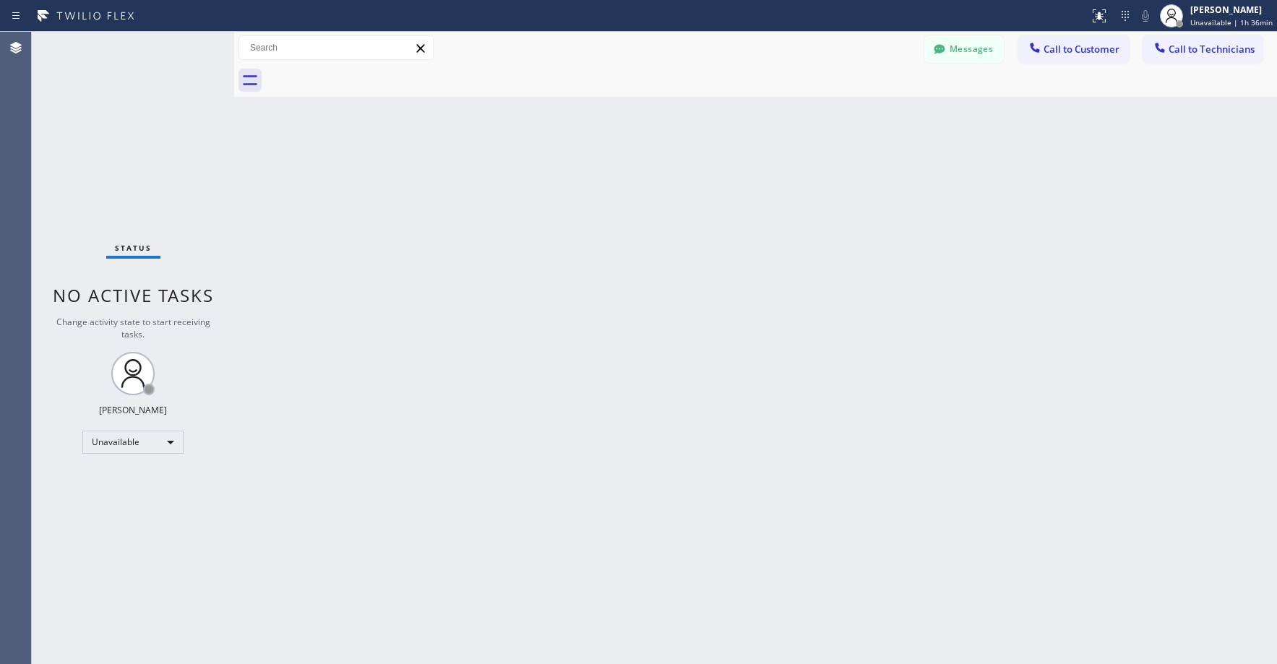
click at [176, 111] on div "Status No active tasks Change activity state to start receiving tasks. [PERSON_…" at bounding box center [133, 348] width 202 height 632
click at [142, 146] on div "Status No active tasks Change activity state to start receiving tasks. [PERSON_…" at bounding box center [133, 348] width 202 height 632
drag, startPoint x: 126, startPoint y: 98, endPoint x: 120, endPoint y: 377, distance: 278.3
click at [130, 116] on div "Status No active tasks Change activity state to start receiving tasks. [PERSON_…" at bounding box center [133, 348] width 202 height 632
click at [115, 445] on div "Unavailable" at bounding box center [132, 442] width 101 height 23
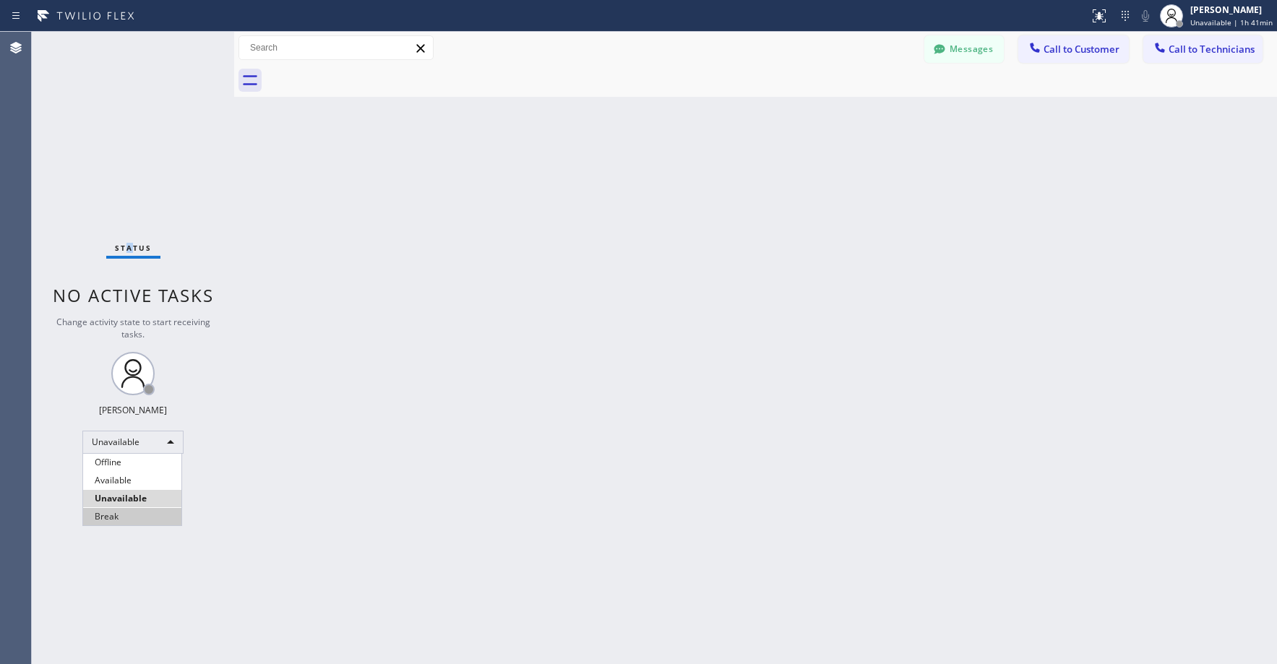
click at [120, 519] on li "Break" at bounding box center [132, 516] width 98 height 17
click at [131, 103] on div "Status No active tasks Change activity state to start receiving tasks. [PERSON_…" at bounding box center [133, 348] width 202 height 632
click at [111, 114] on div "Status No active tasks Change activity state to start receiving tasks. [PERSON_…" at bounding box center [133, 348] width 202 height 632
